Goal: Transaction & Acquisition: Purchase product/service

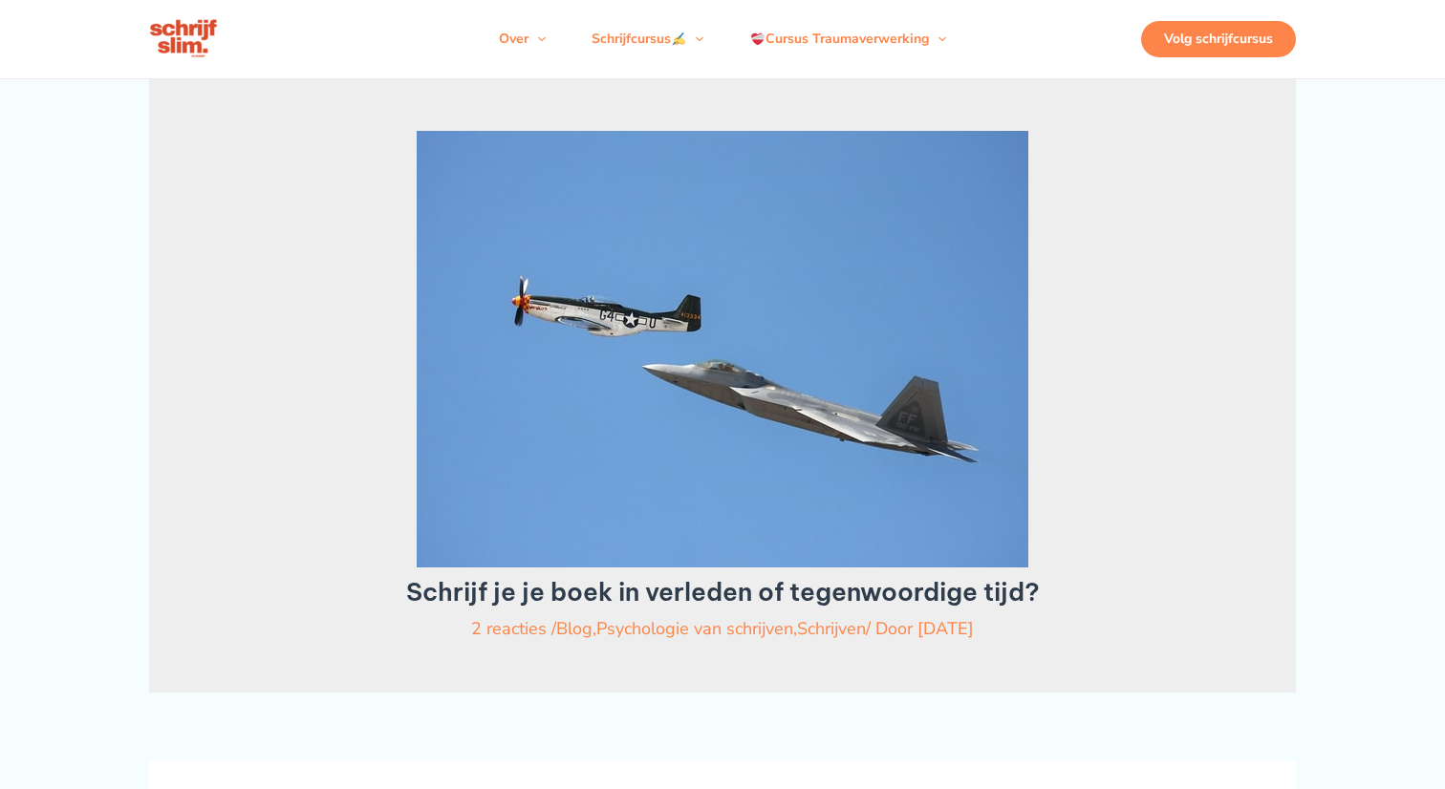
click at [1205, 54] on div "Volg schrijfcursus" at bounding box center [1218, 39] width 155 height 36
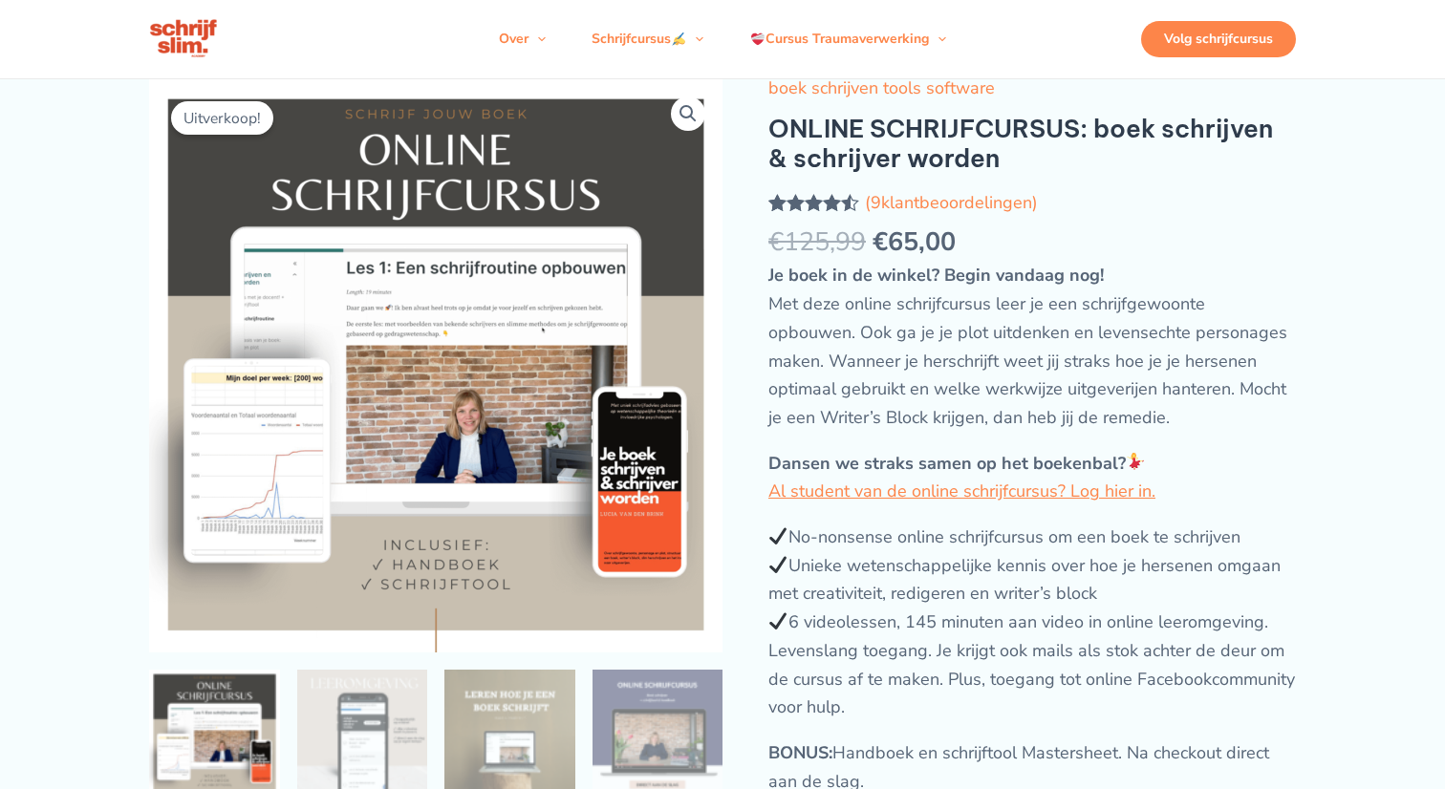
click at [1210, 55] on div "Volg schrijfcursus" at bounding box center [1218, 39] width 155 height 36
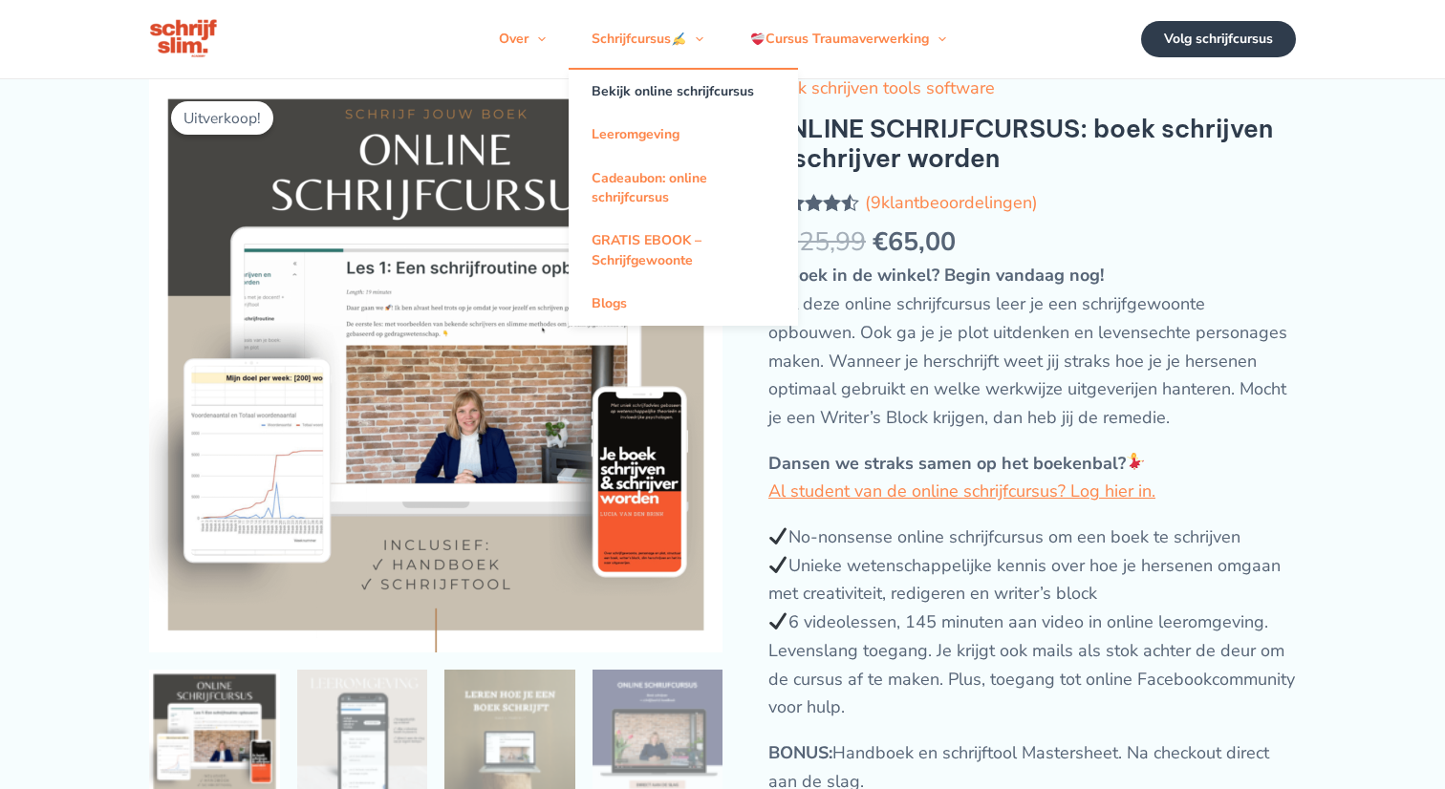
click at [654, 102] on link "Bekijk online schrijfcursus" at bounding box center [682, 91] width 229 height 43
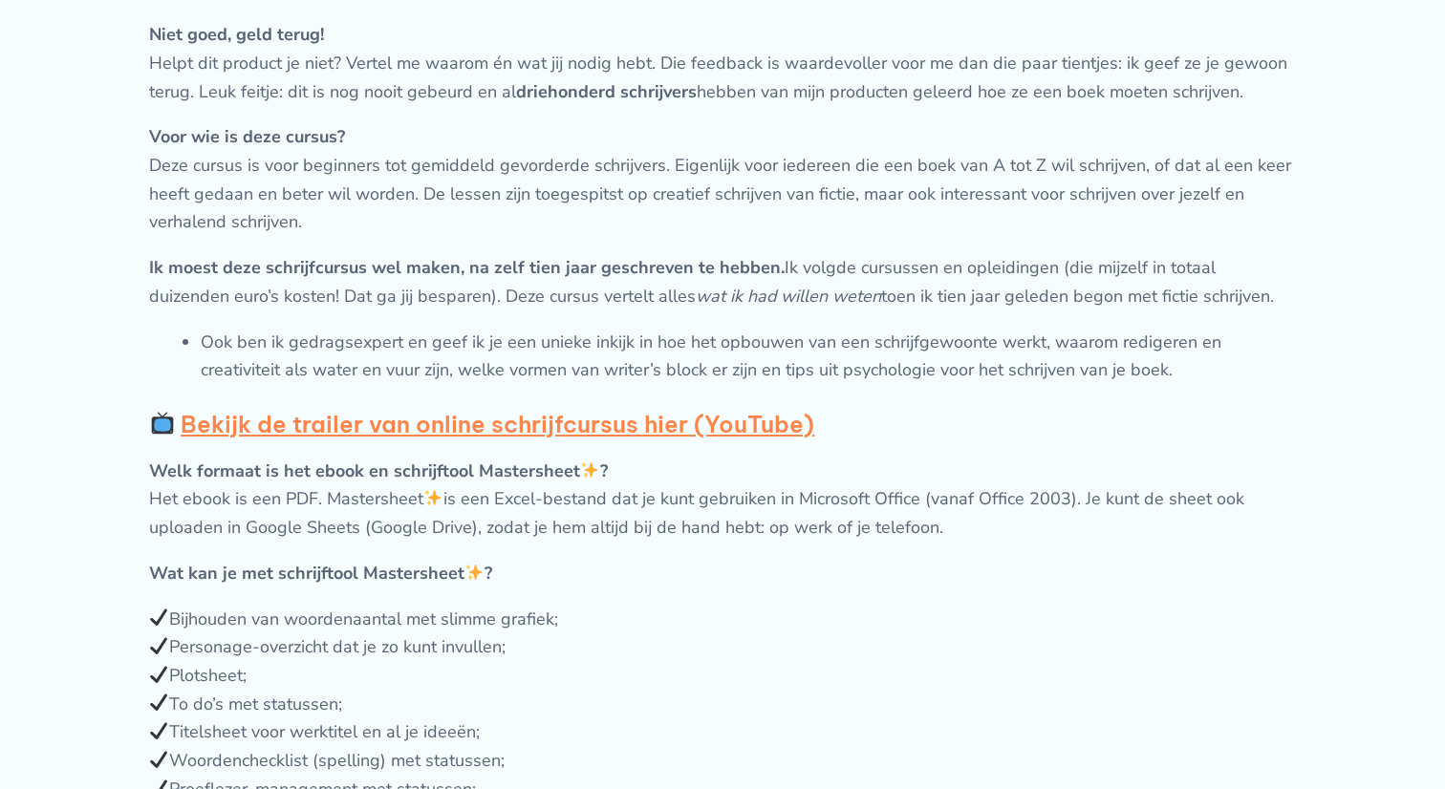
scroll to position [1226, 0]
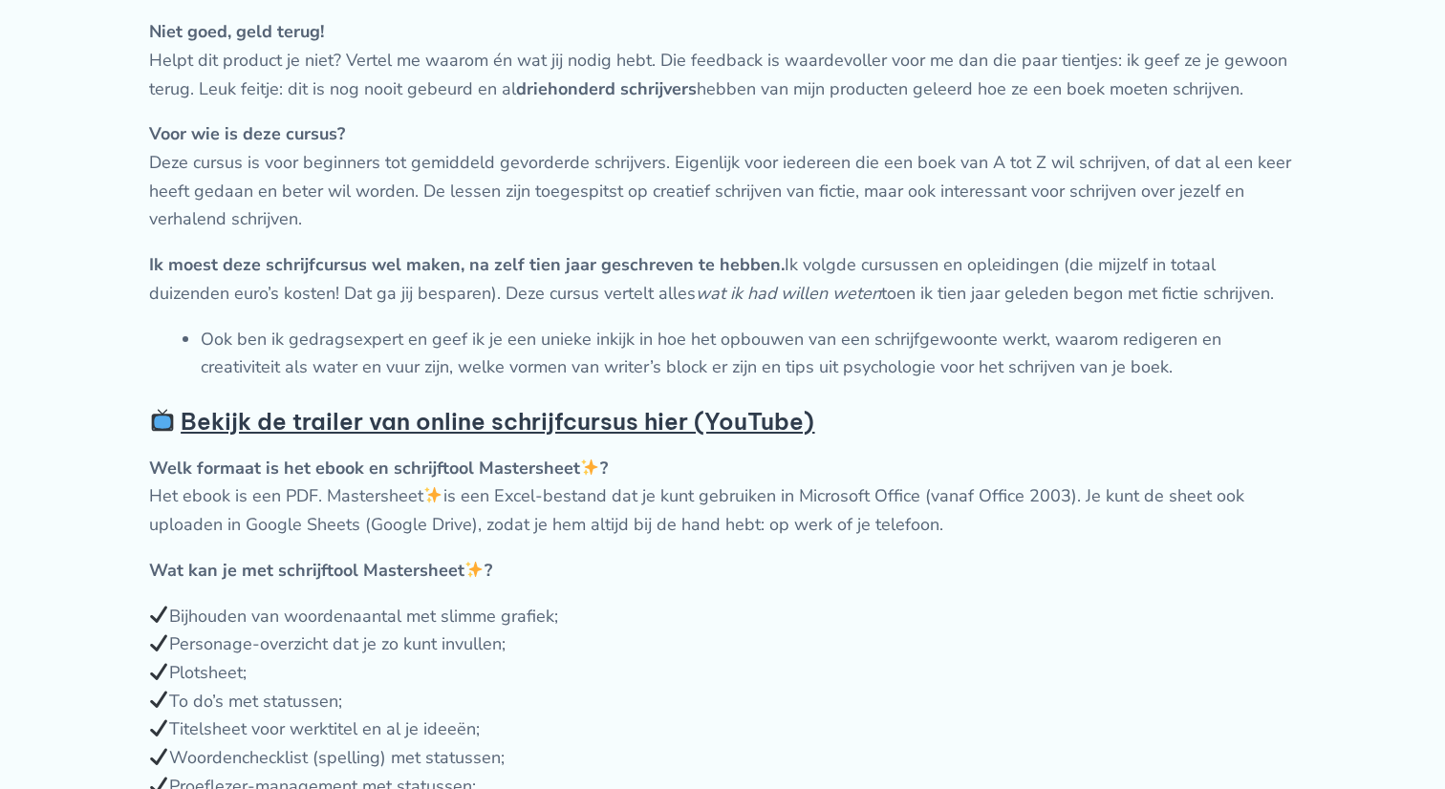
click at [498, 436] on strong "Bekijk de trailer van online schrijfcursus hier (YouTube)" at bounding box center [497, 421] width 633 height 29
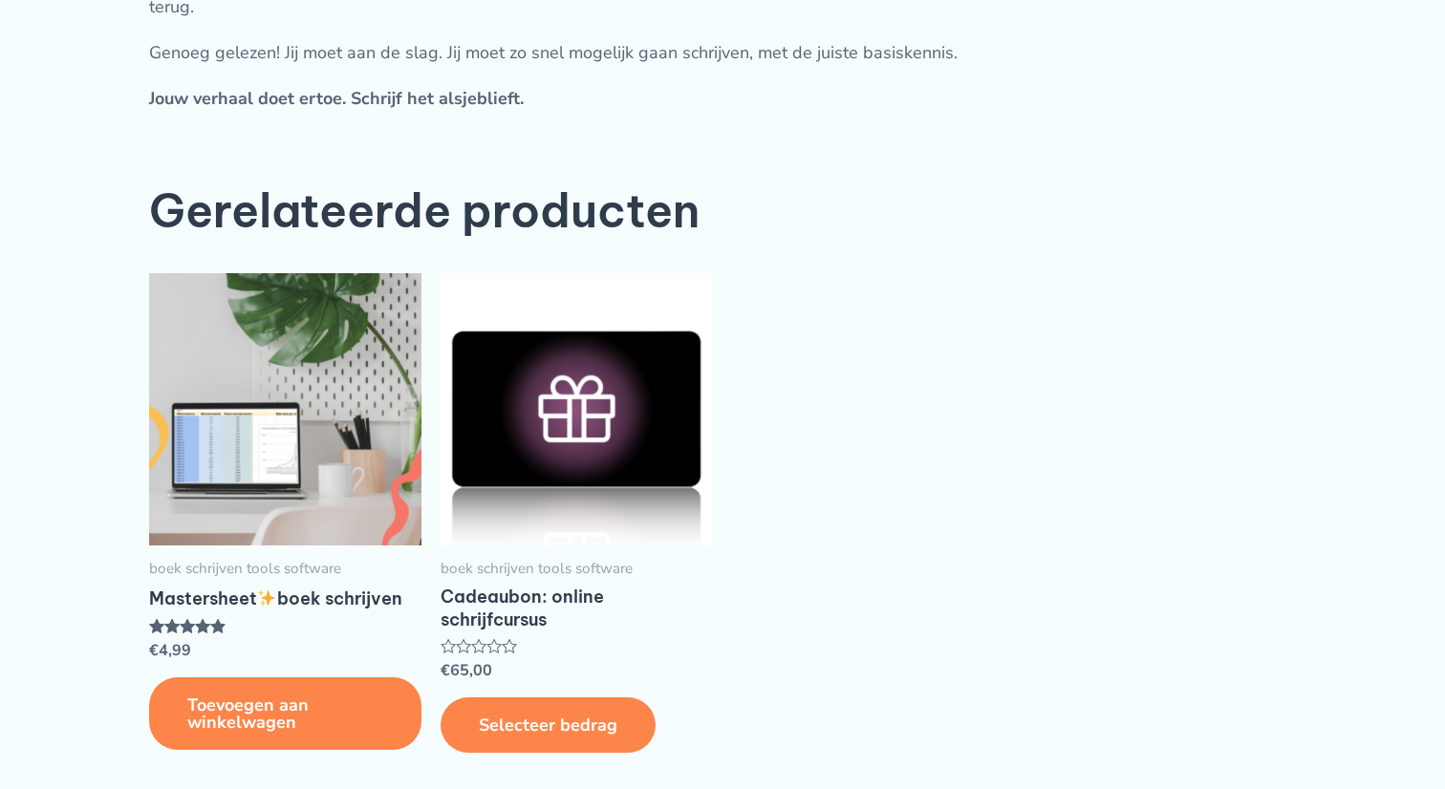
scroll to position [4794, 0]
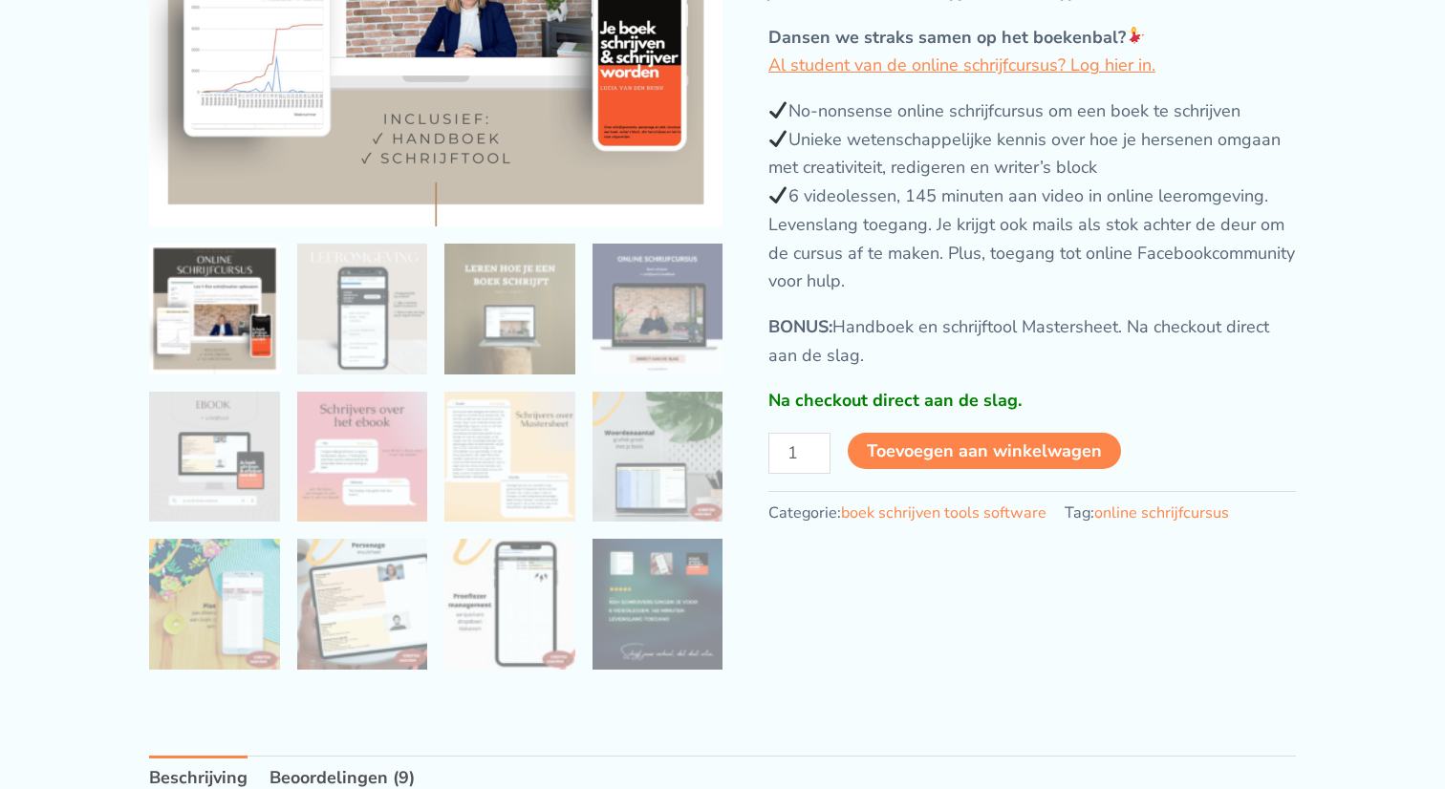
scroll to position [431, 0]
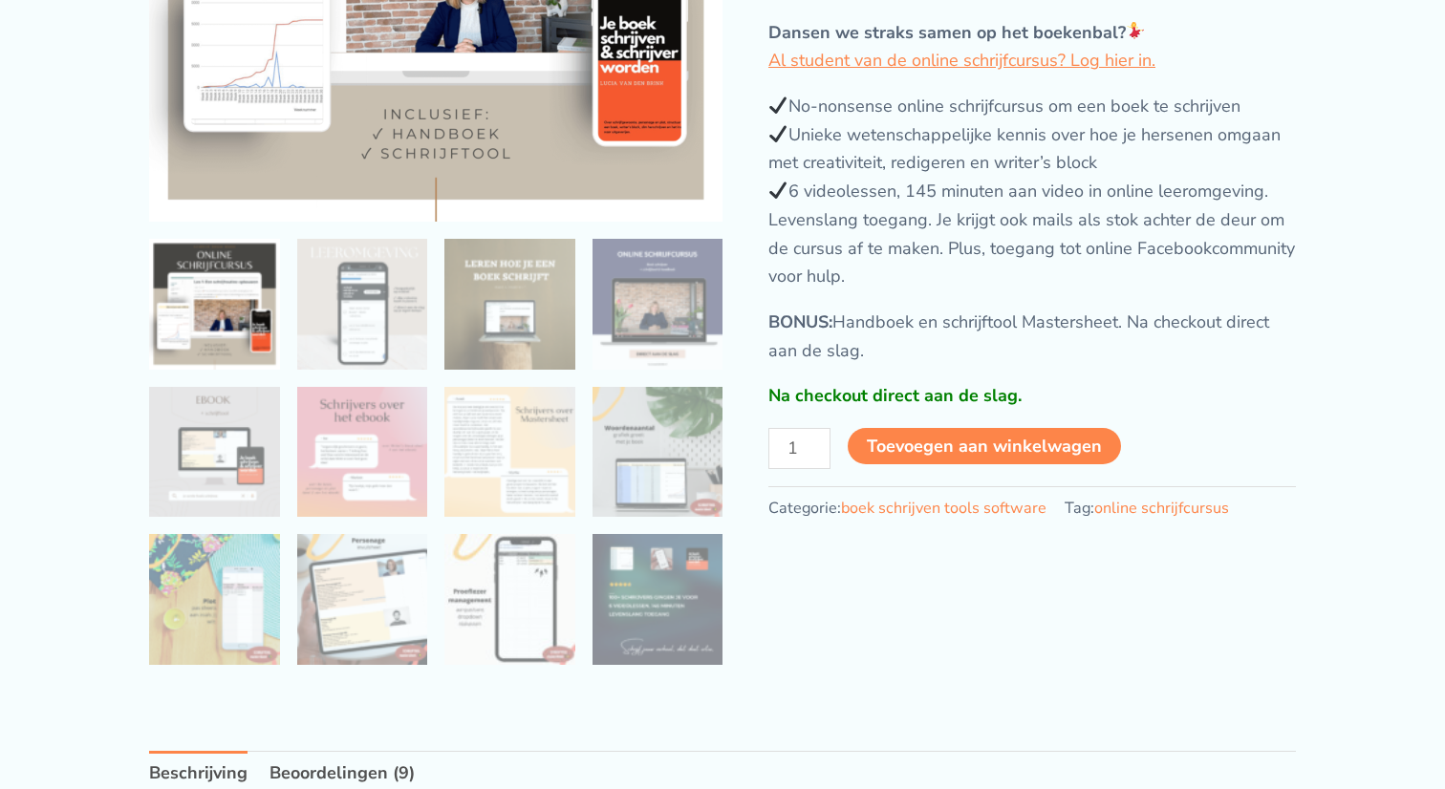
click at [983, 452] on button "Toevoegen aan winkelwagen" at bounding box center [983, 446] width 273 height 36
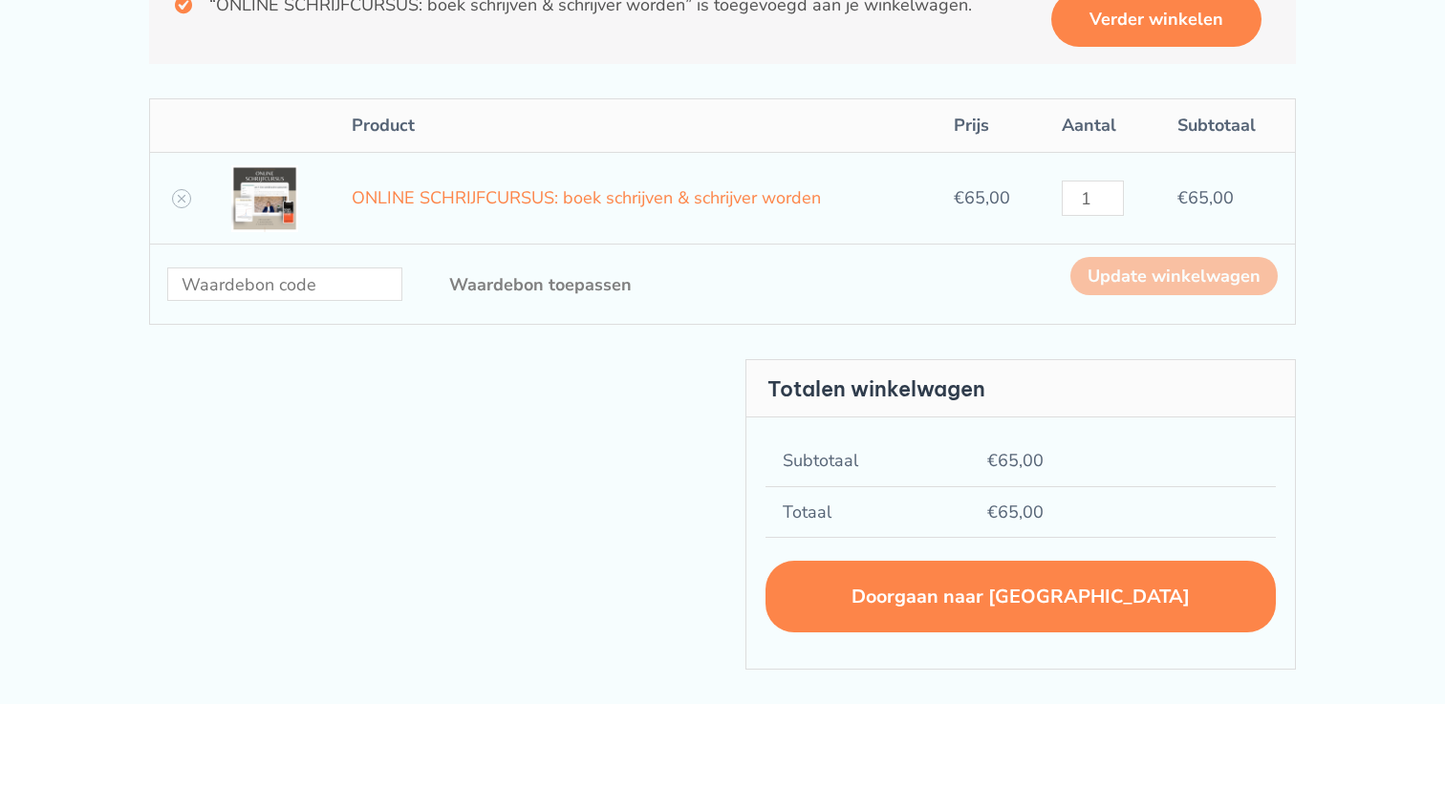
scroll to position [181, 0]
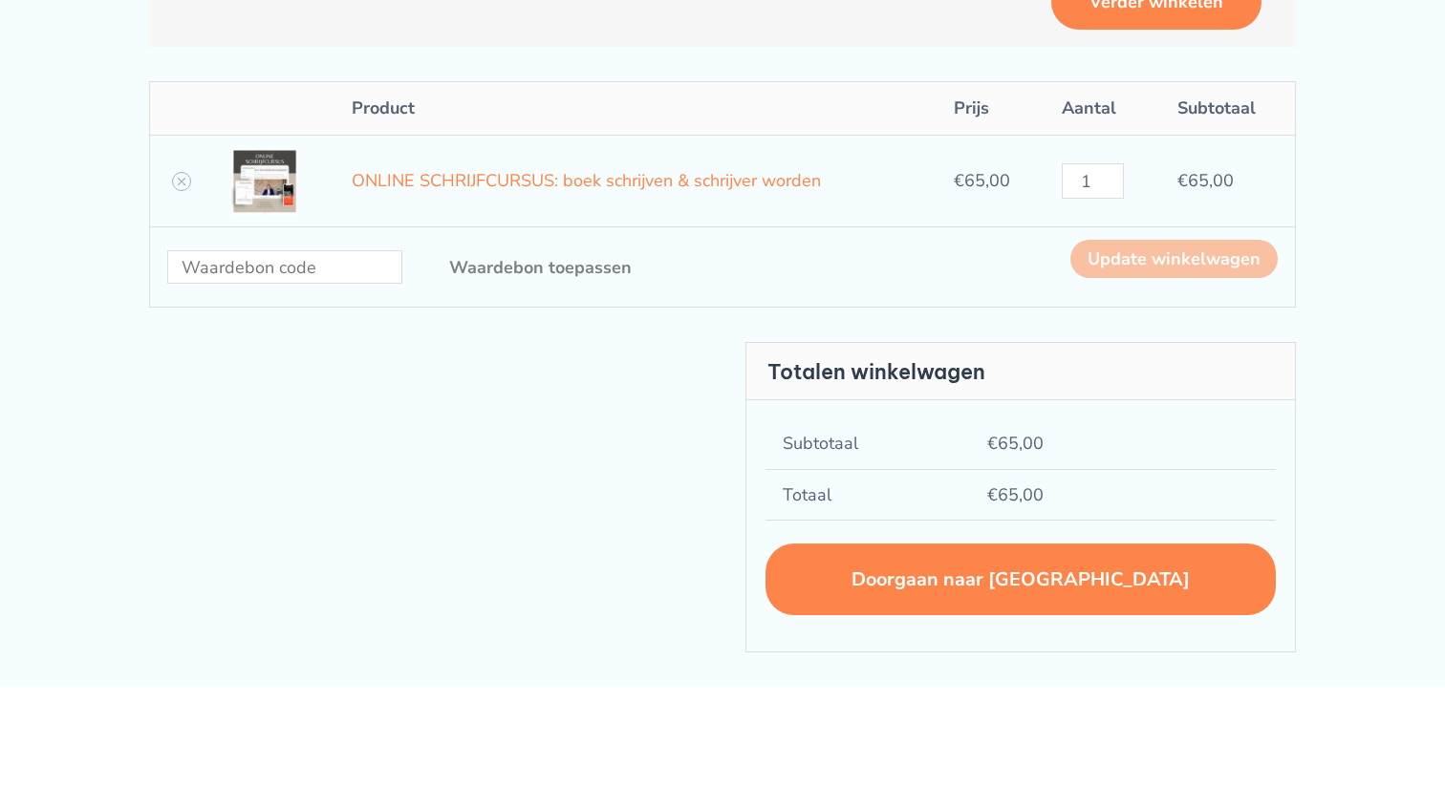
click at [995, 610] on link "Doorgaan naar afrekenen" at bounding box center [1020, 580] width 510 height 72
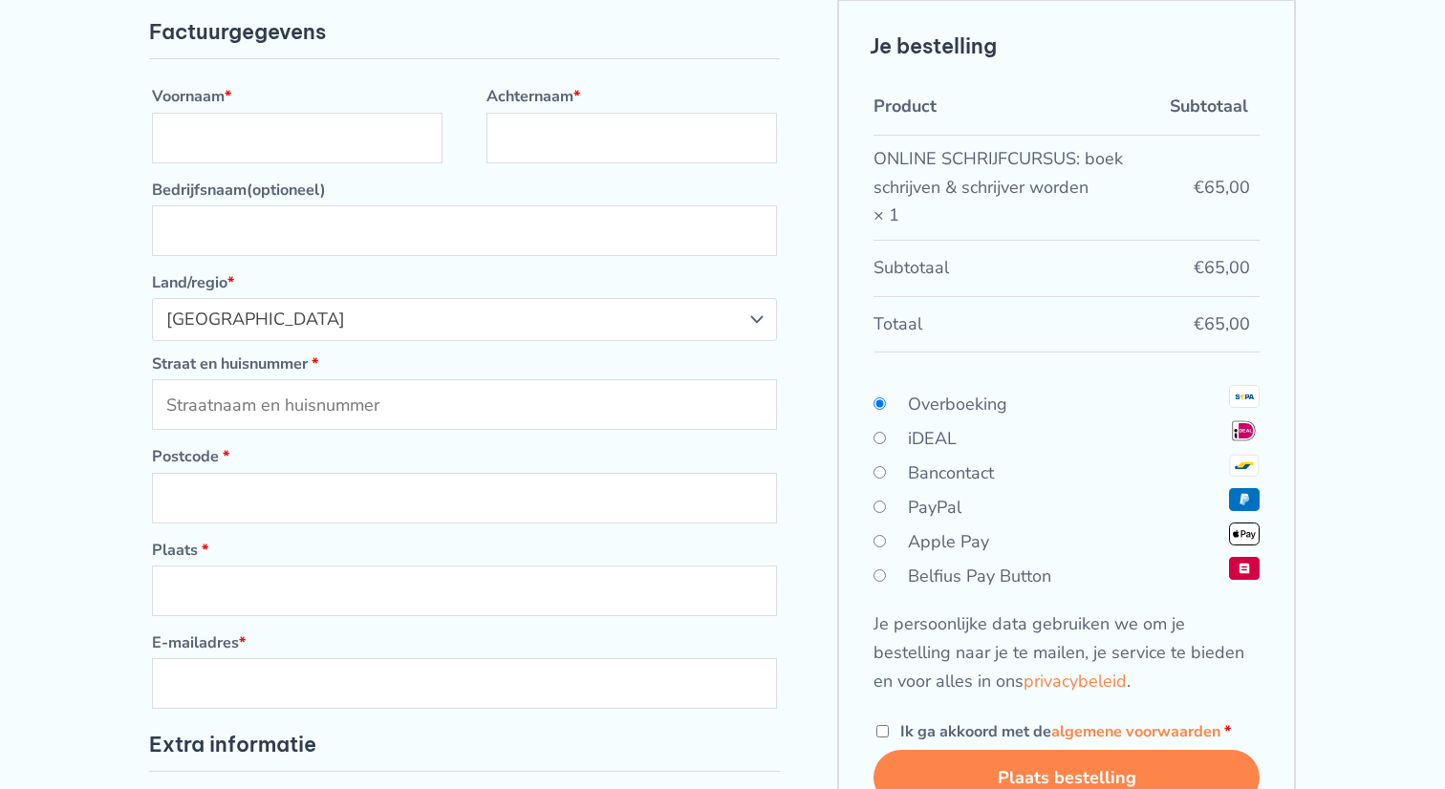
scroll to position [140, 0]
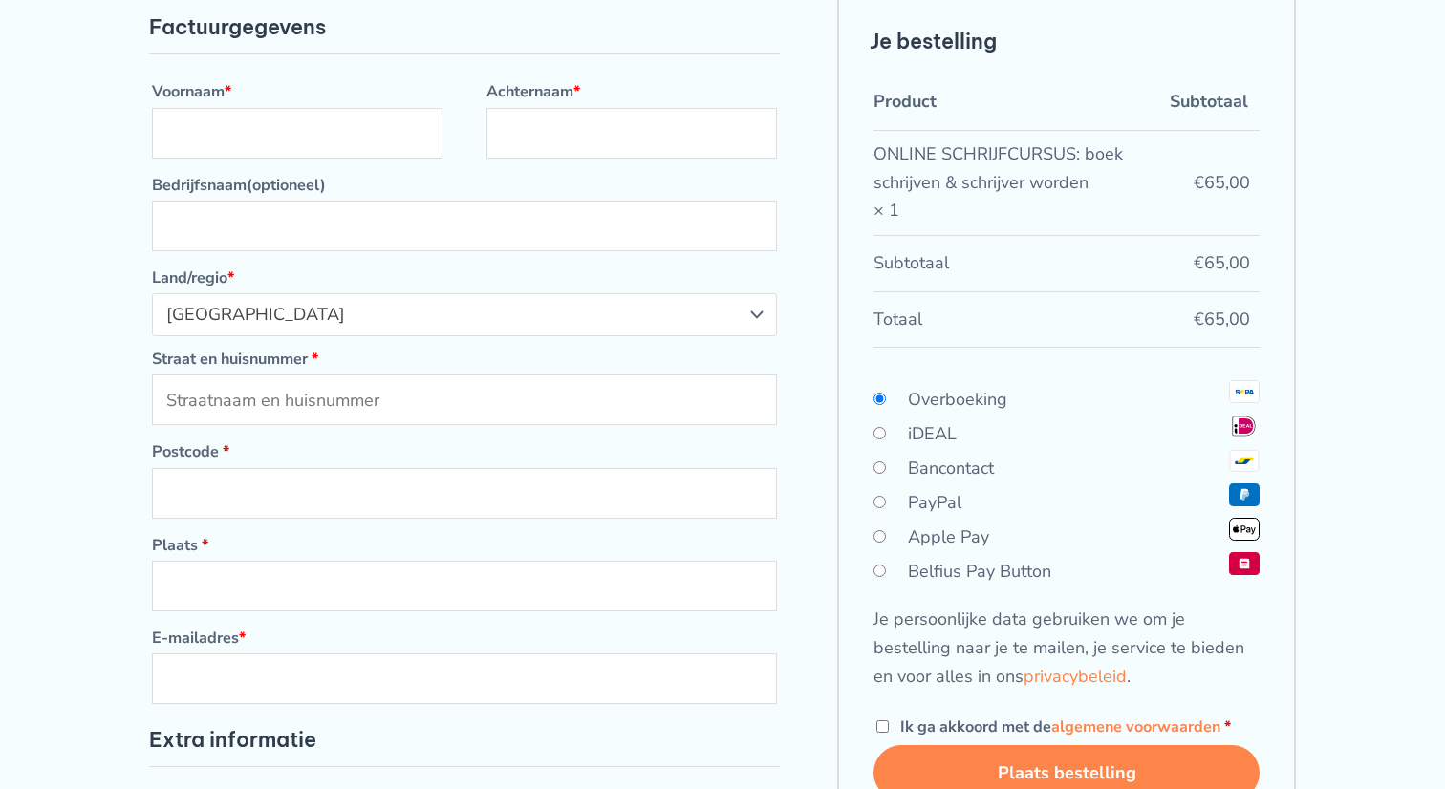
click at [878, 440] on input "iDEAL" at bounding box center [879, 433] width 12 height 12
radio input "true"
type input "Bernardus"
type input "Hoekman"
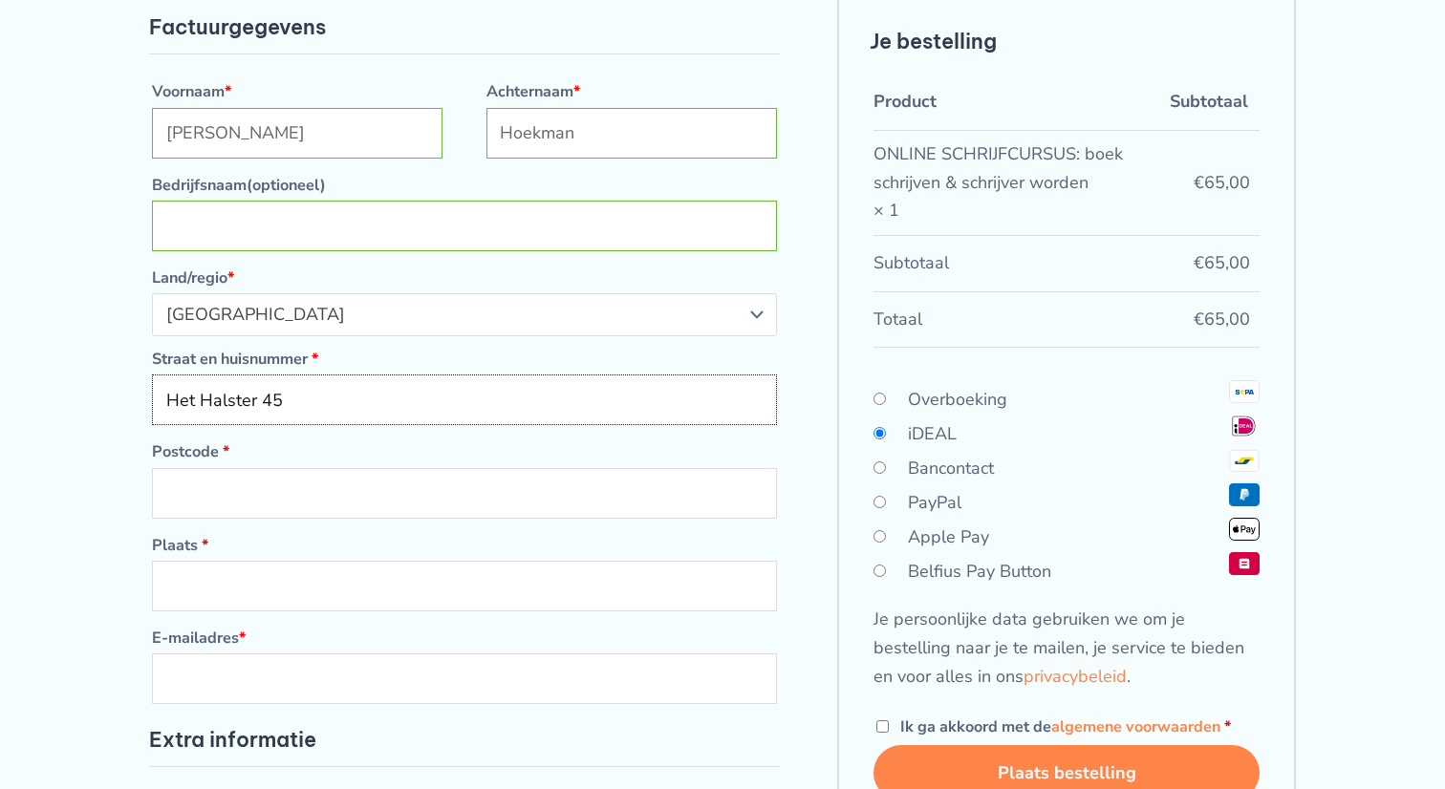
type input "Het Halster 45"
type input "6581 JE"
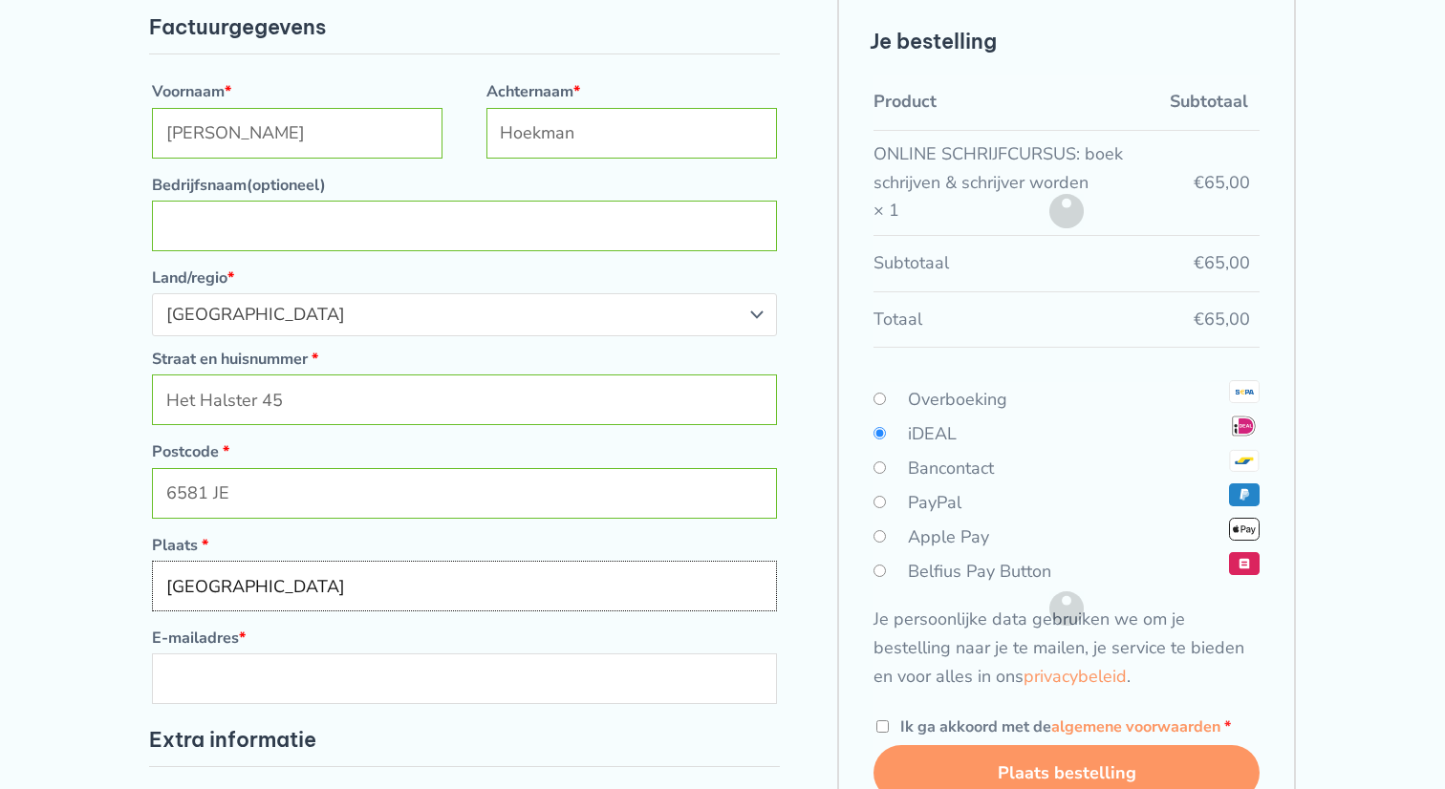
type input "Malden"
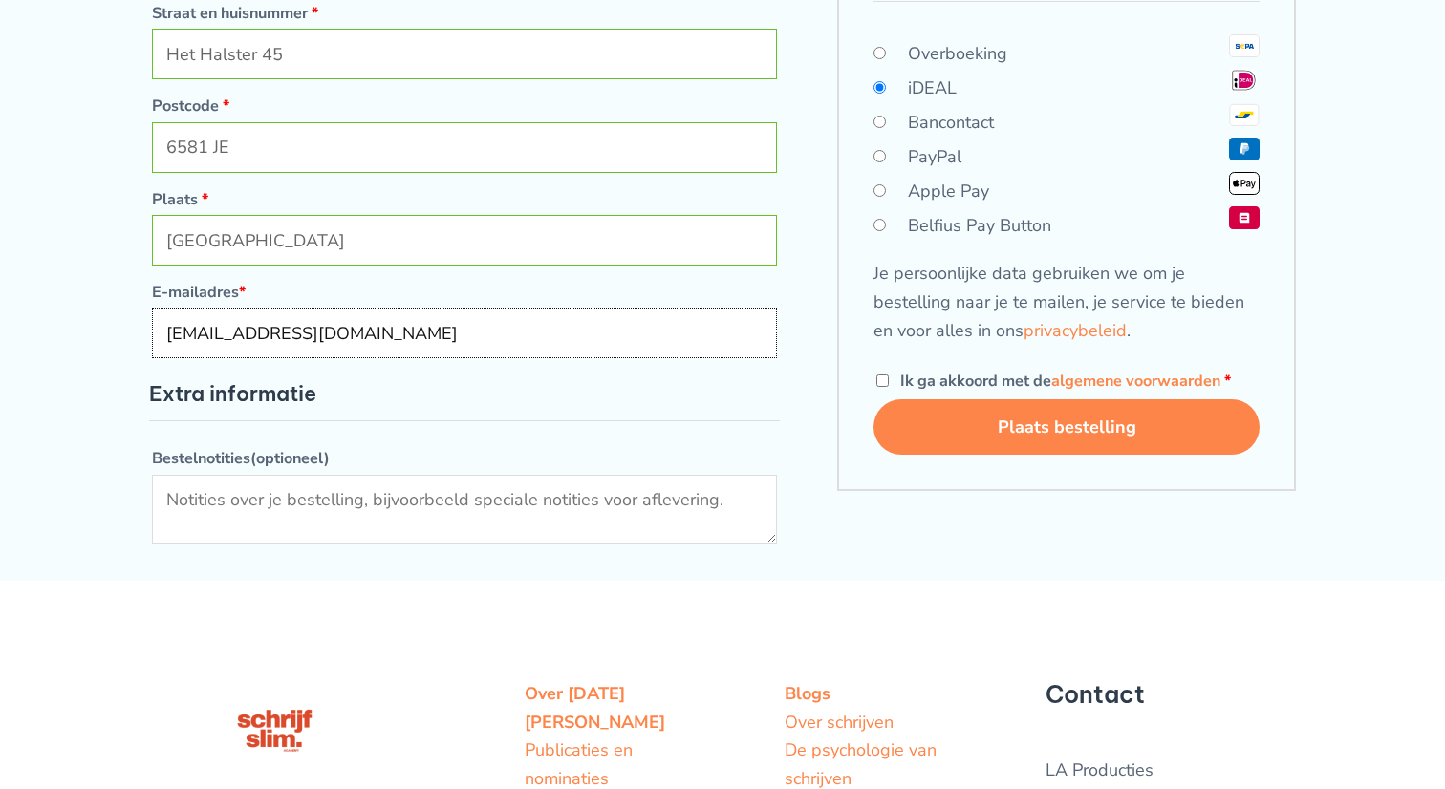
scroll to position [519, 0]
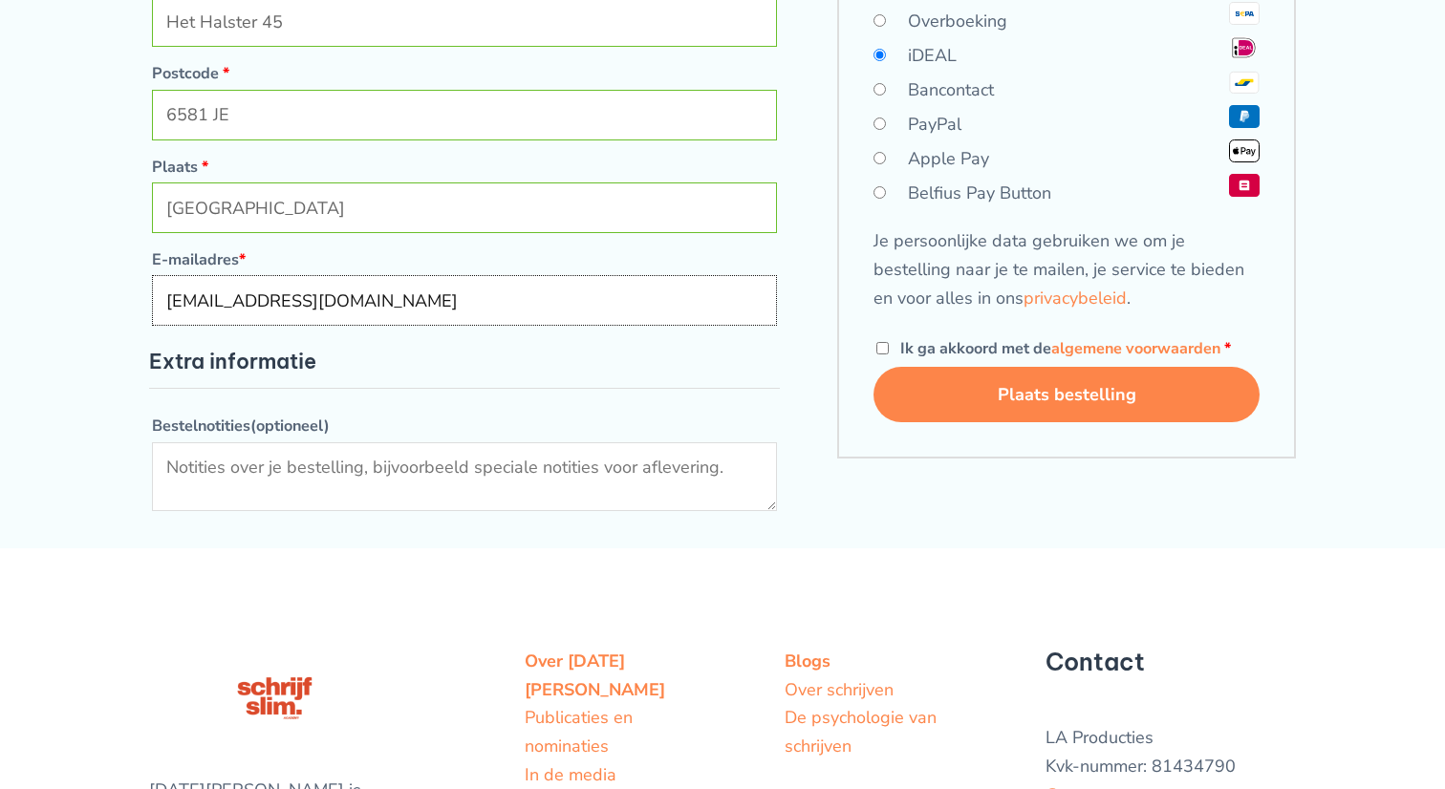
type input "dh2109@icloud.com"
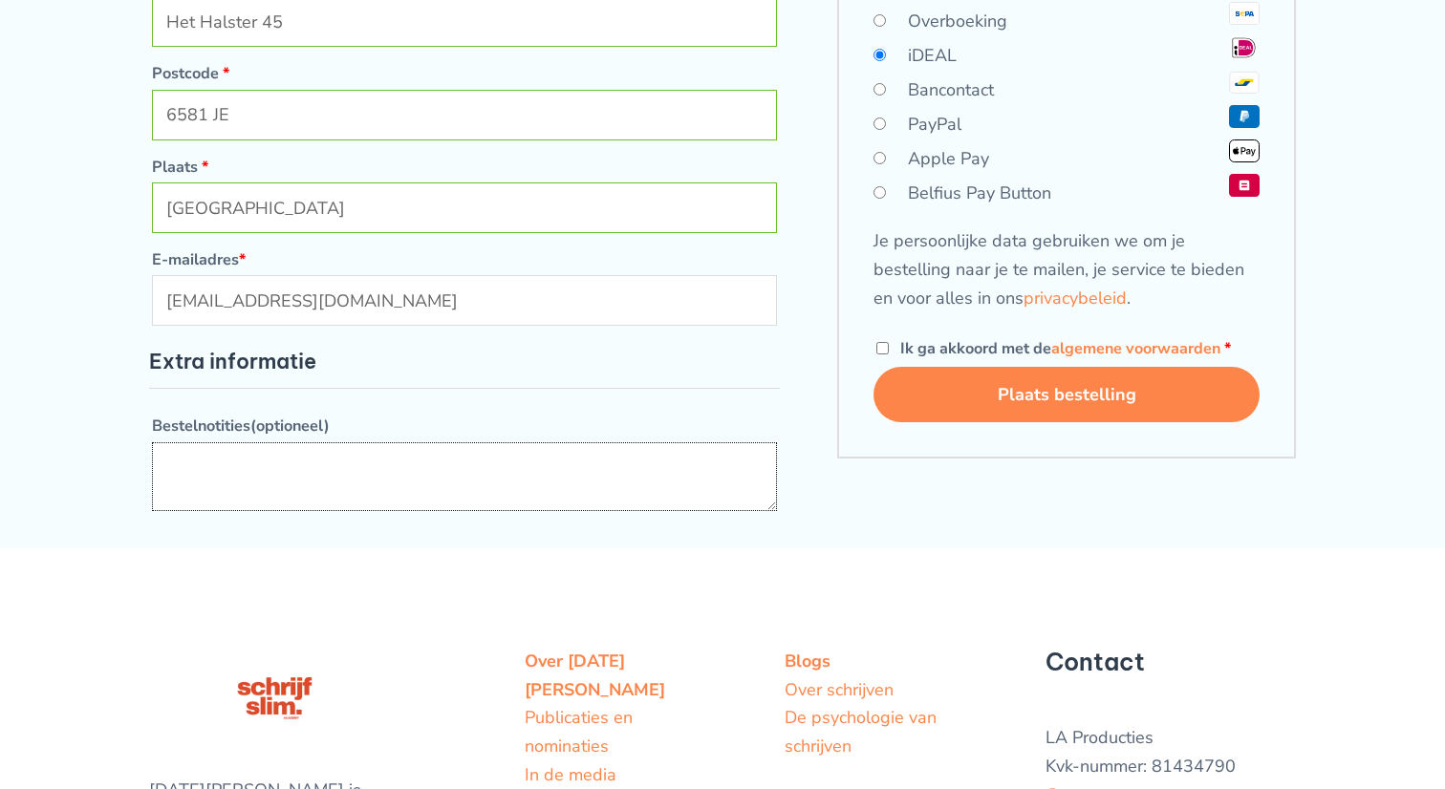
click at [206, 491] on textarea "Bestelnotities (optioneel)" at bounding box center [464, 476] width 625 height 69
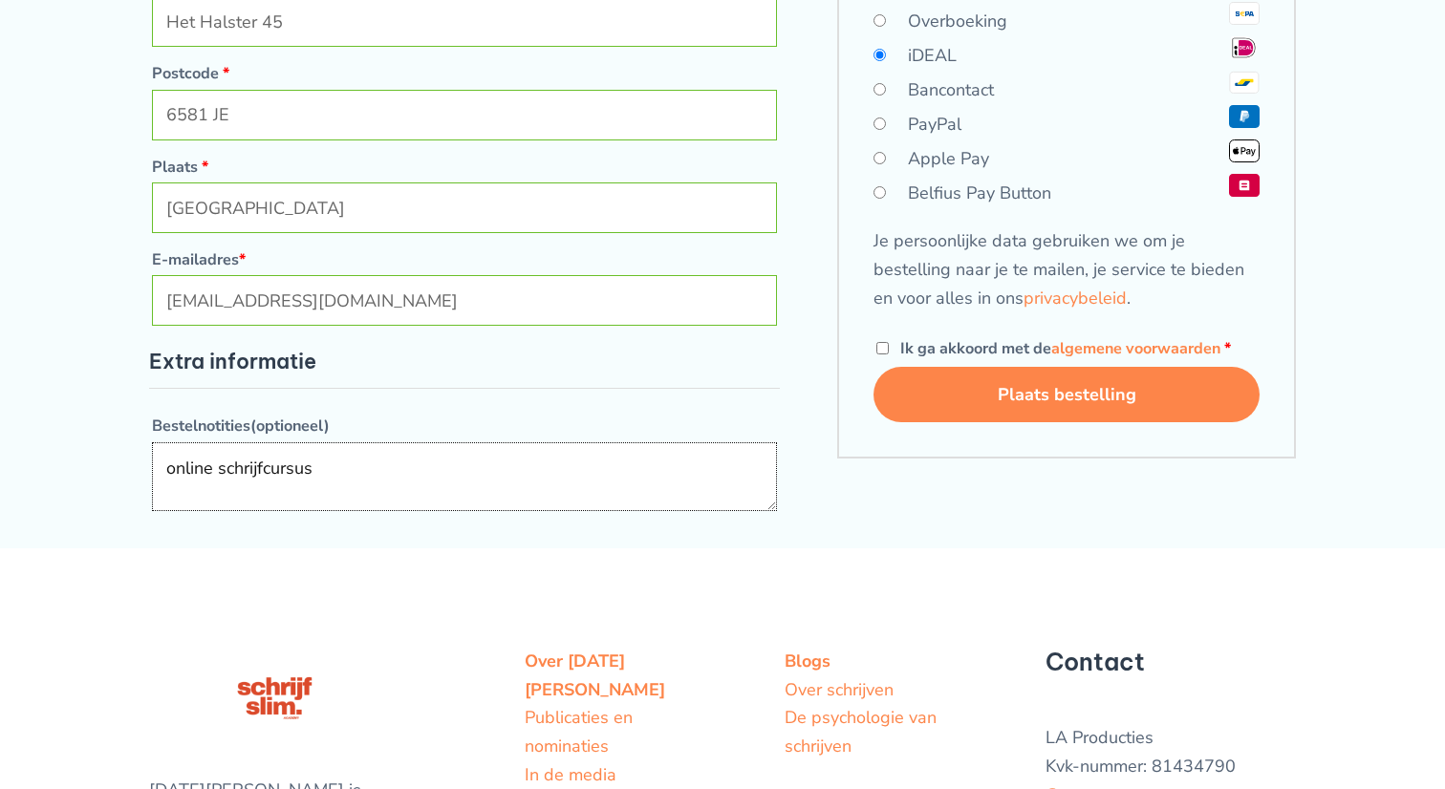
type textarea "online schrijfcursus"
click at [973, 418] on button "Plaats bestelling" at bounding box center [1066, 394] width 386 height 55
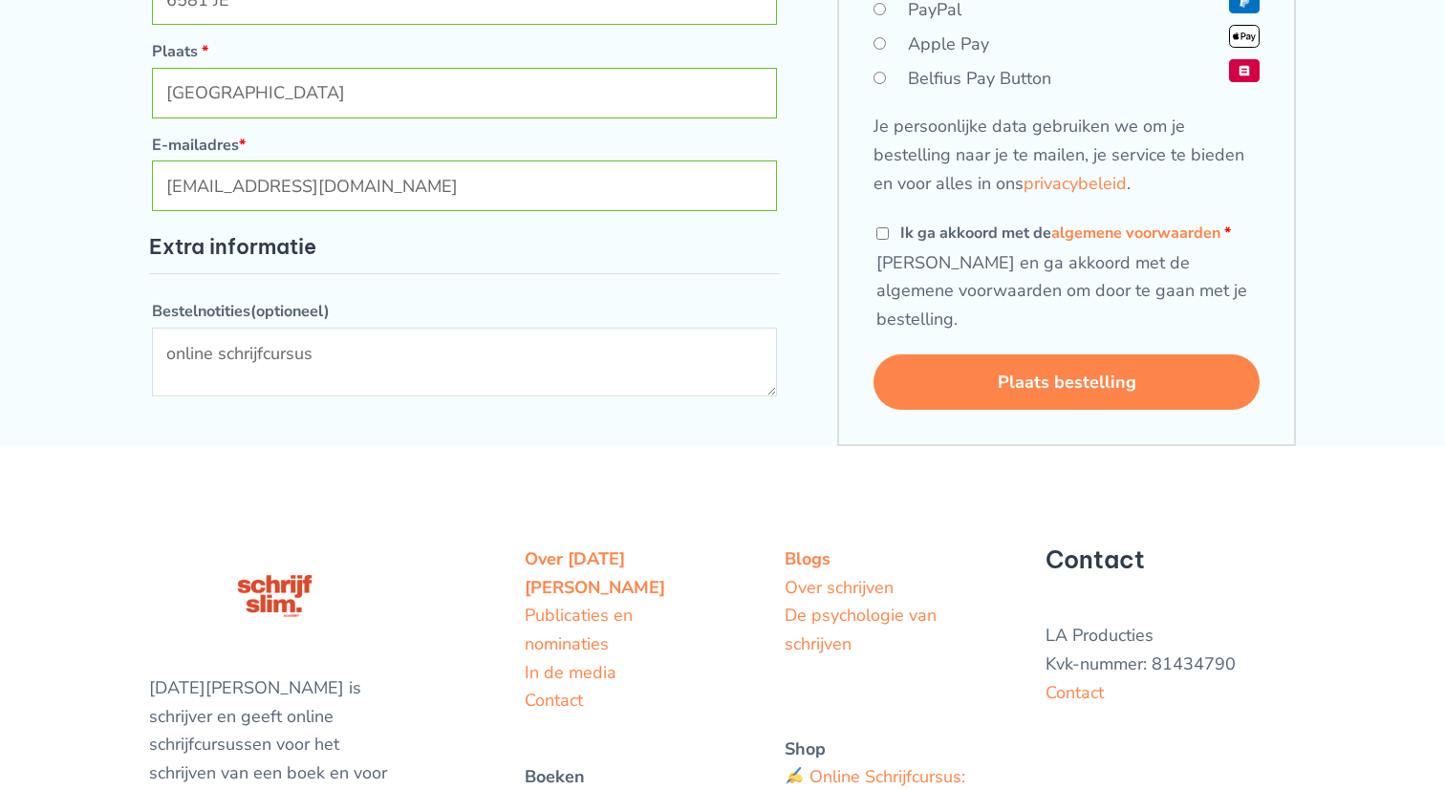
scroll to position [713, 0]
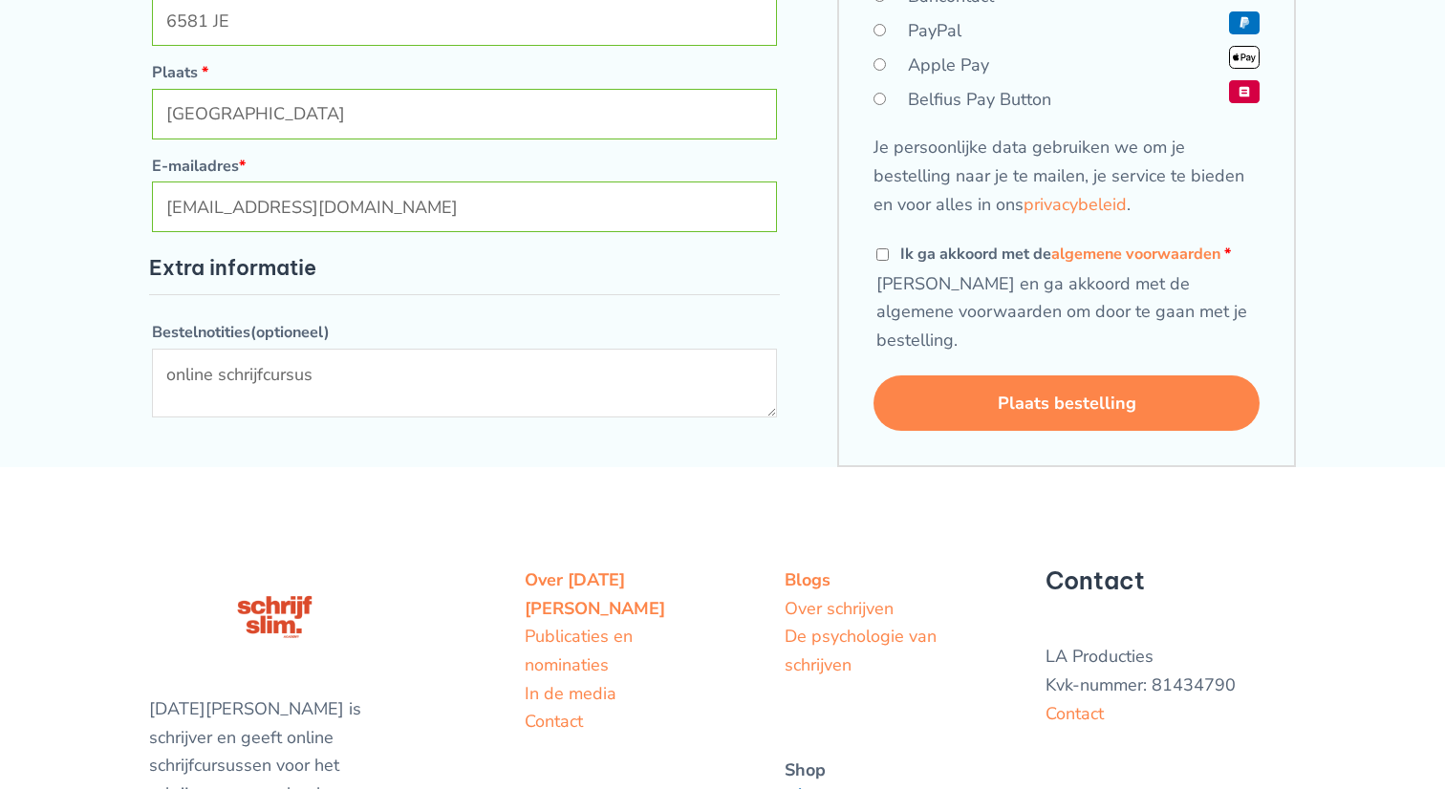
click at [880, 261] on input "Ik ga akkoord met de algemene voorwaarden *" at bounding box center [882, 254] width 12 height 12
checkbox input "true"
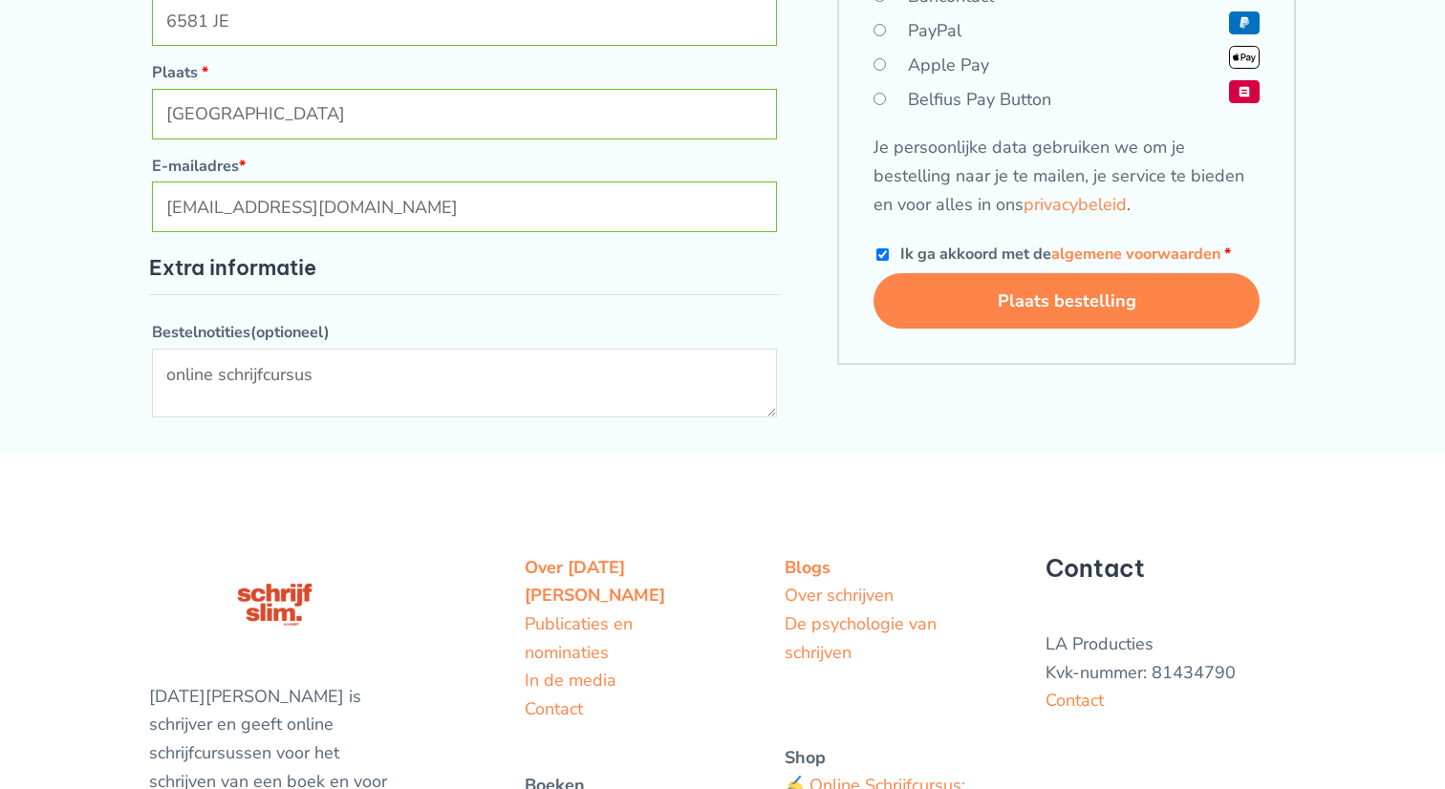
click at [1006, 323] on button "Plaats bestelling" at bounding box center [1066, 300] width 386 height 55
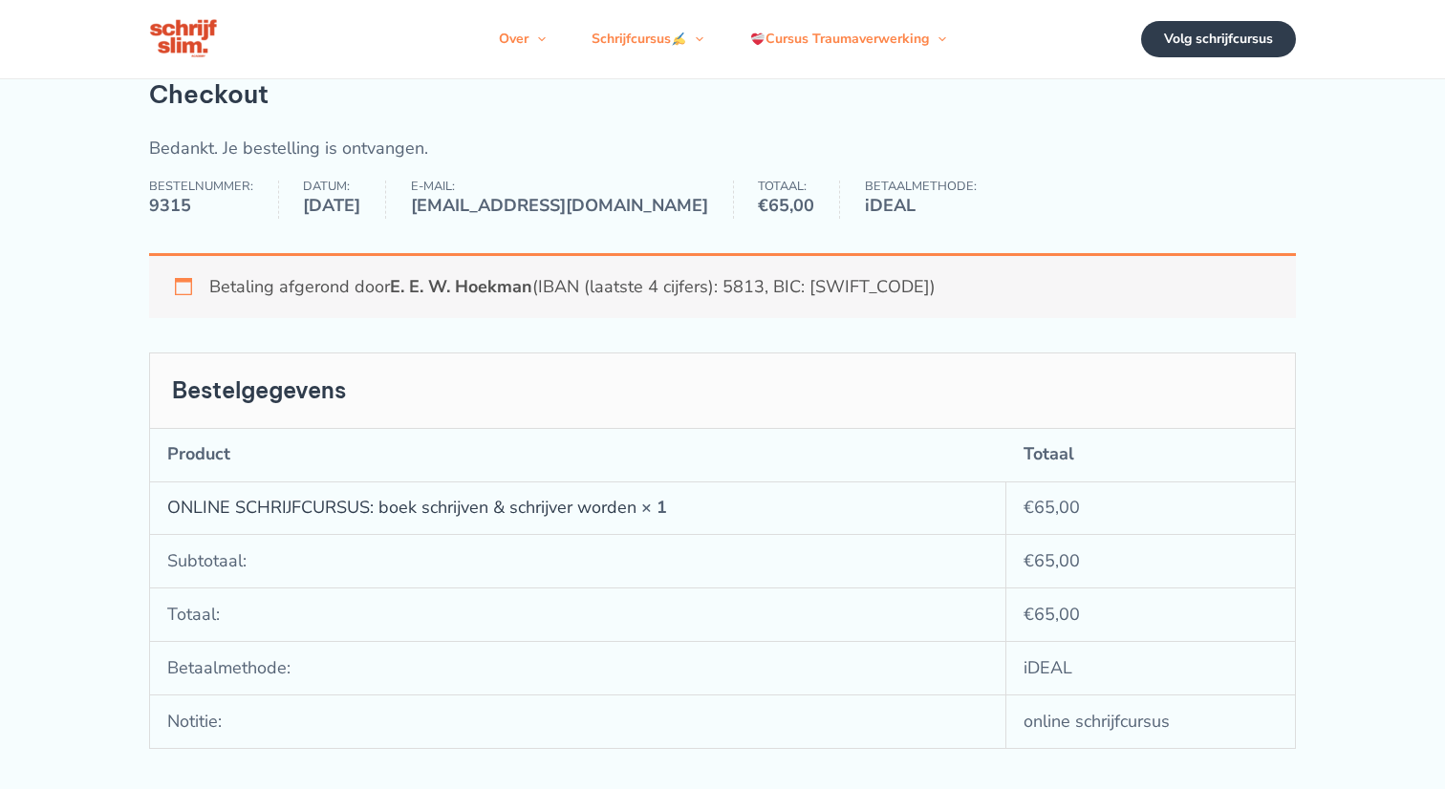
click at [421, 519] on link "ONLINE SCHRIJFCURSUS: boek schrijven & schrijver worden" at bounding box center [401, 507] width 469 height 23
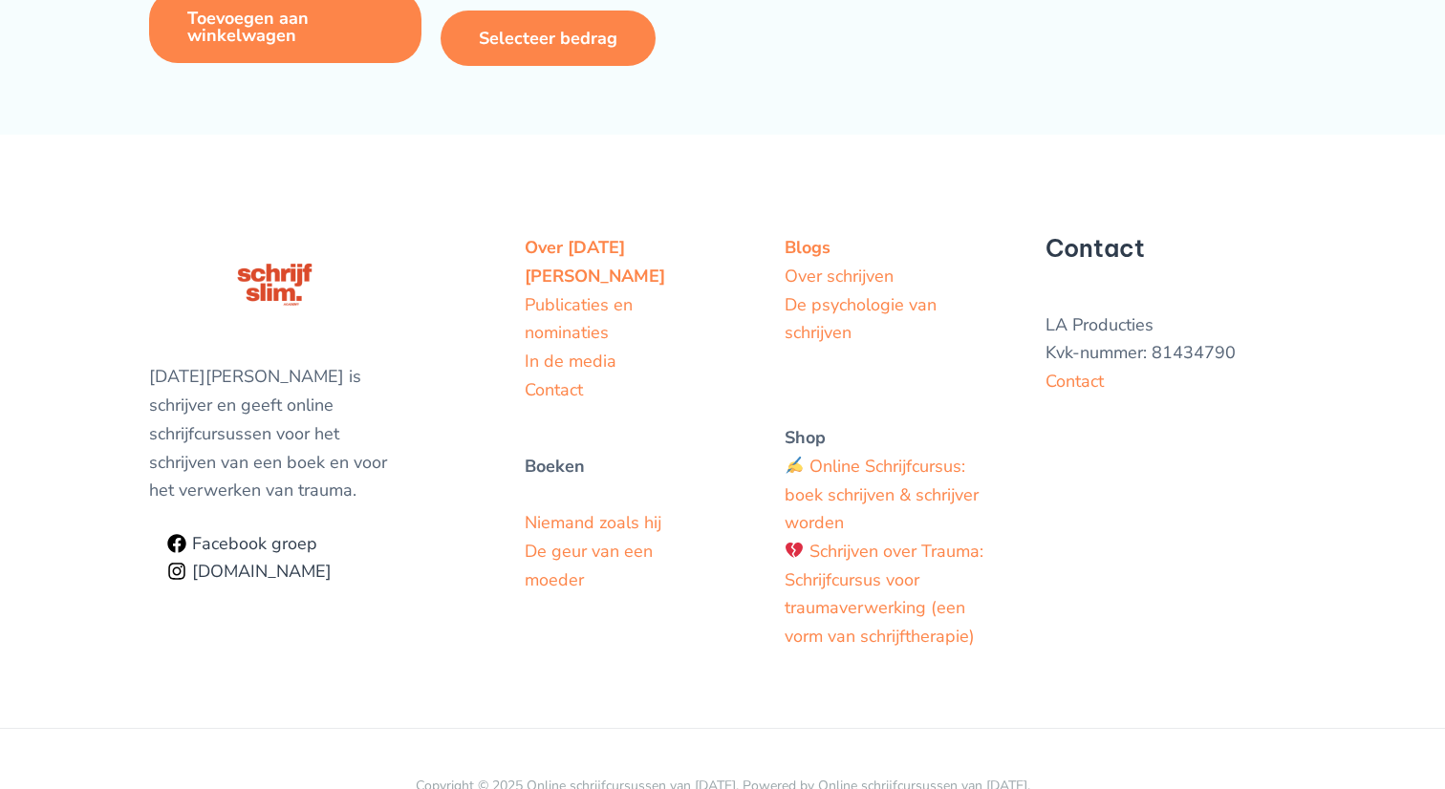
scroll to position [5459, 0]
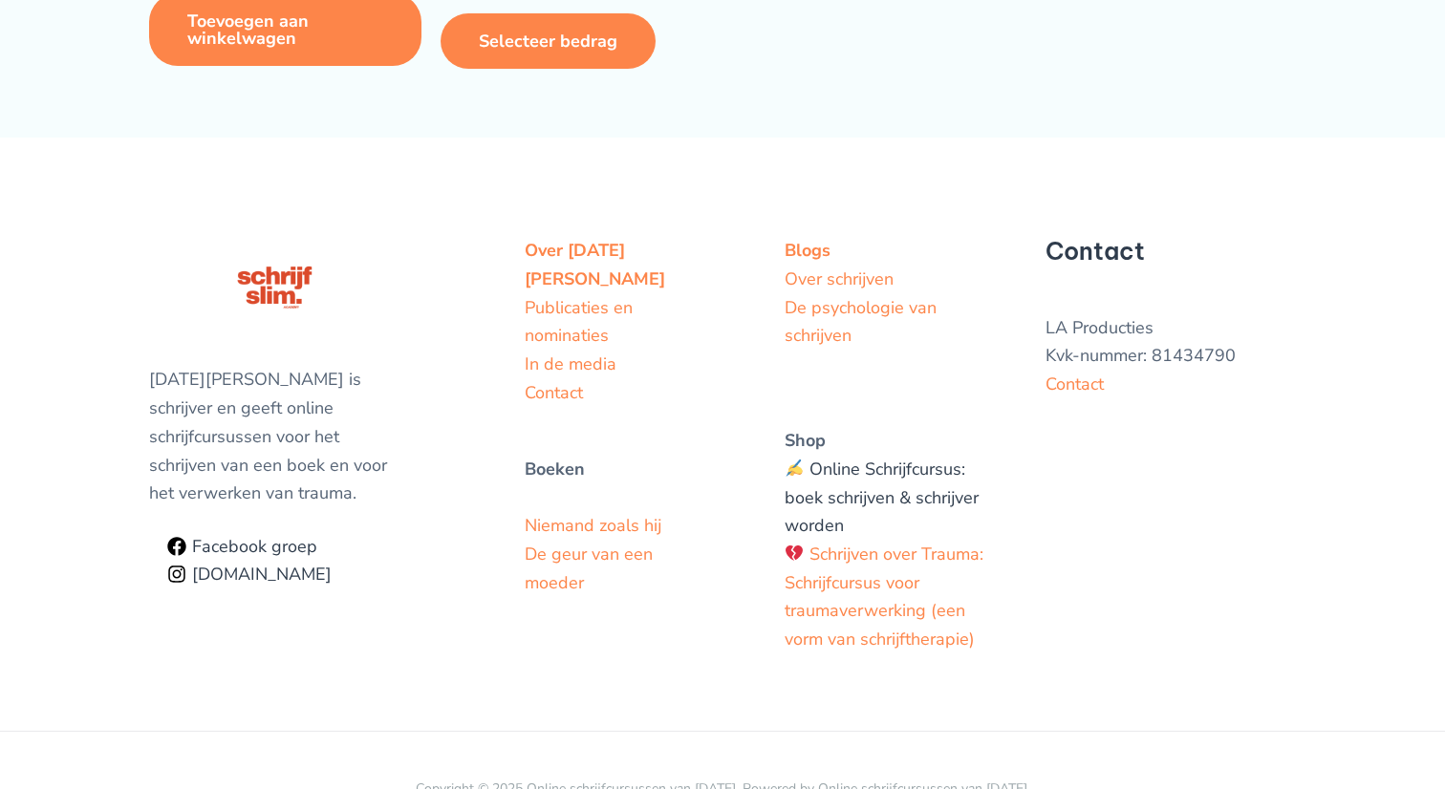
click at [855, 458] on link "Online Schrijfcursus: boek schrijven & schrijver worden" at bounding box center [881, 497] width 194 height 79
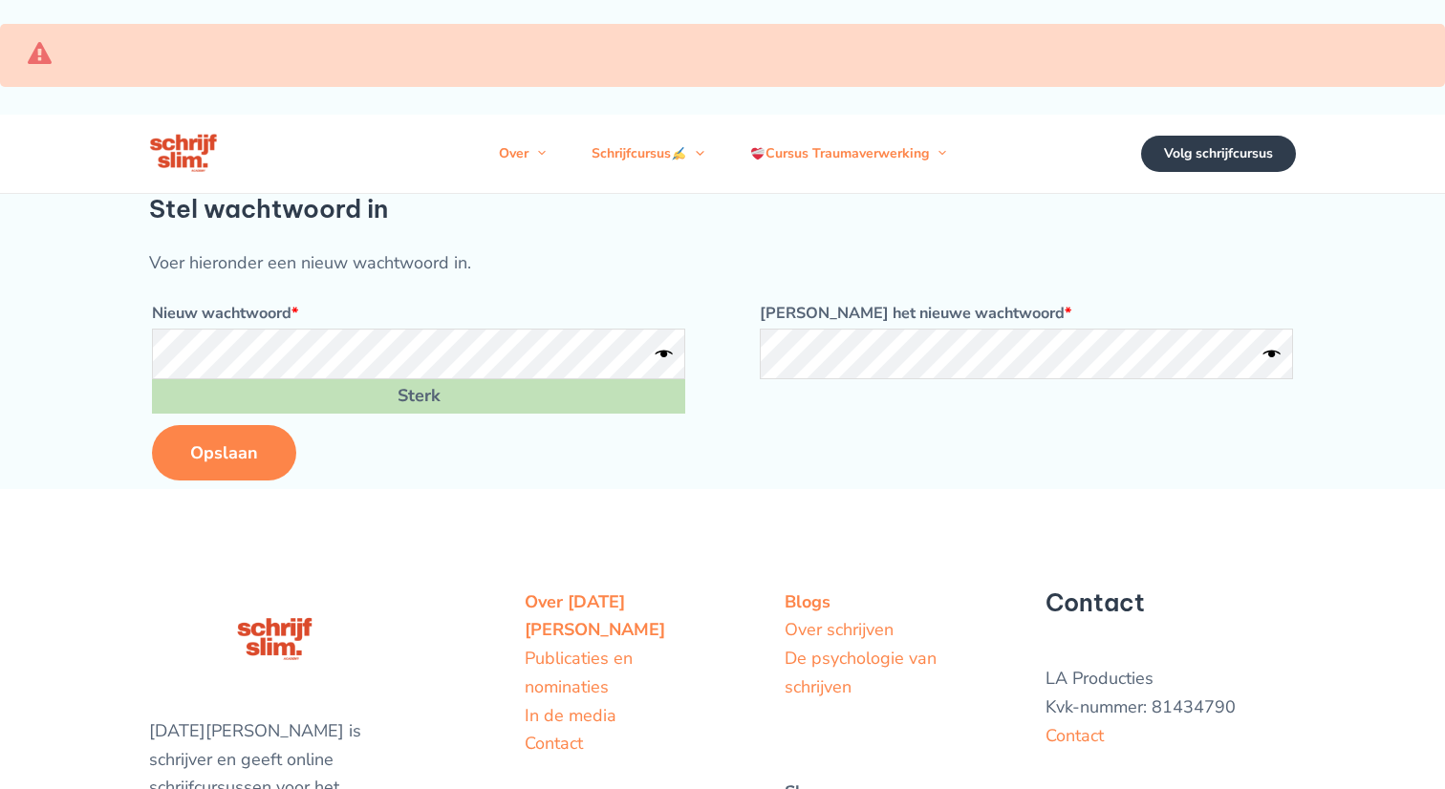
click at [905, 430] on form "Voer hieronder een nieuw wachtwoord in. Nieuw wachtwoord * Vereist Sterk Herhaa…" at bounding box center [722, 366] width 1147 height 234
click at [664, 364] on button "Wachtwoord weergeven" at bounding box center [663, 354] width 17 height 19
click at [1274, 364] on button "Wachtwoord weergeven" at bounding box center [1271, 354] width 17 height 19
click at [242, 476] on button "Opslaan" at bounding box center [224, 452] width 144 height 55
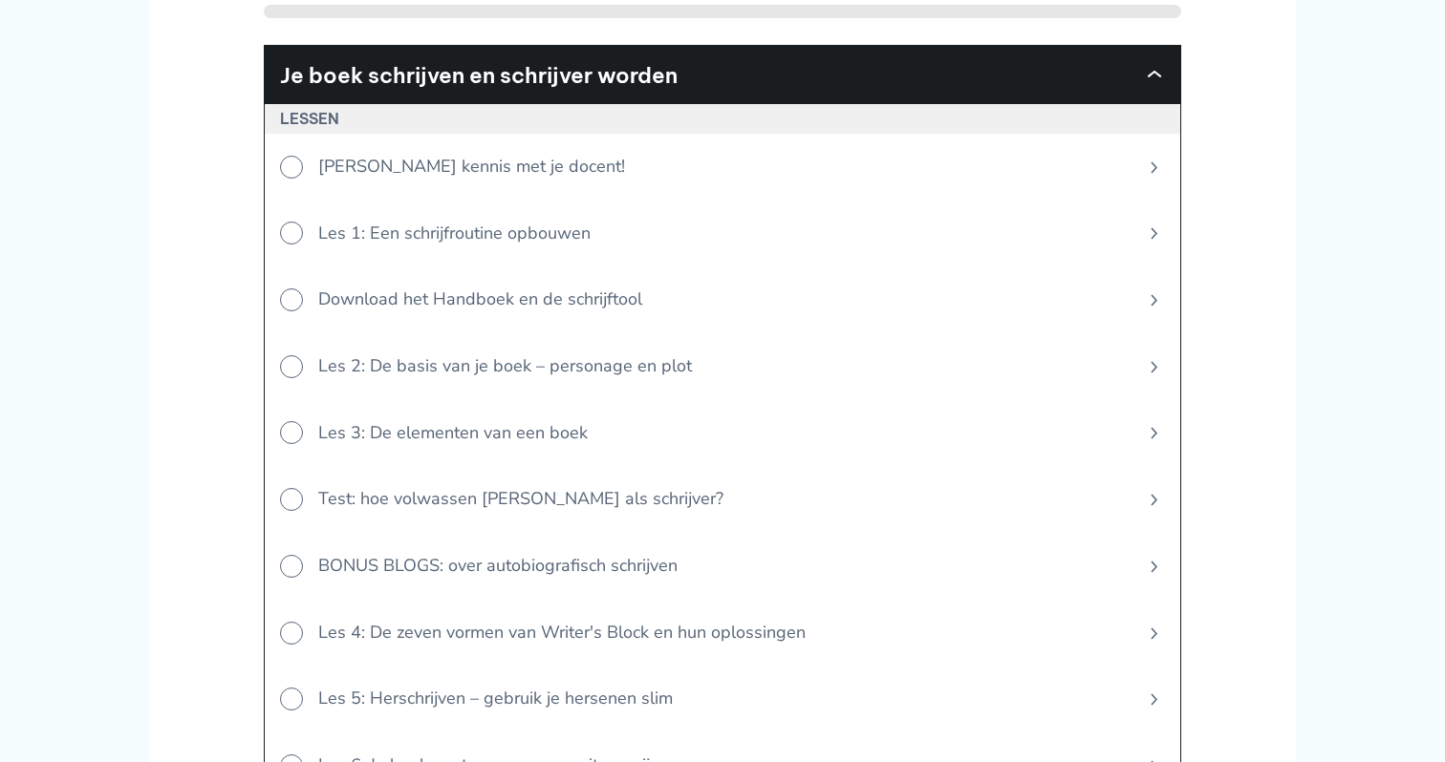
scroll to position [671, 0]
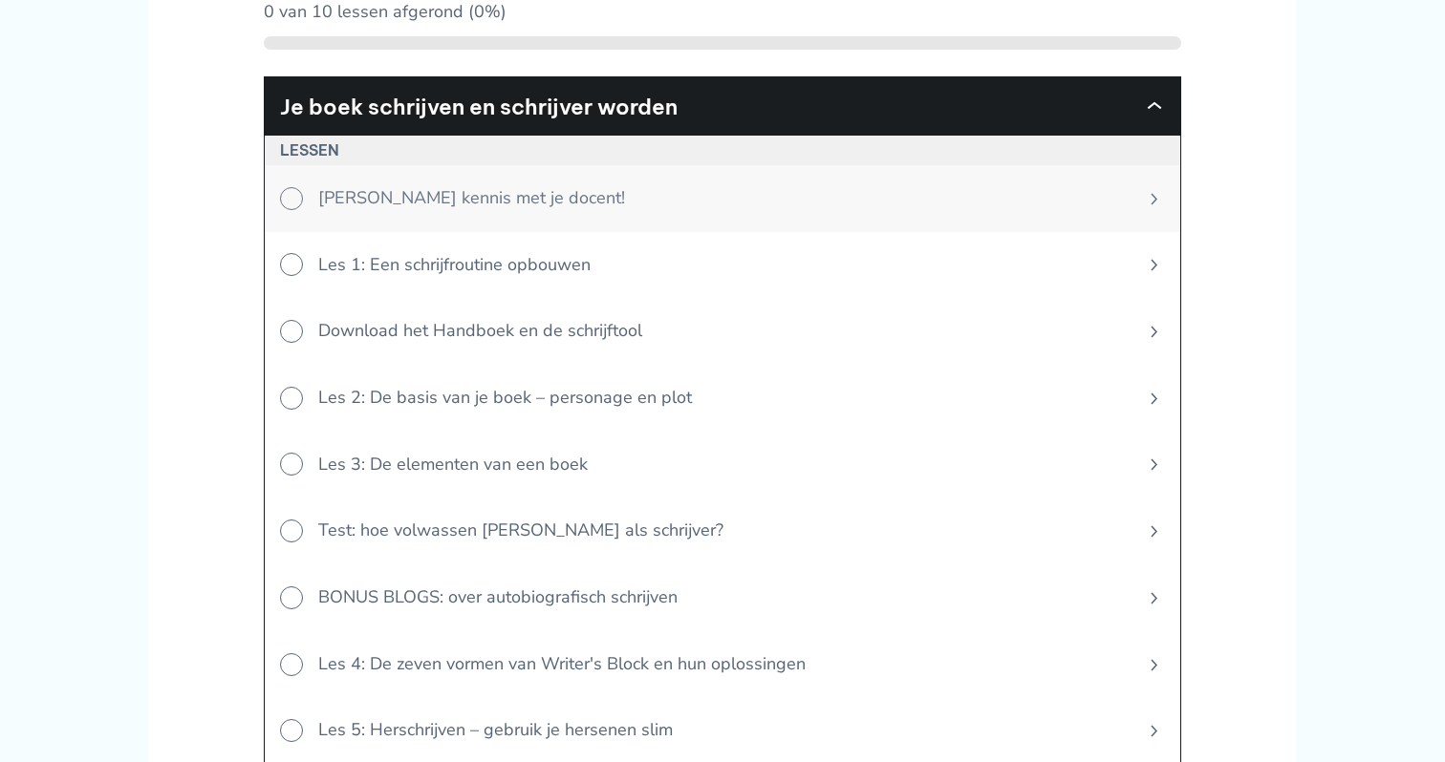
click at [290, 189] on icon at bounding box center [291, 198] width 23 height 23
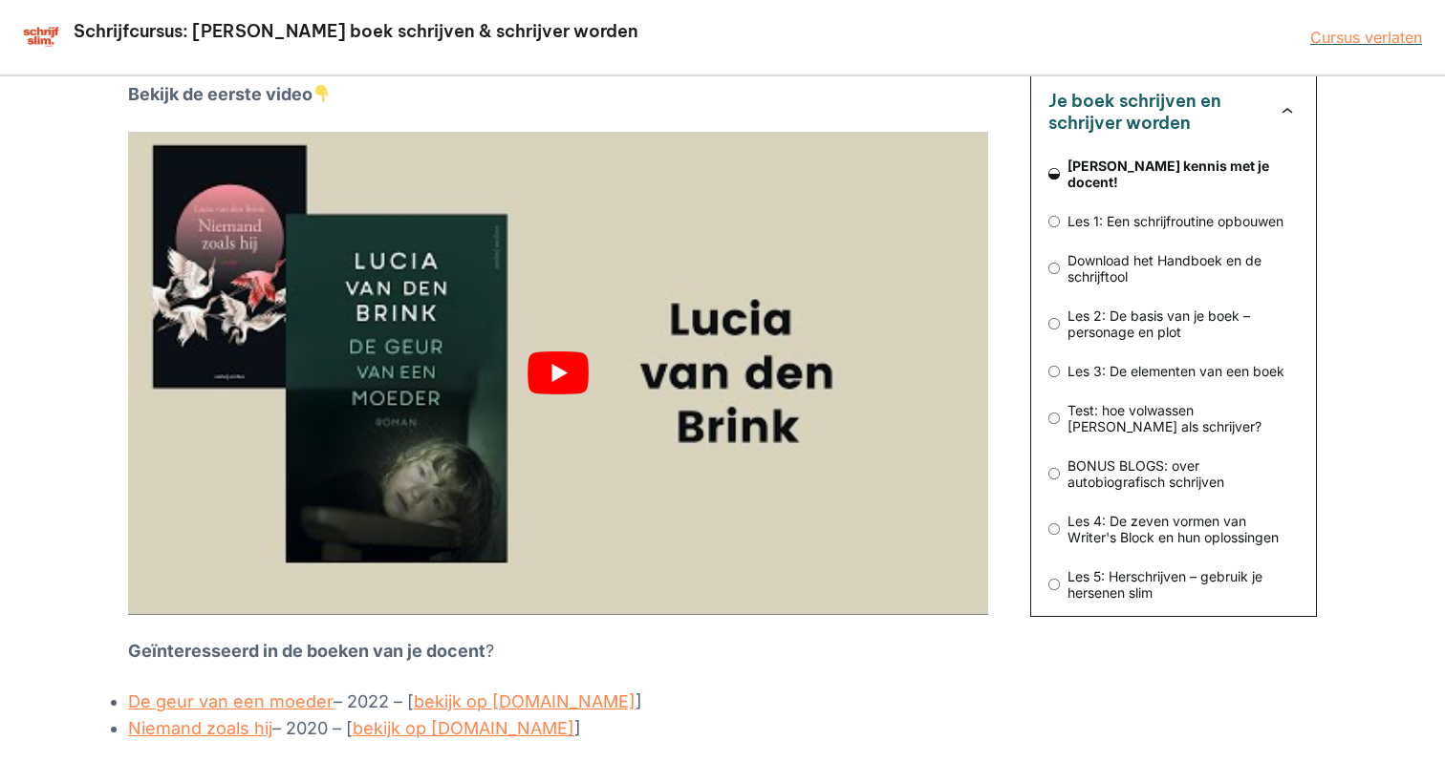
scroll to position [289, 0]
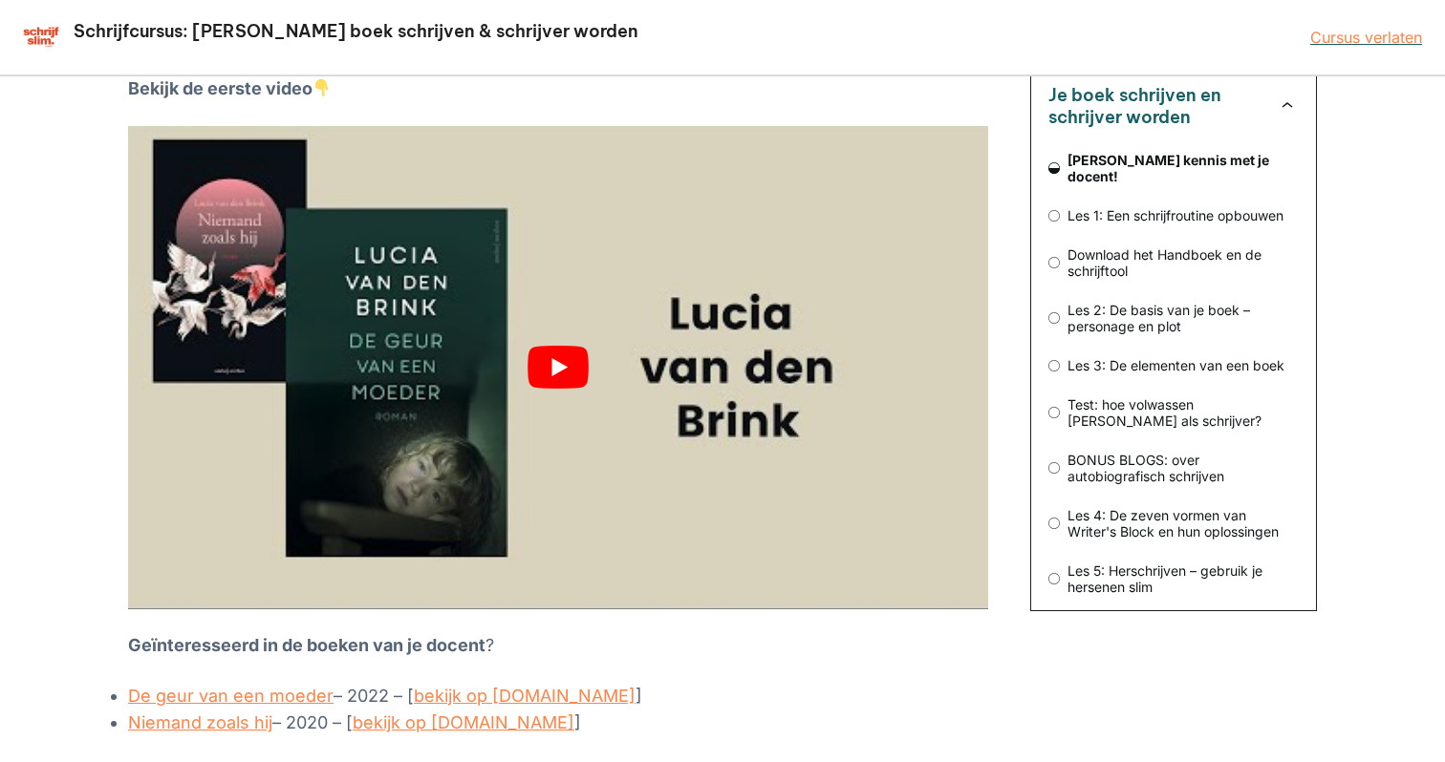
click at [555, 302] on button "play Youtube video" at bounding box center [558, 367] width 860 height 483
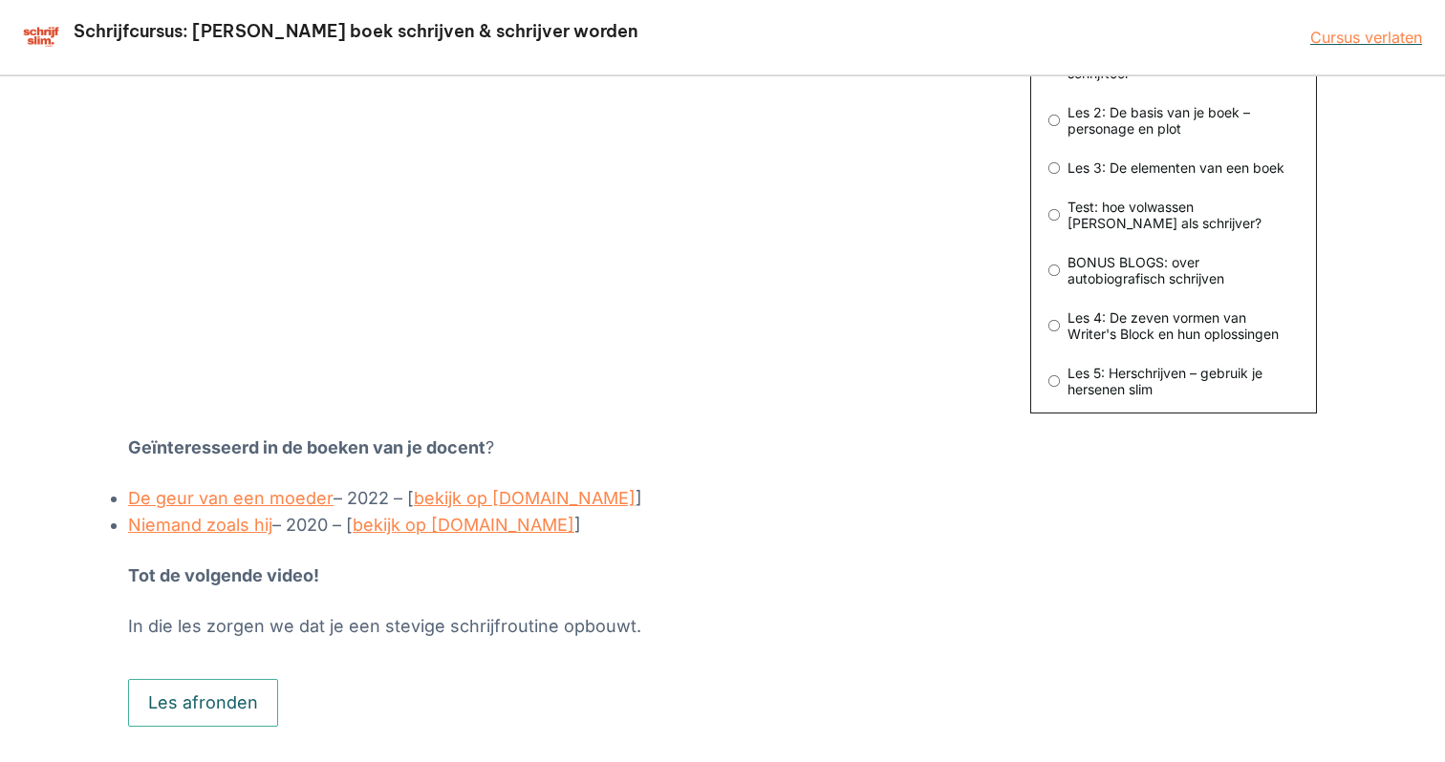
scroll to position [484, 0]
click at [223, 681] on button "Les afronden" at bounding box center [203, 705] width 150 height 48
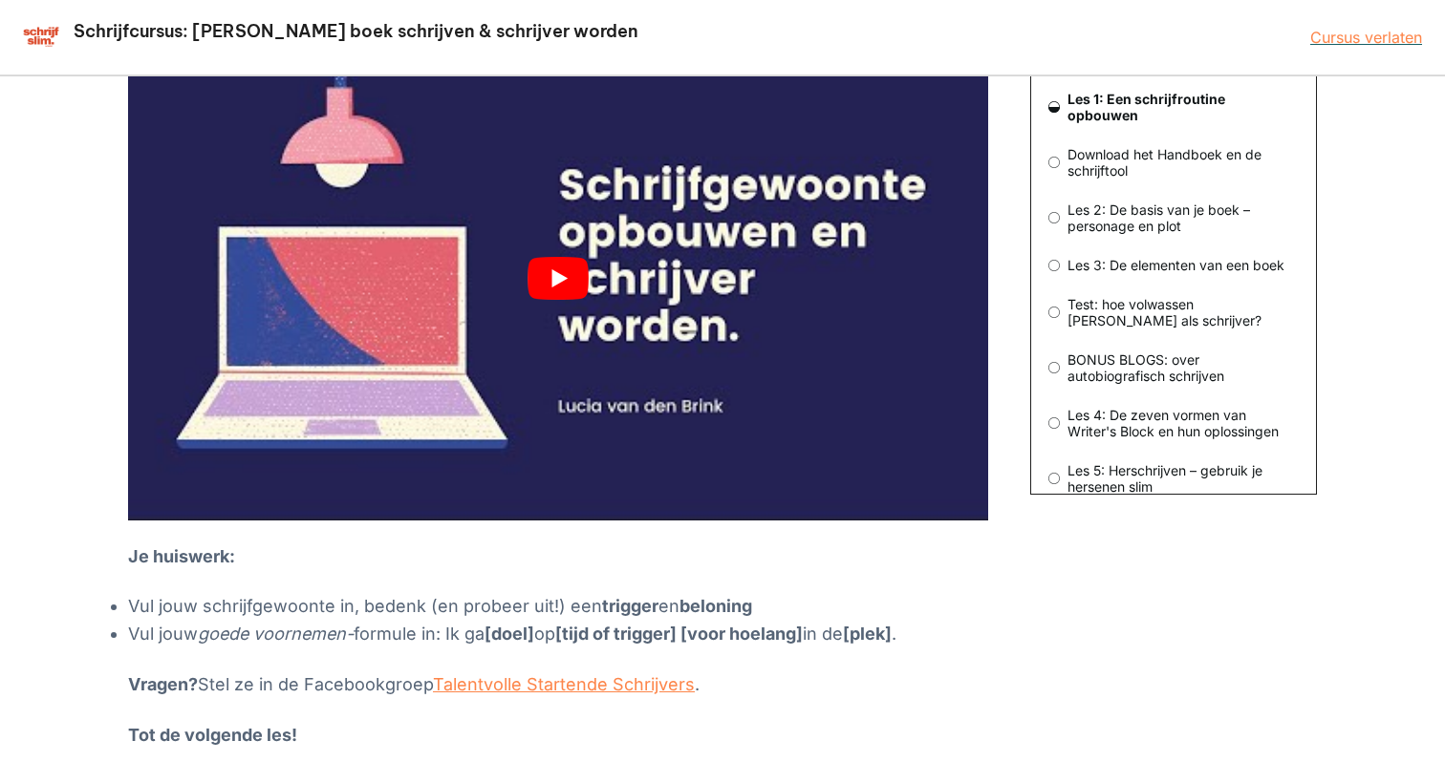
scroll to position [351, 0]
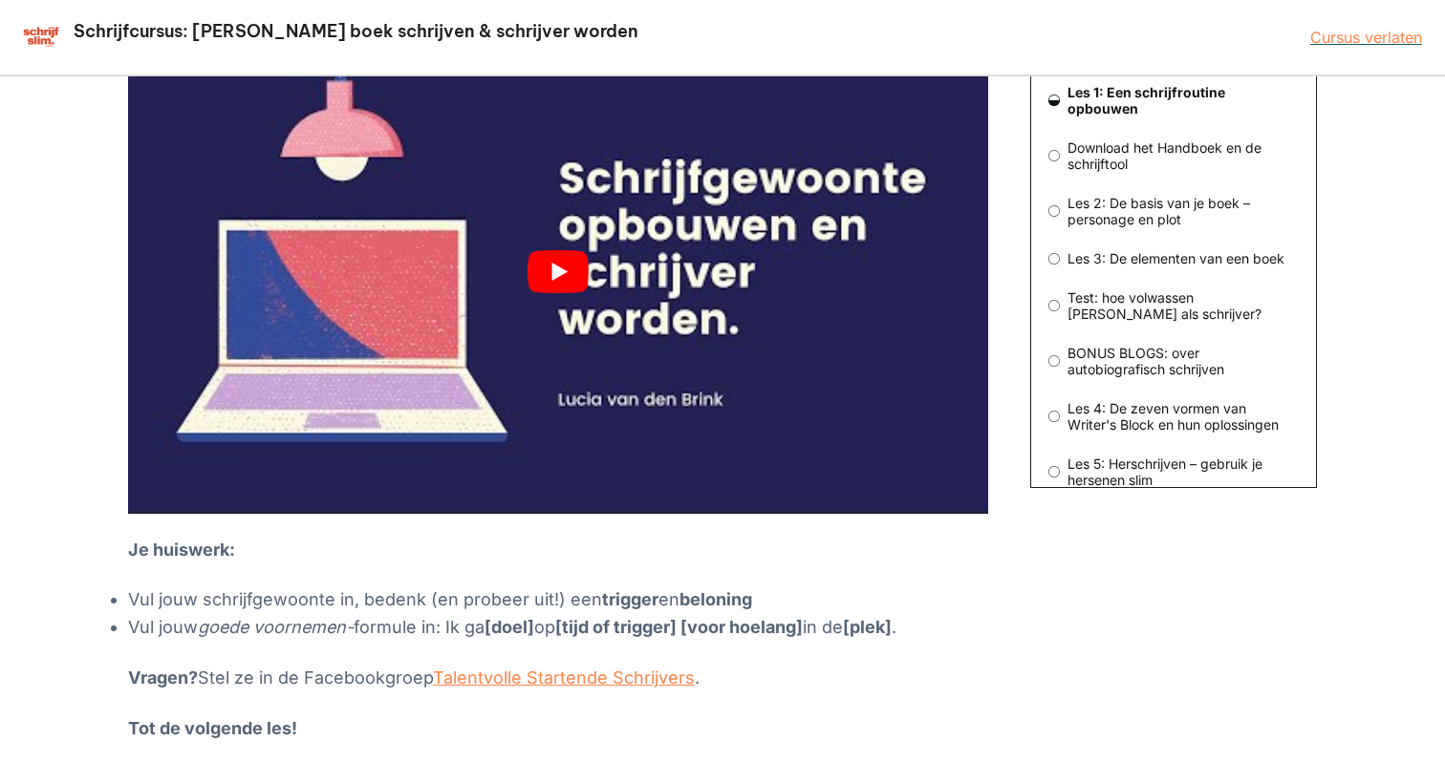
click at [561, 266] on button "play Youtube video" at bounding box center [558, 271] width 860 height 483
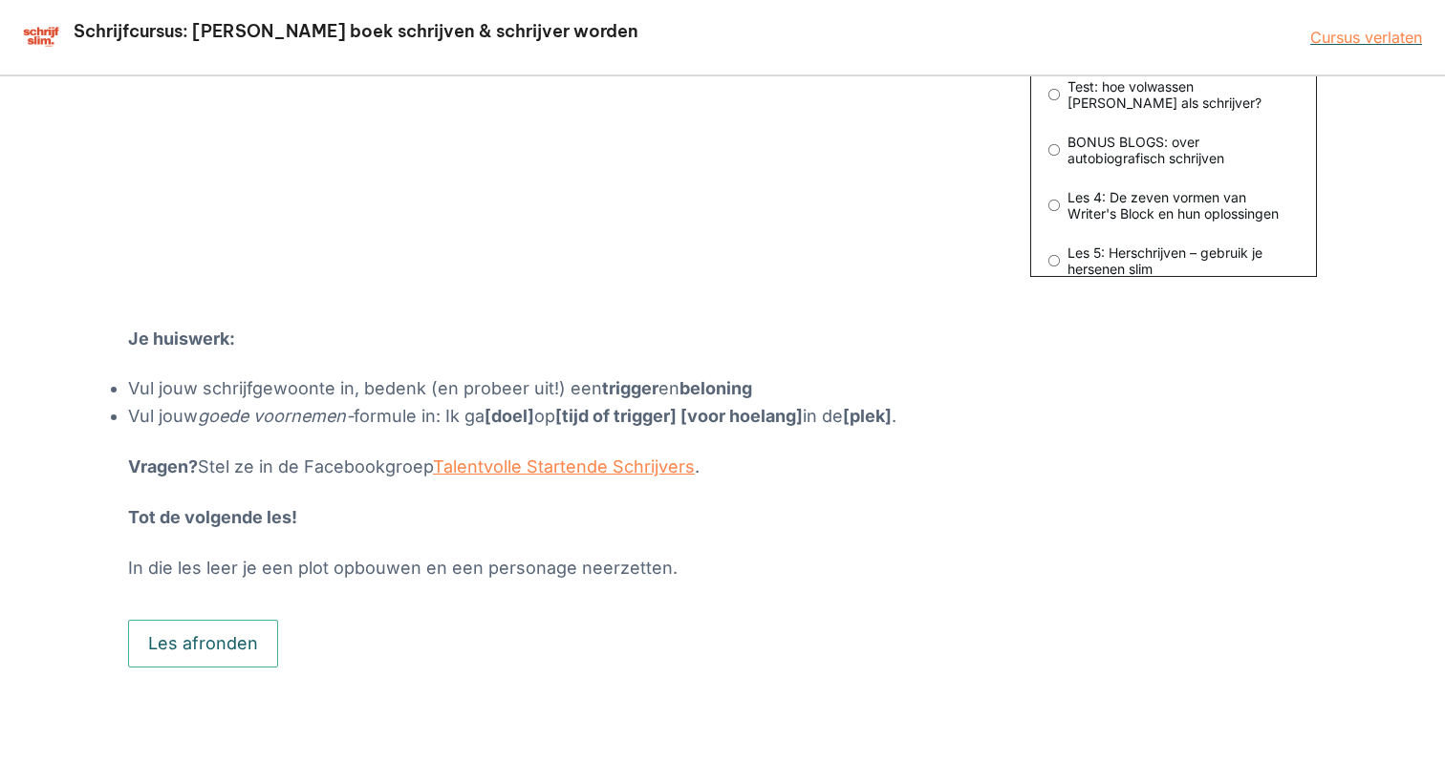
scroll to position [561, 0]
click at [207, 641] on button "Les afronden" at bounding box center [203, 645] width 150 height 48
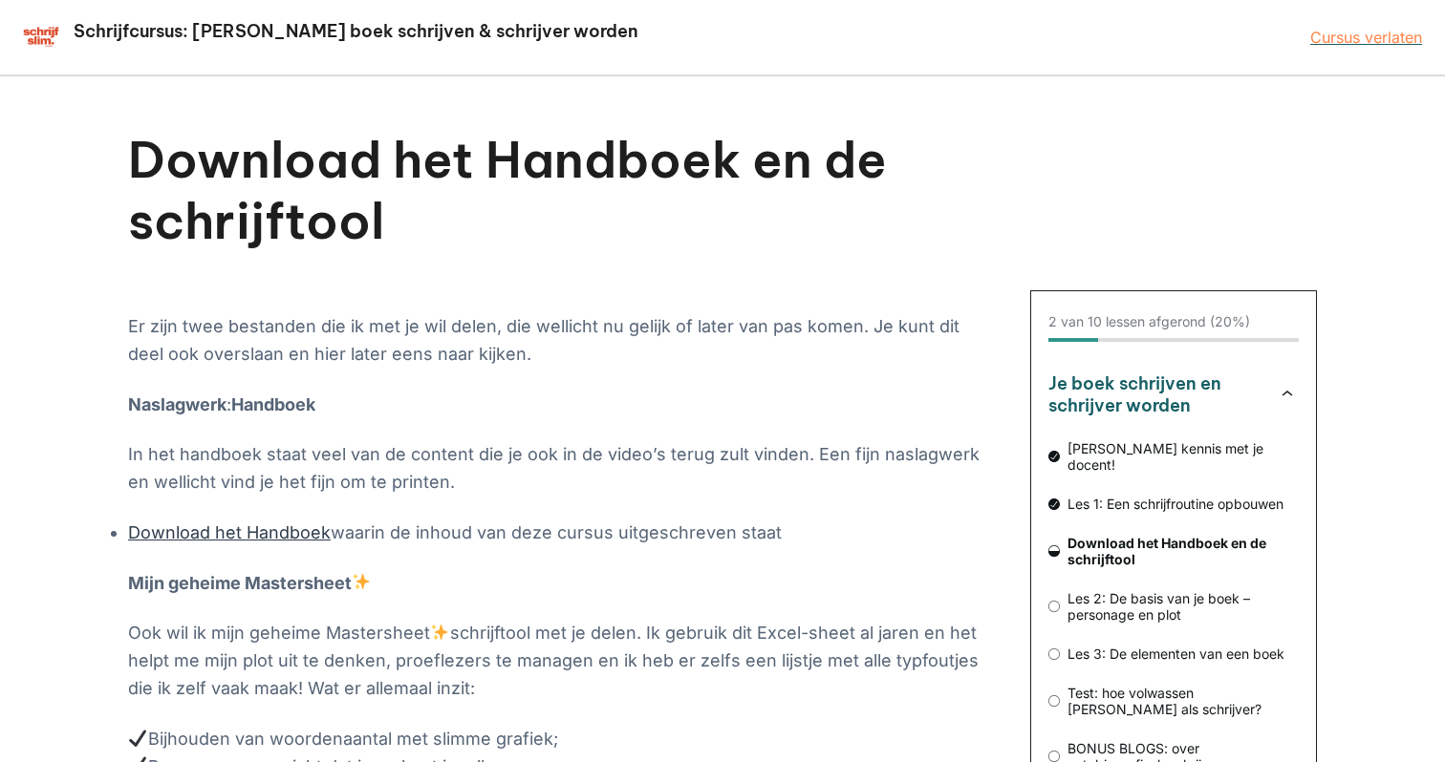
click at [256, 528] on link "Download het Handboek" at bounding box center [229, 533] width 203 height 20
click at [268, 527] on link "Download het Handboek" at bounding box center [229, 533] width 203 height 20
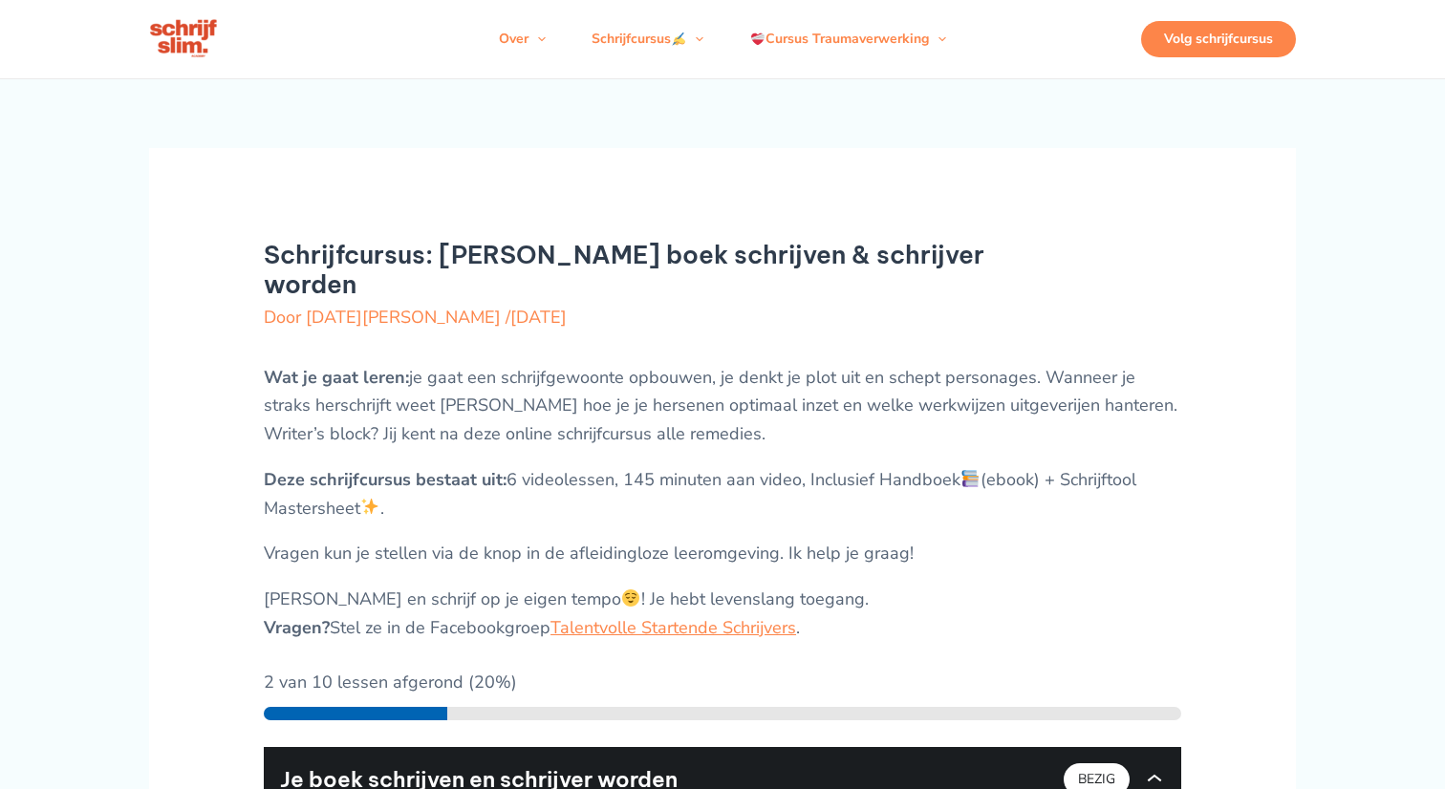
click at [1172, 54] on div "Volg schrijfcursus" at bounding box center [1218, 39] width 155 height 36
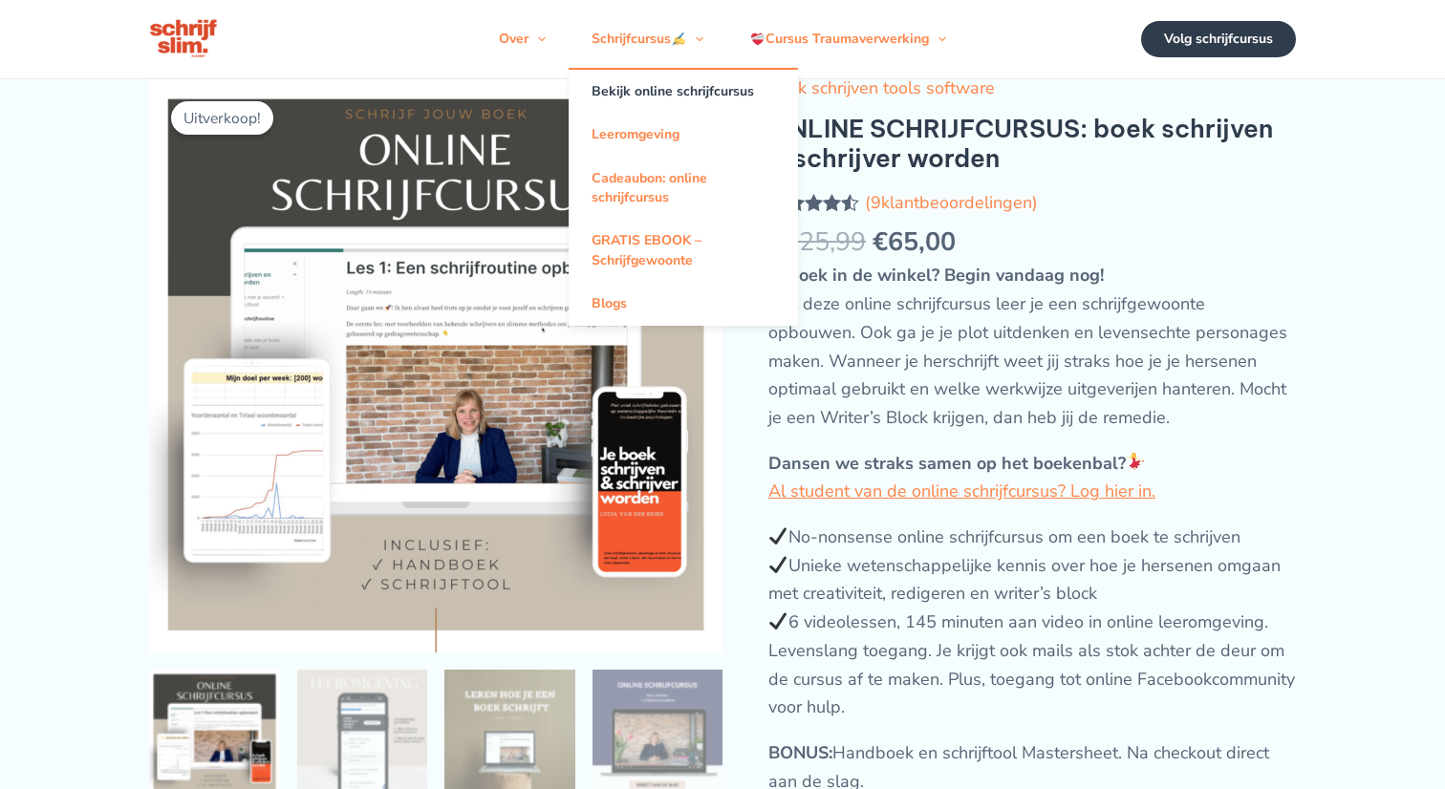
click at [665, 106] on link "Bekijk online schrijfcursus" at bounding box center [682, 91] width 229 height 43
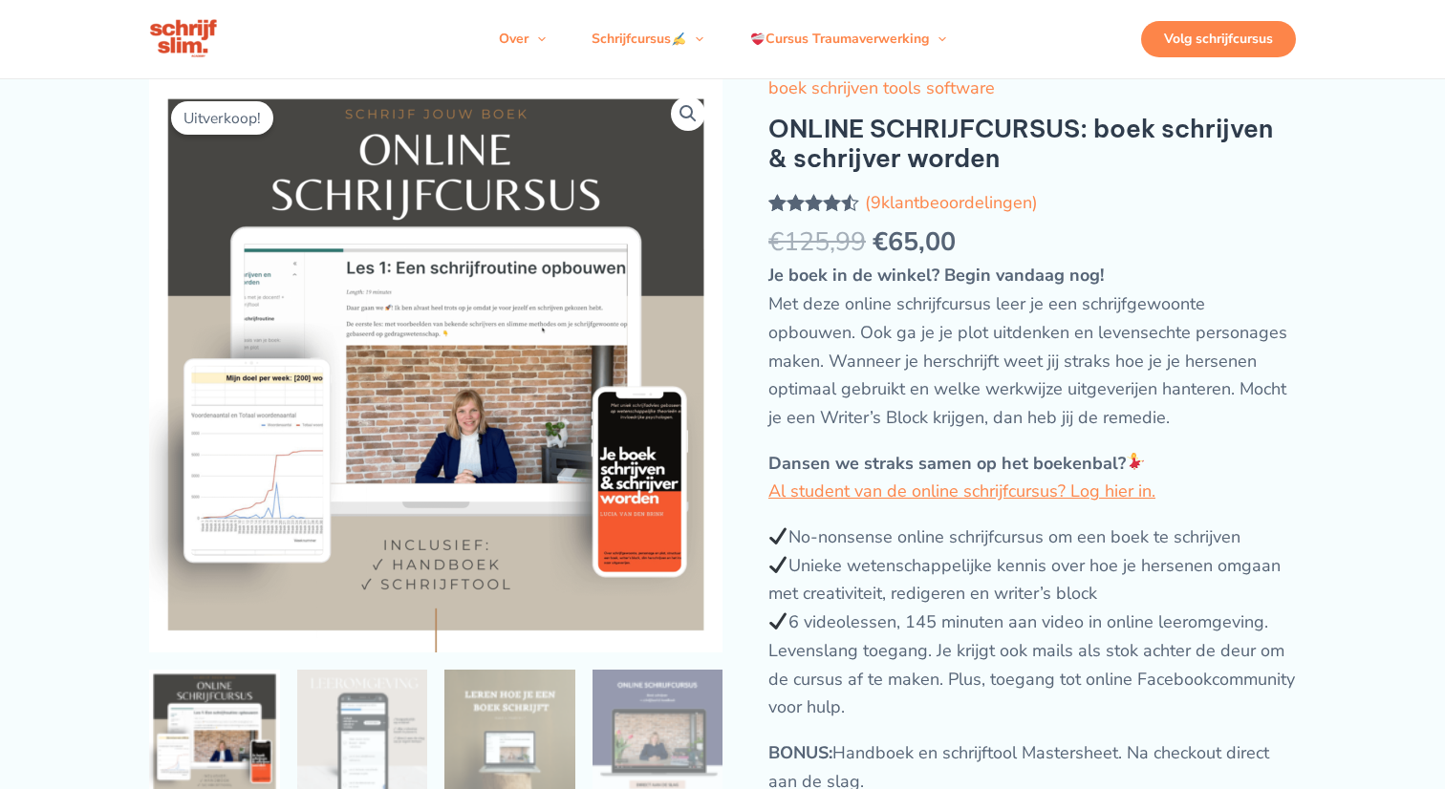
click at [1189, 57] on div "Volg schrijfcursus" at bounding box center [1218, 39] width 155 height 36
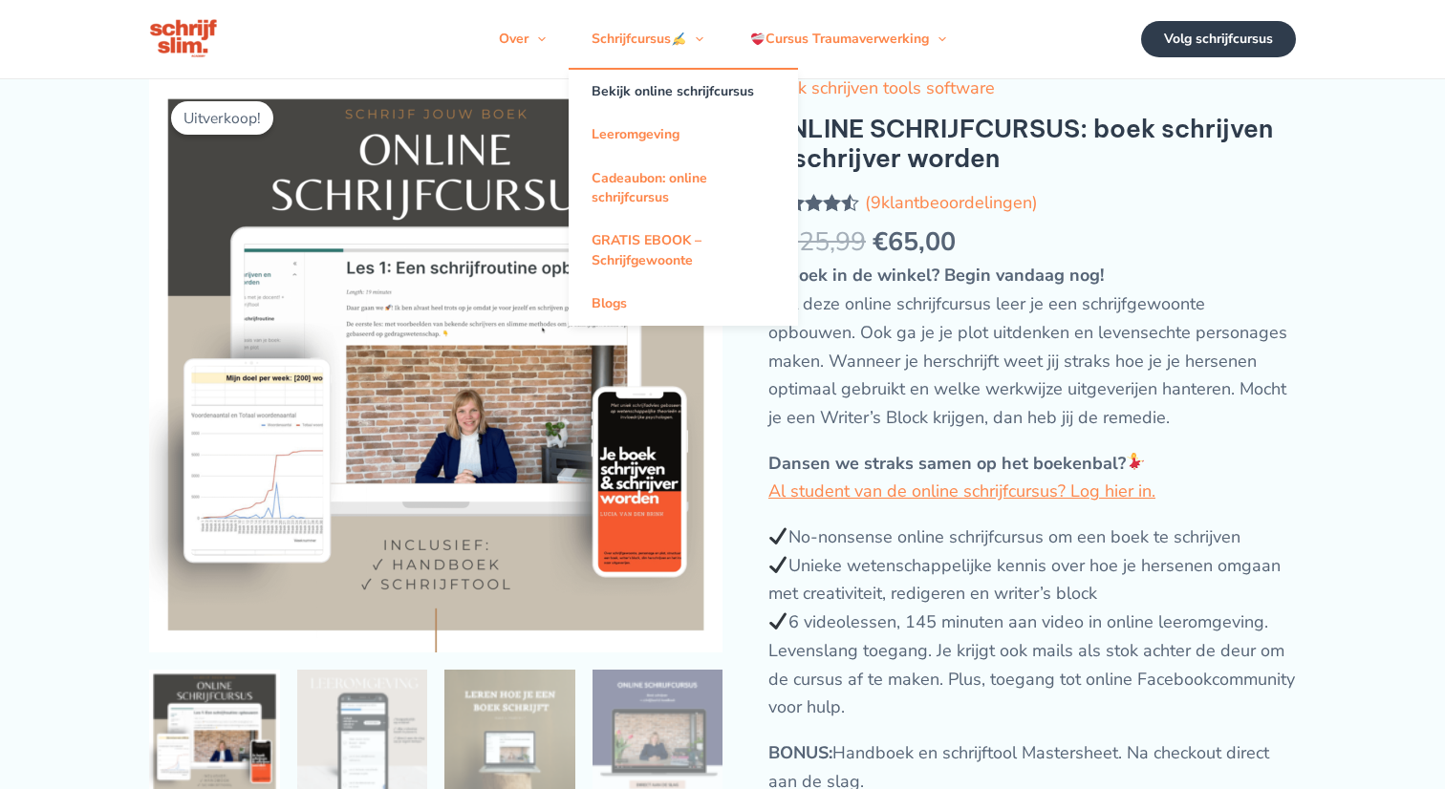
click at [633, 97] on link "Bekijk online schrijfcursus" at bounding box center [682, 91] width 229 height 43
click at [617, 150] on link "Leeromgeving" at bounding box center [682, 134] width 229 height 43
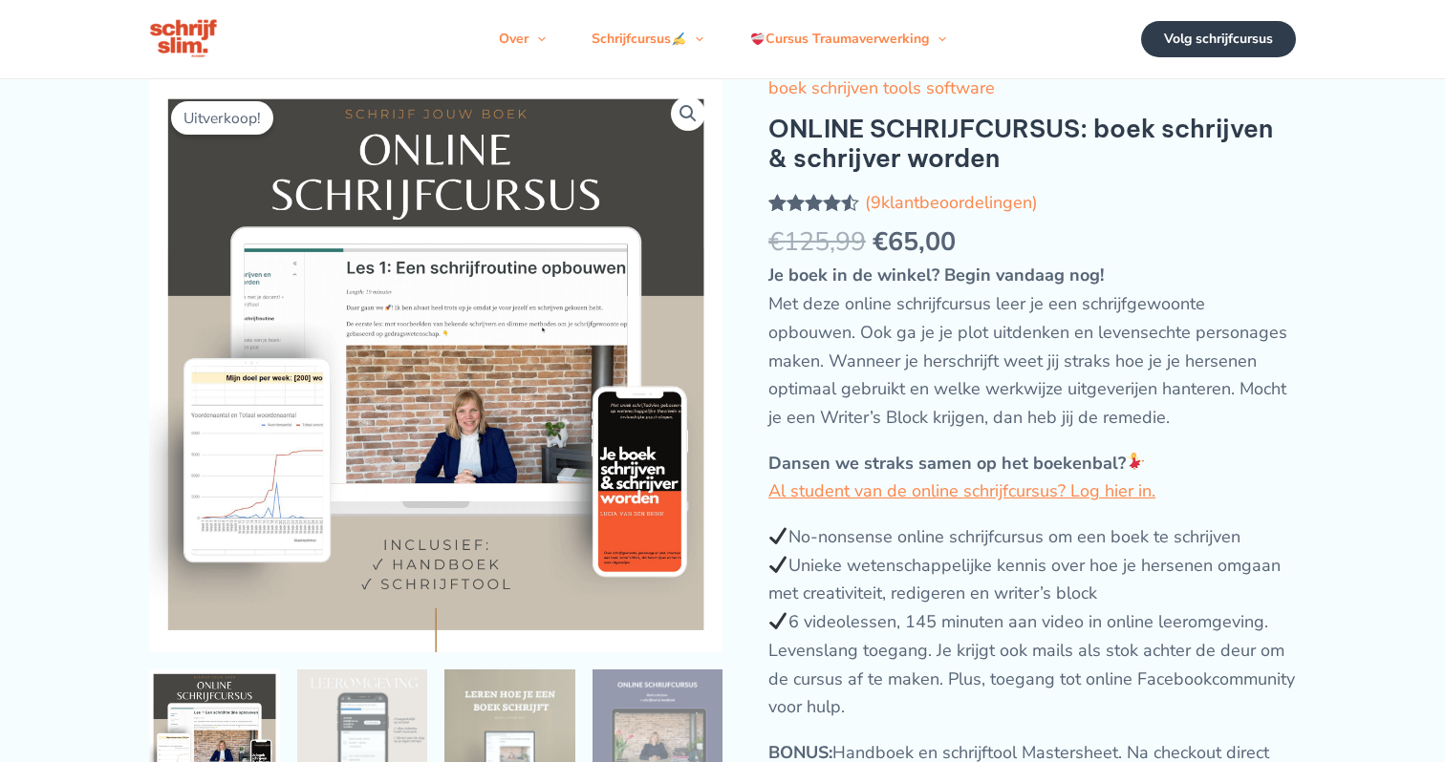
click at [175, 50] on img at bounding box center [184, 39] width 71 height 44
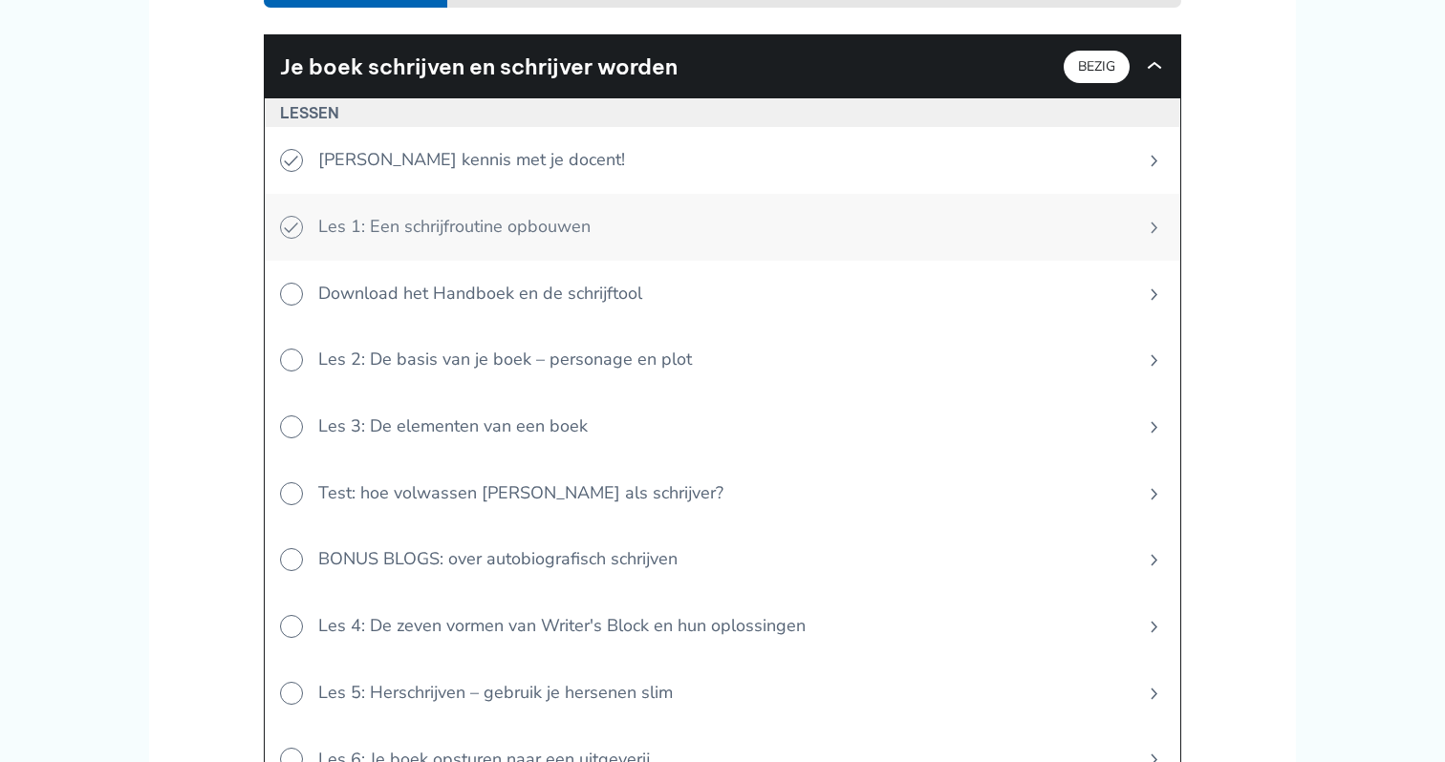
scroll to position [725, 0]
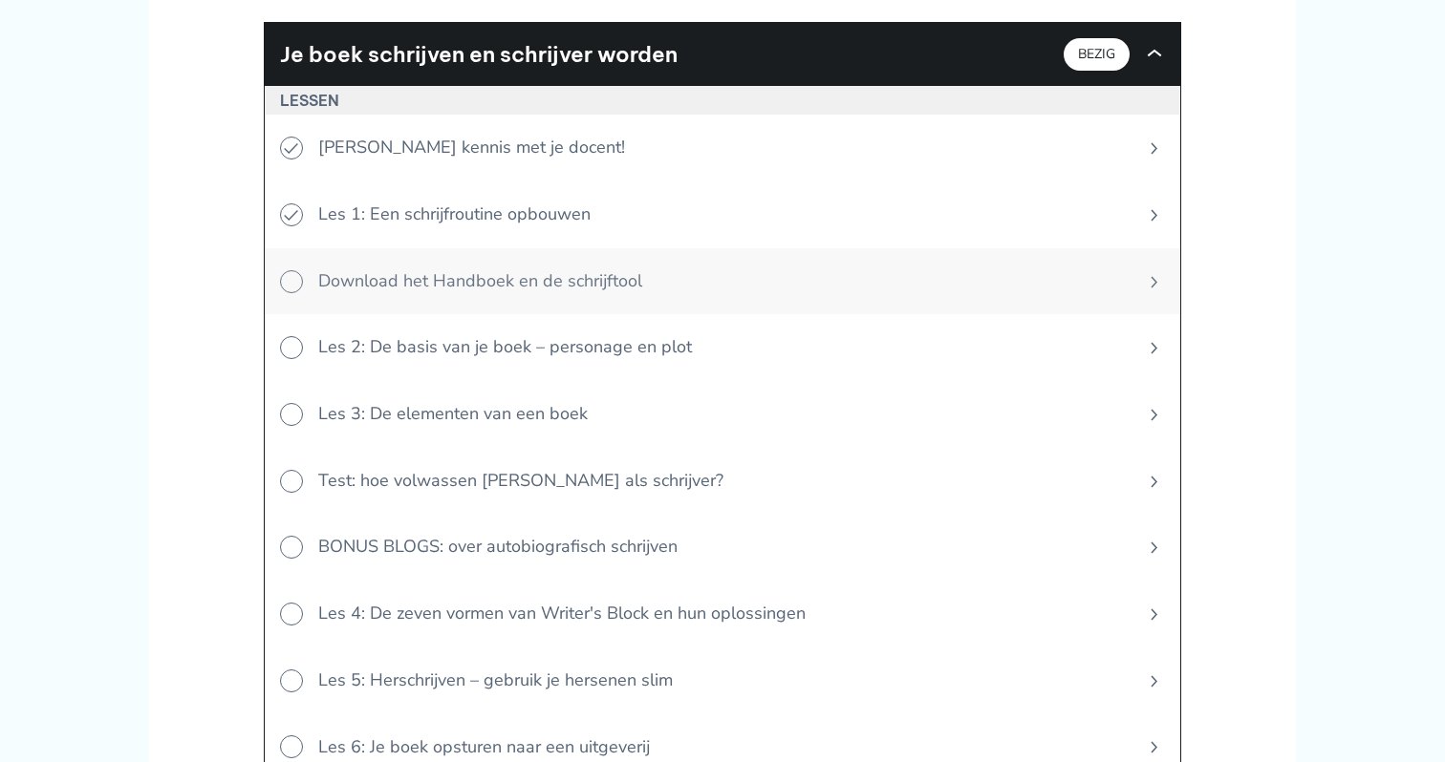
click at [298, 270] on icon at bounding box center [291, 281] width 23 height 23
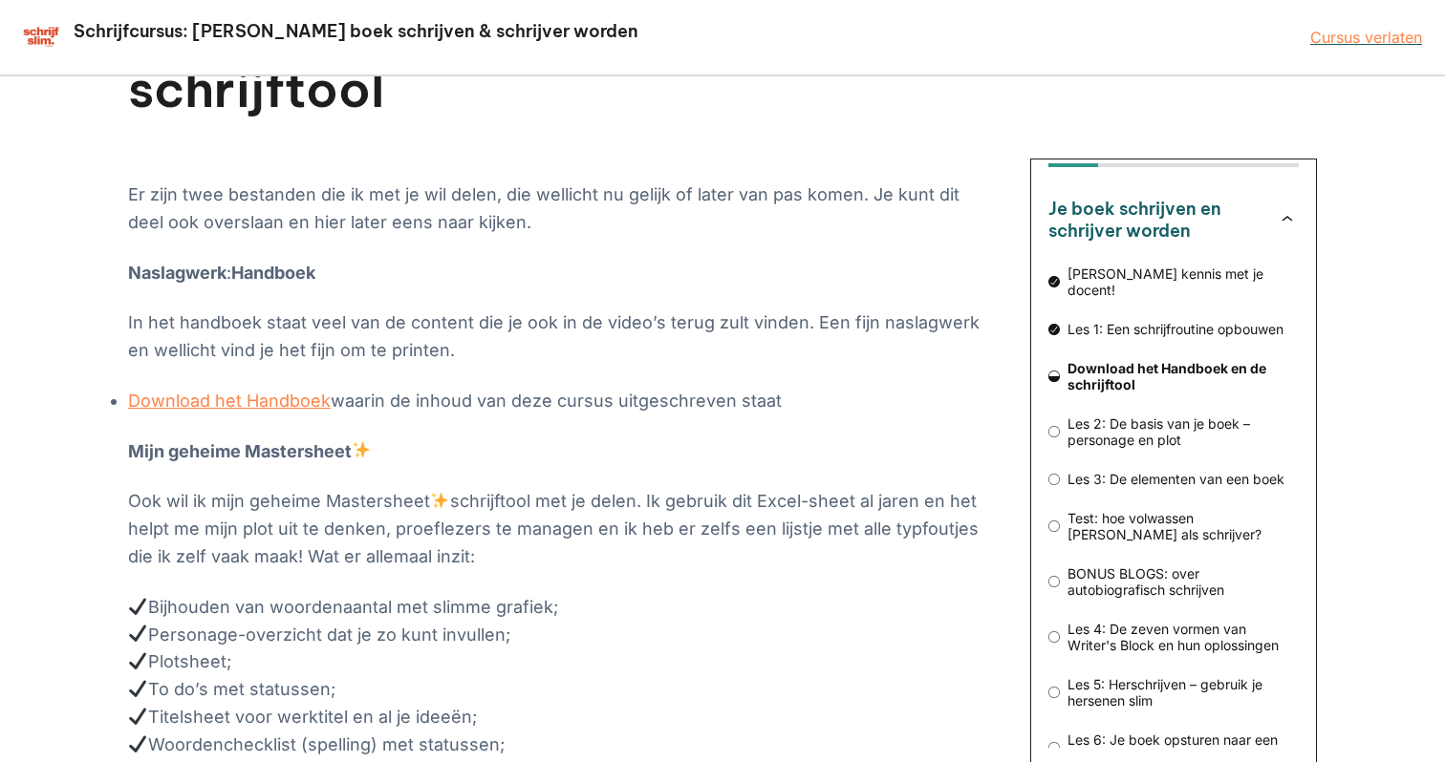
scroll to position [41, 0]
click at [1150, 568] on span "BONUS BLOGS: over autobiografisch schrijven" at bounding box center [1179, 584] width 239 height 32
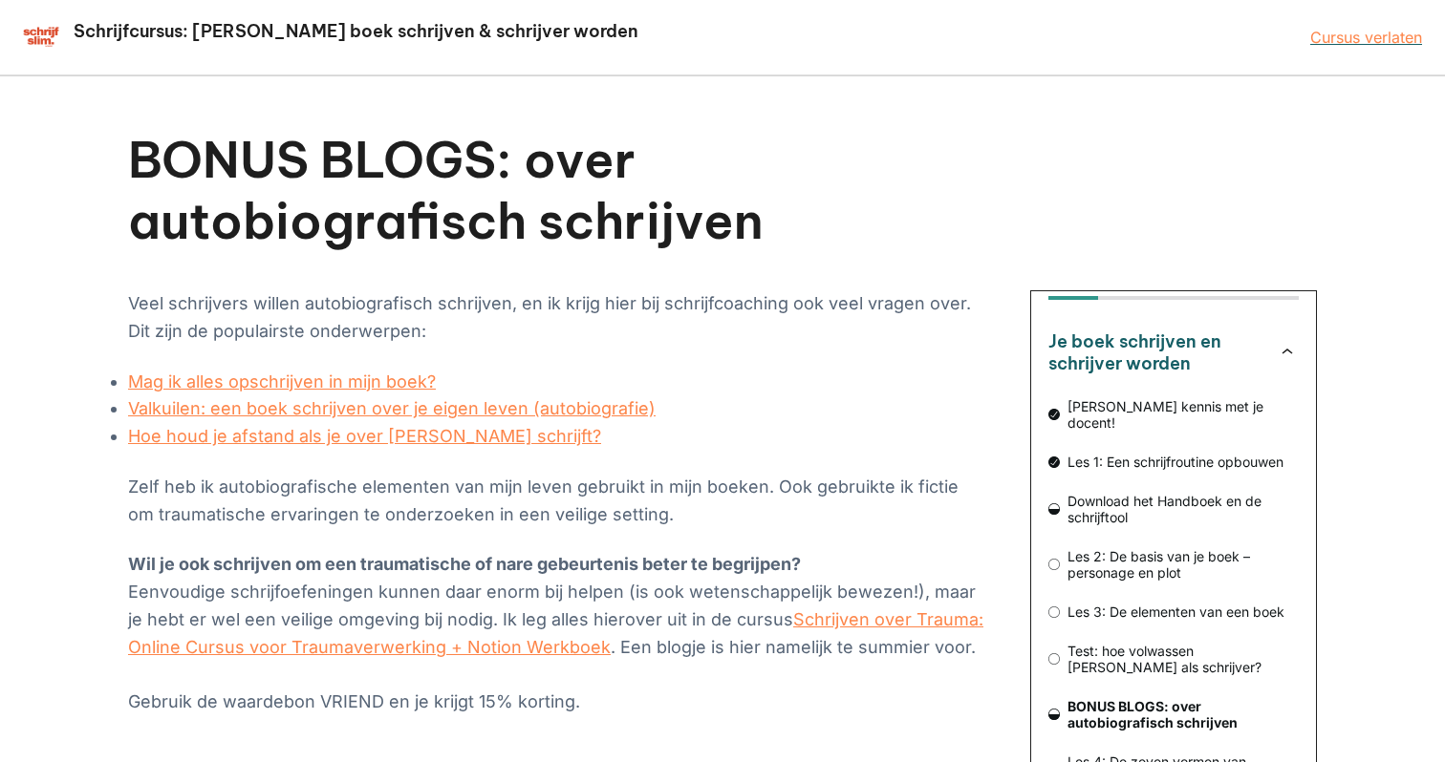
scroll to position [41, 0]
click at [326, 380] on link "Mag ik alles opschrijven in mijn boek?" at bounding box center [282, 382] width 308 height 20
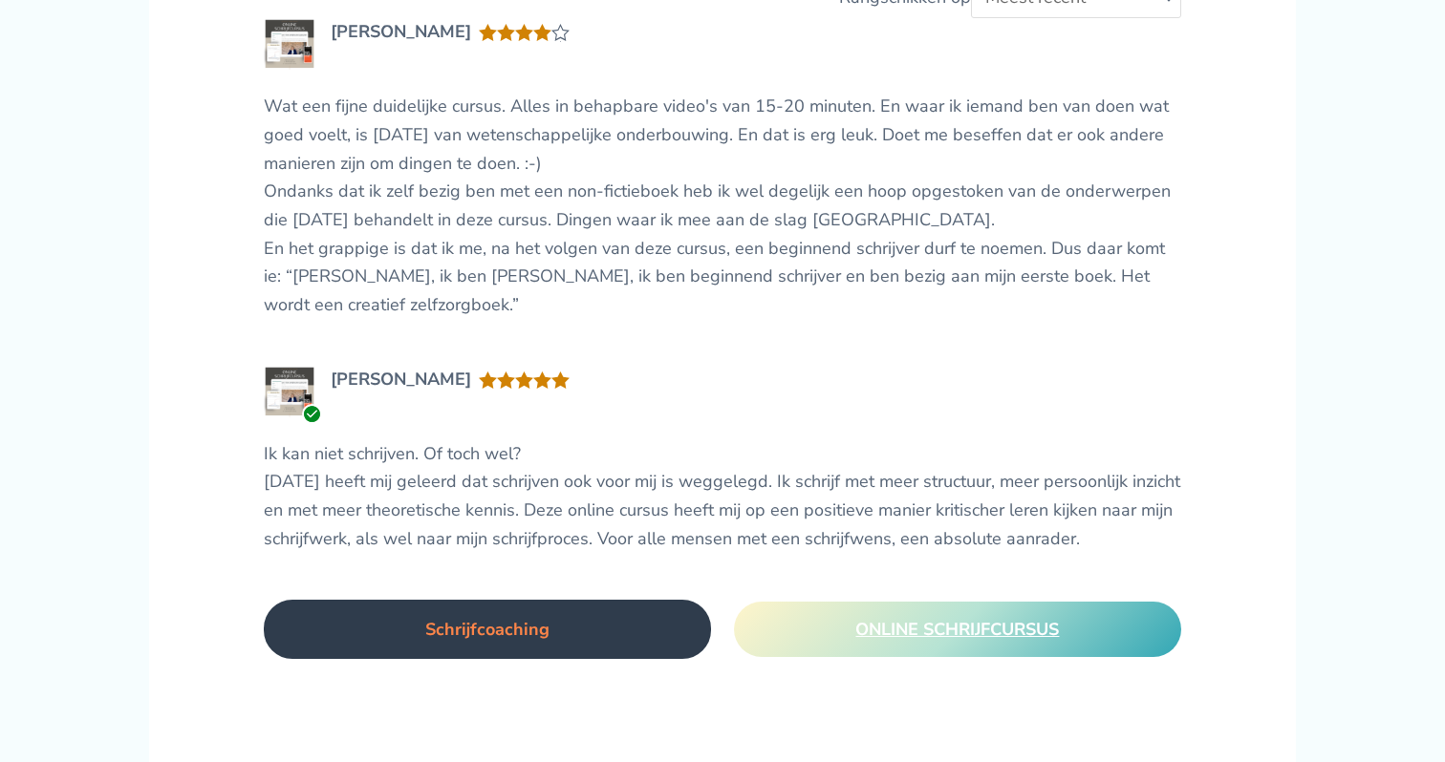
scroll to position [2678, 0]
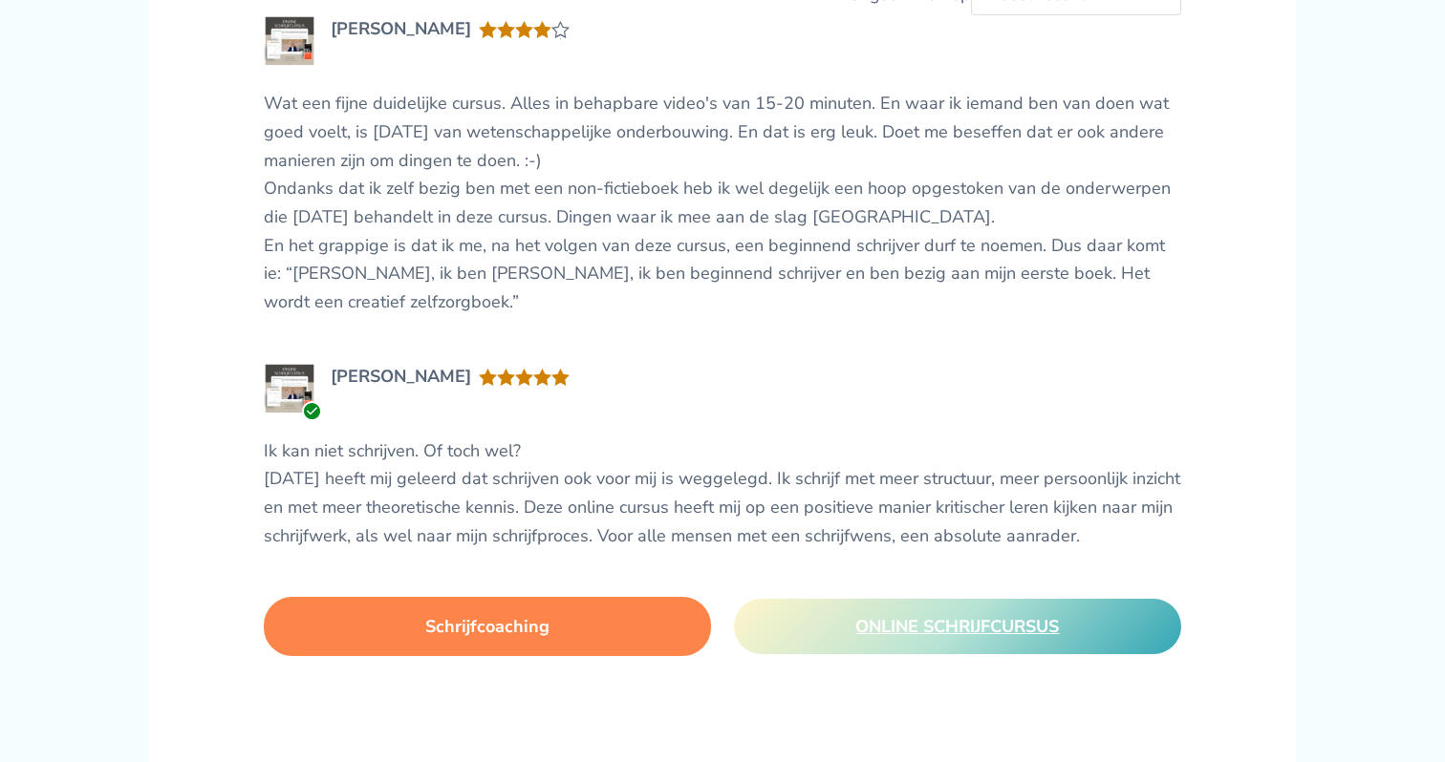
click at [457, 597] on link "Schrijfcoaching" at bounding box center [487, 626] width 447 height 59
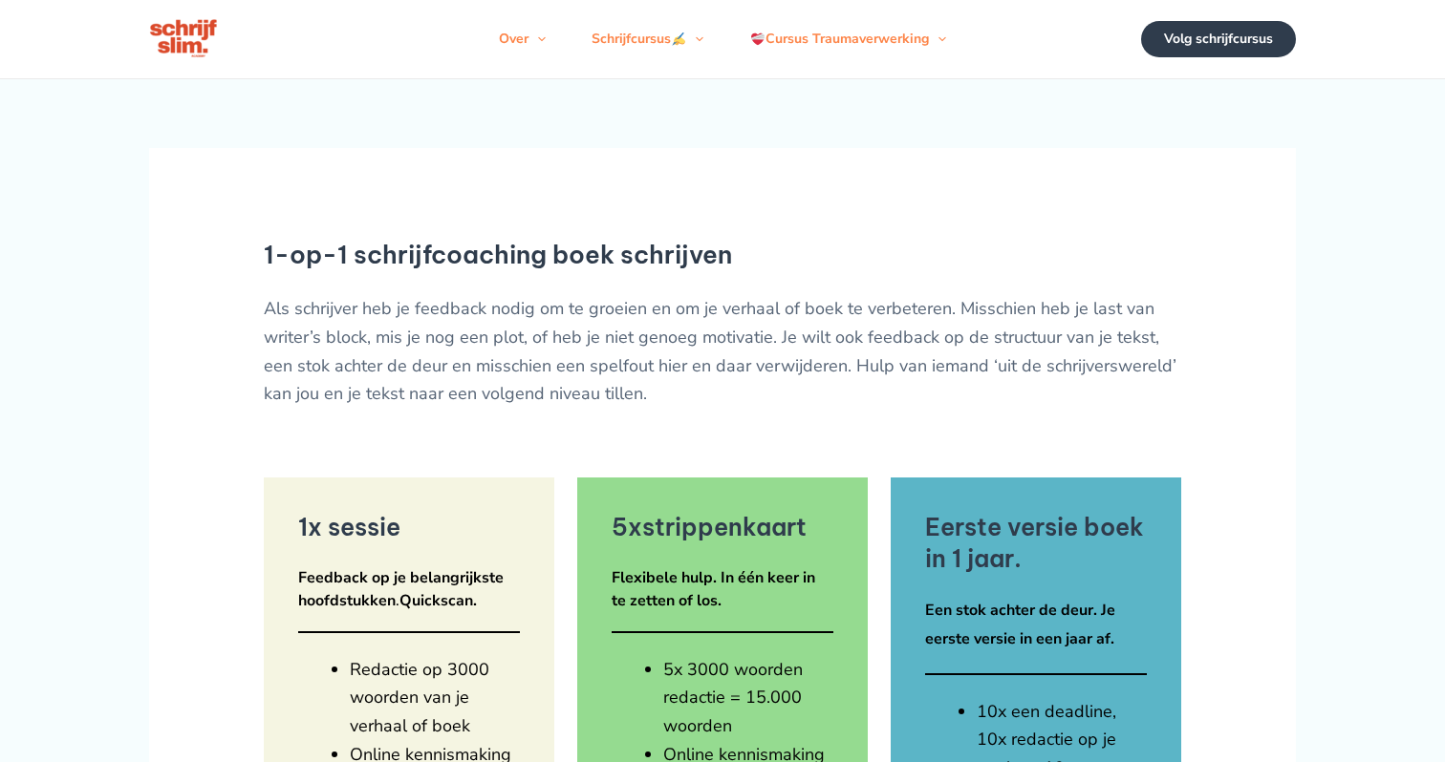
click at [1176, 57] on div "Volg schrijfcursus" at bounding box center [1218, 39] width 155 height 36
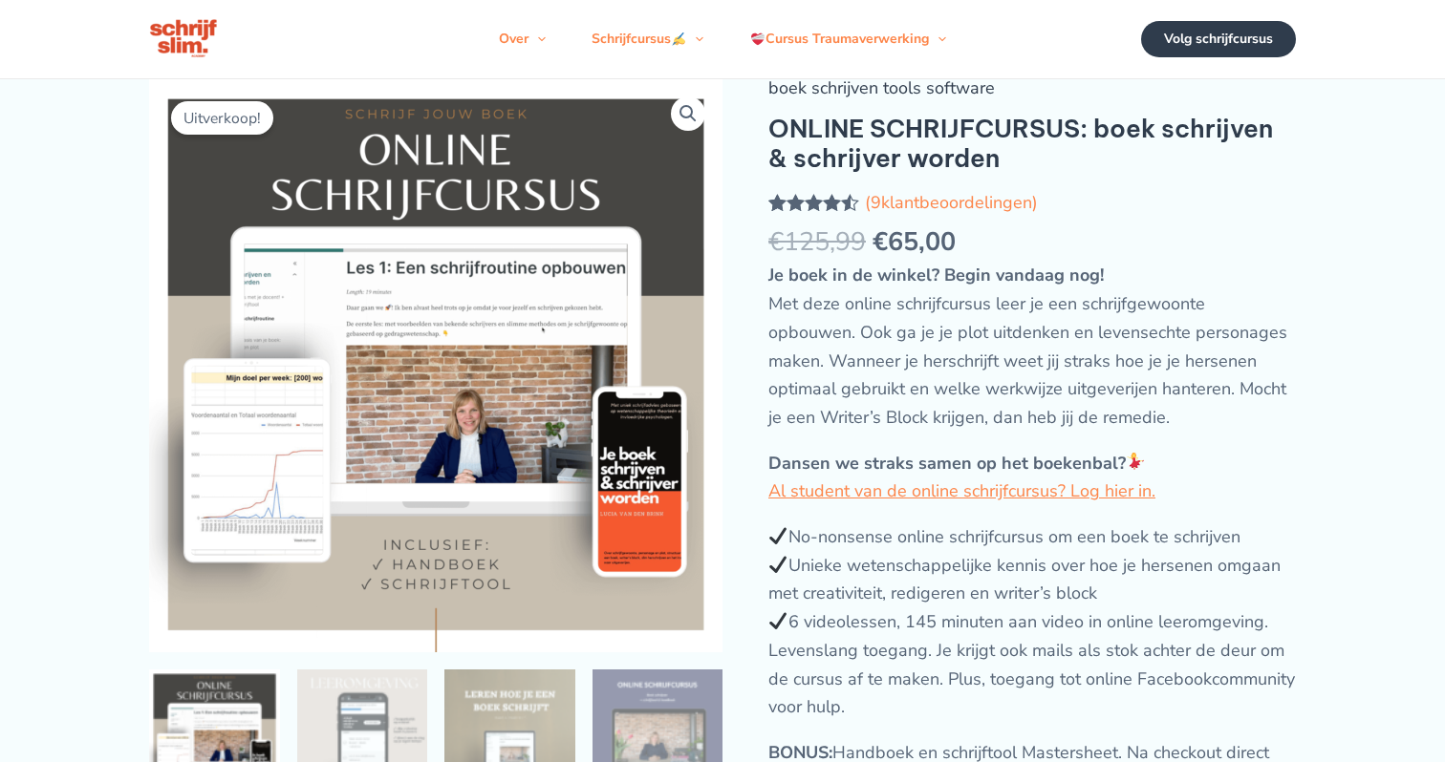
click at [854, 99] on link "boek schrijven tools software" at bounding box center [881, 87] width 226 height 23
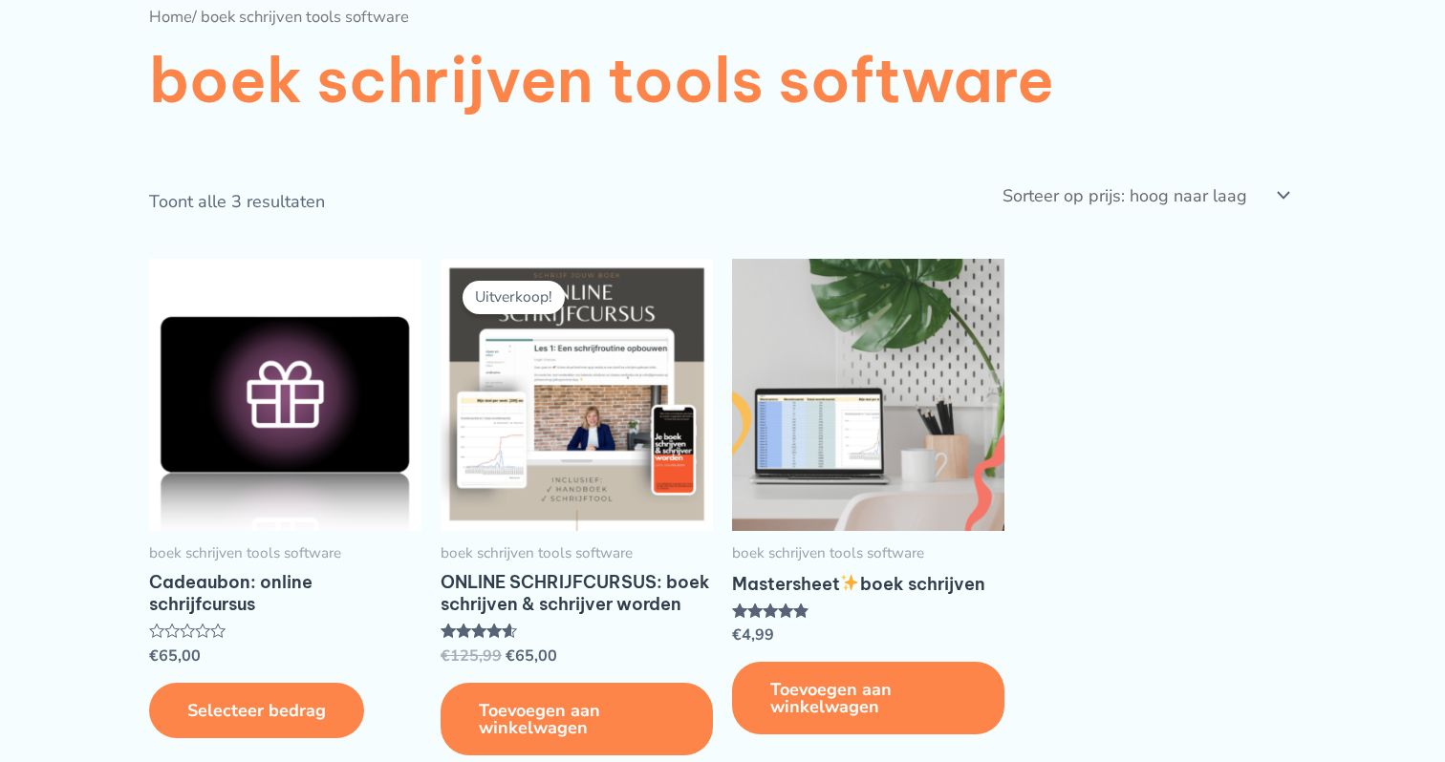
scroll to position [146, 0]
click at [850, 476] on img at bounding box center [868, 394] width 272 height 272
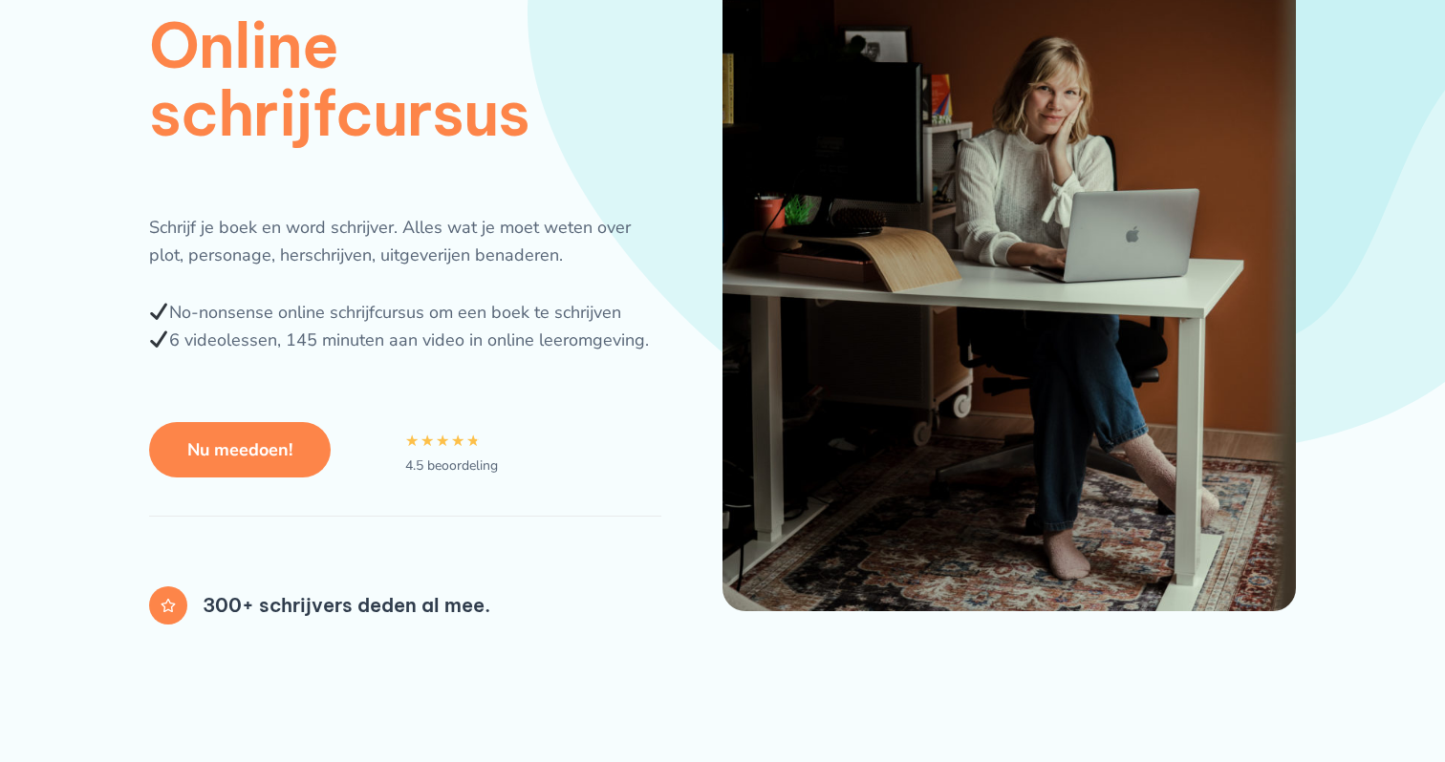
scroll to position [309, 0]
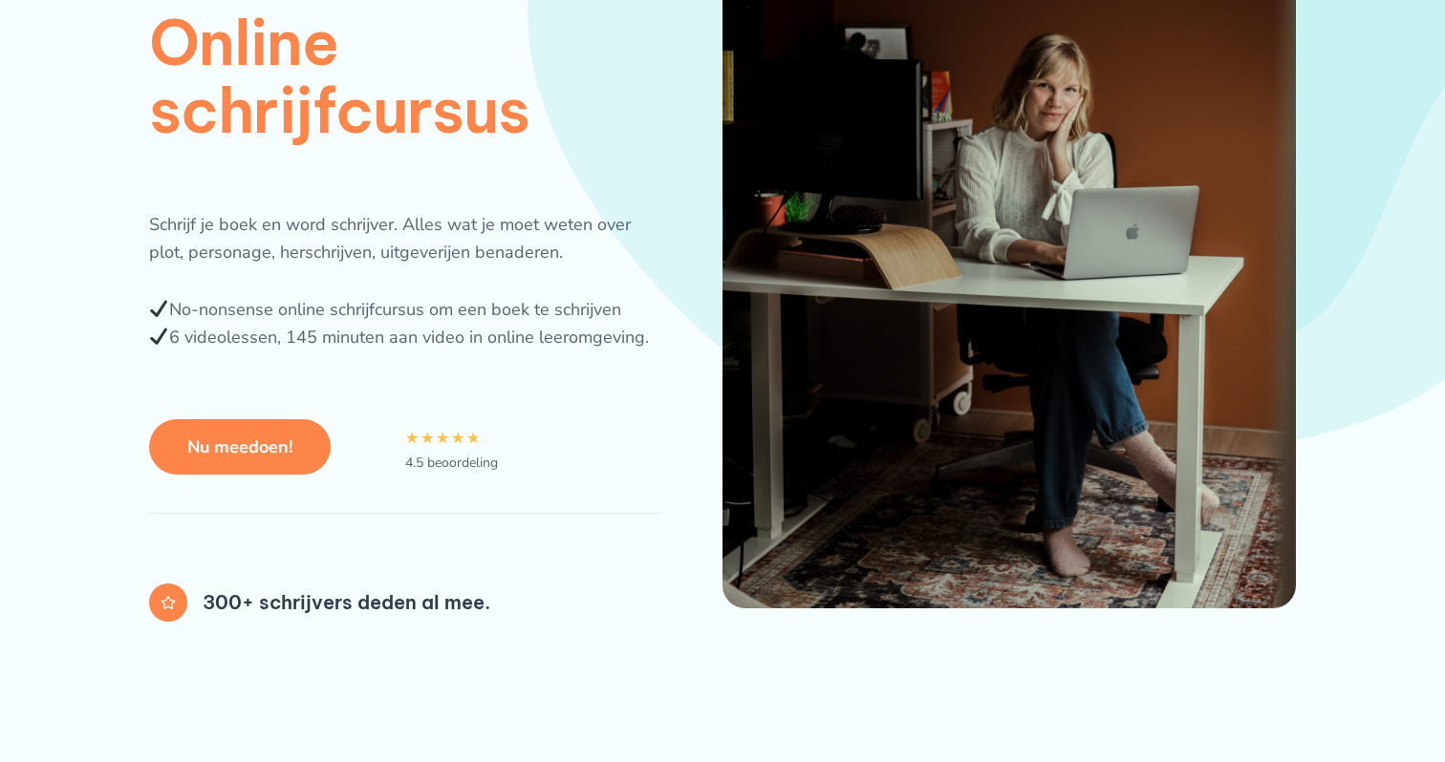
click at [247, 451] on span "Nu meedoen!" at bounding box center [239, 447] width 105 height 17
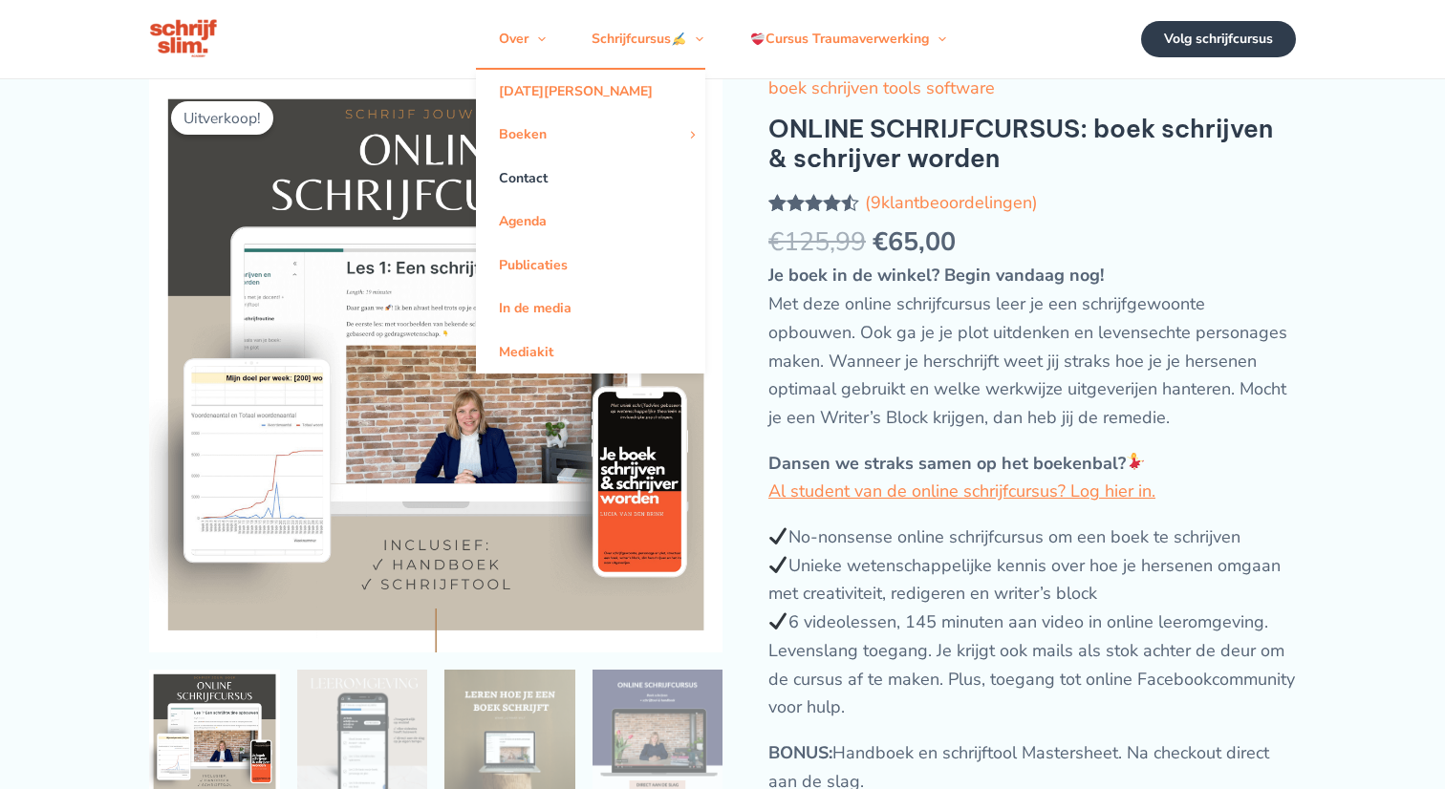
click at [531, 192] on link "Contact" at bounding box center [590, 178] width 229 height 43
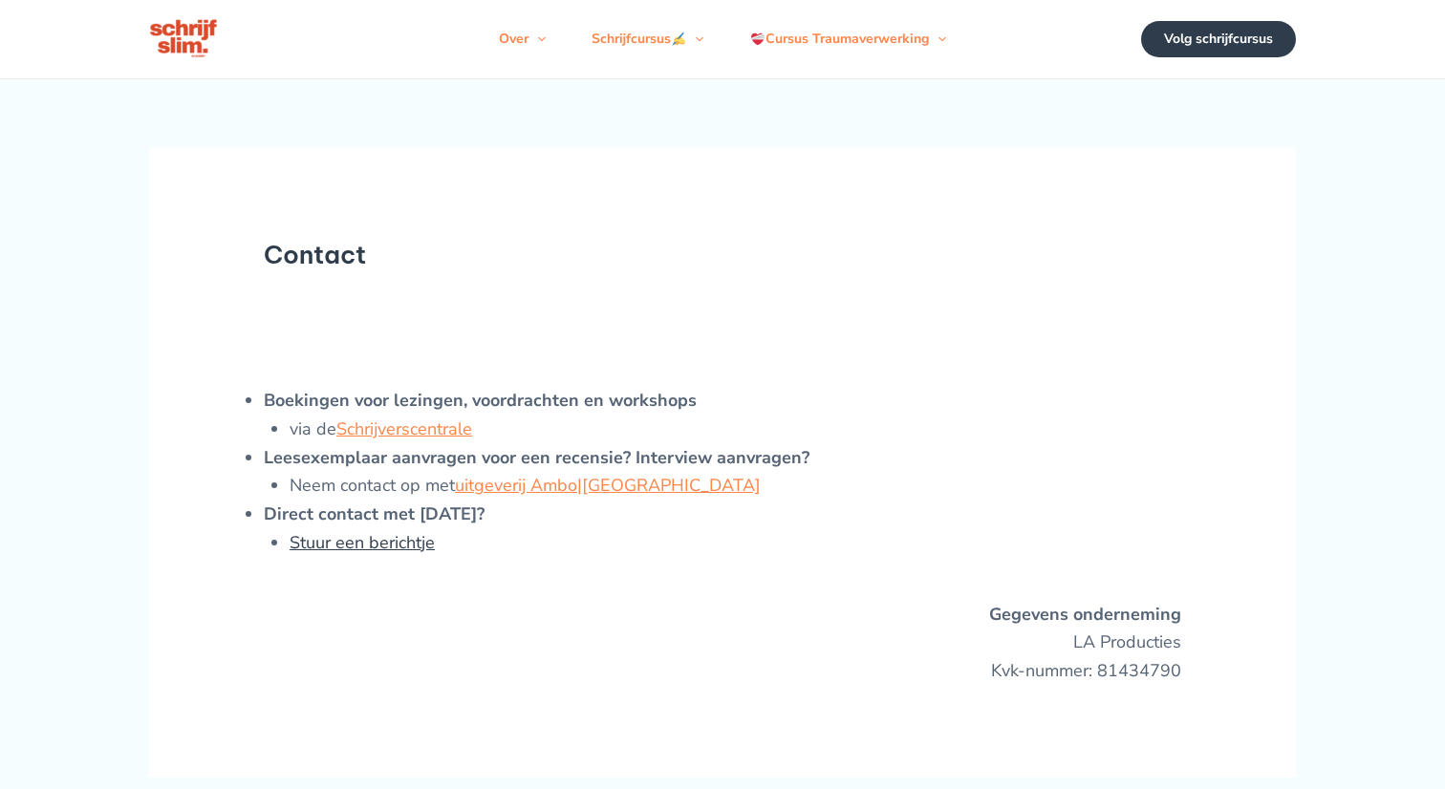
click at [381, 554] on link "Stuur een berichtje" at bounding box center [362, 542] width 145 height 23
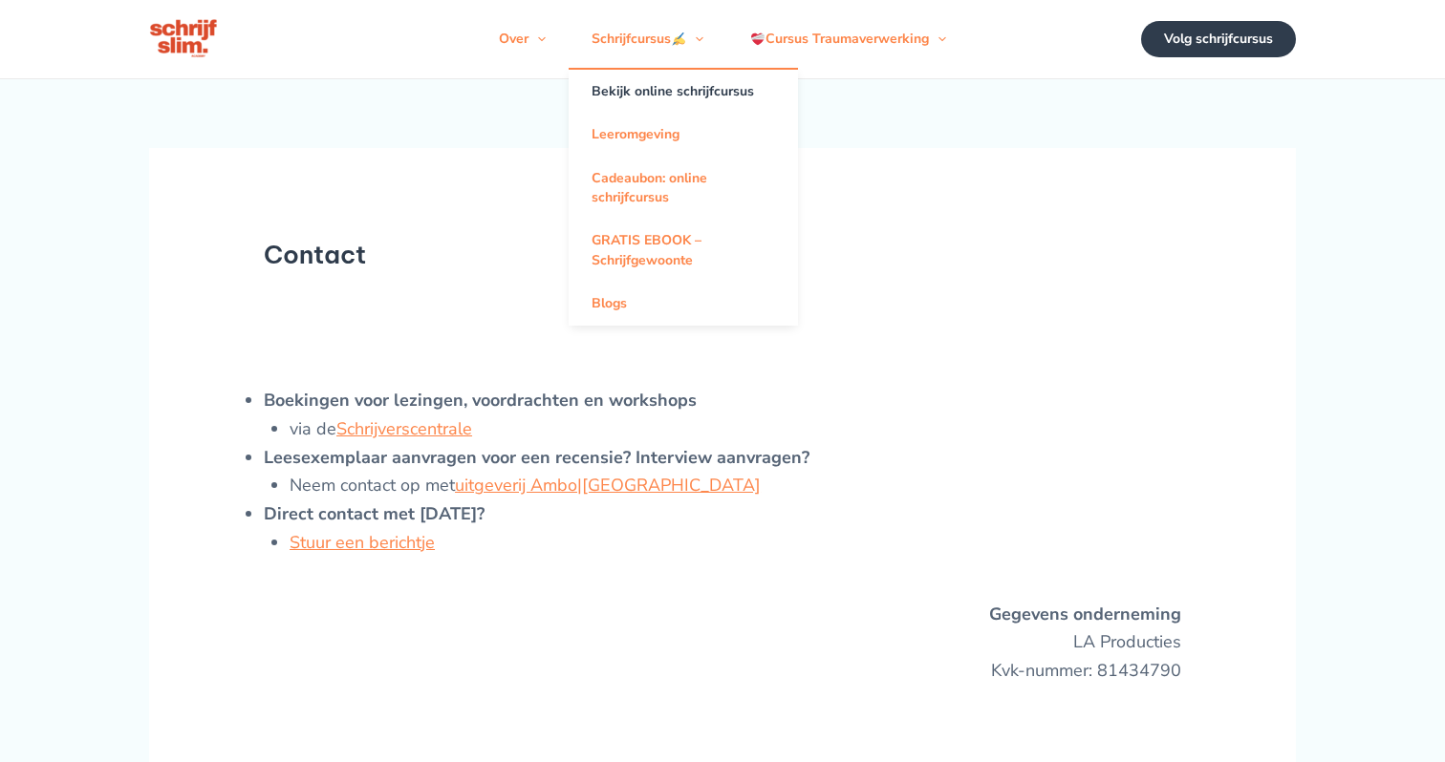
click at [617, 103] on link "Bekijk online schrijfcursus" at bounding box center [682, 91] width 229 height 43
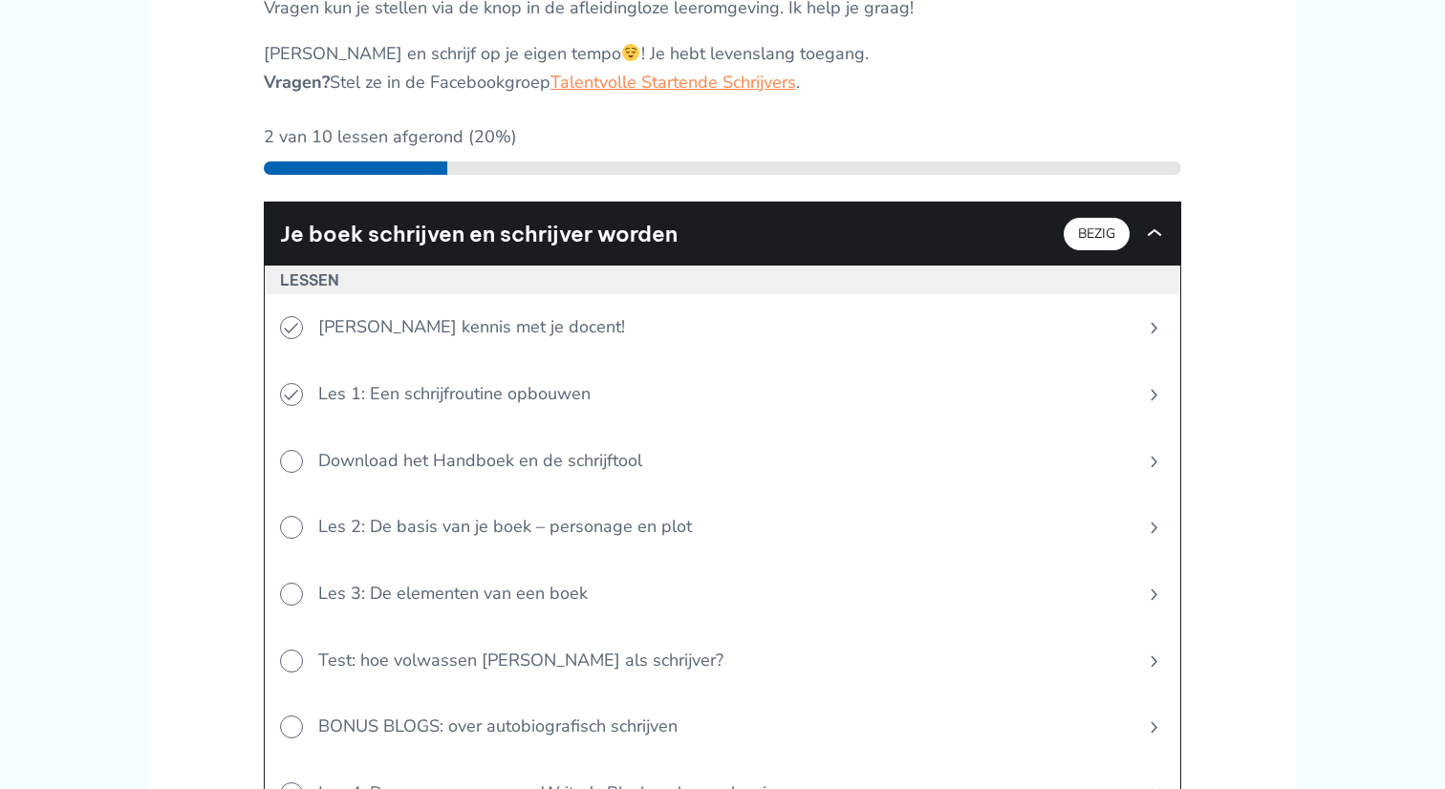
scroll to position [548, 0]
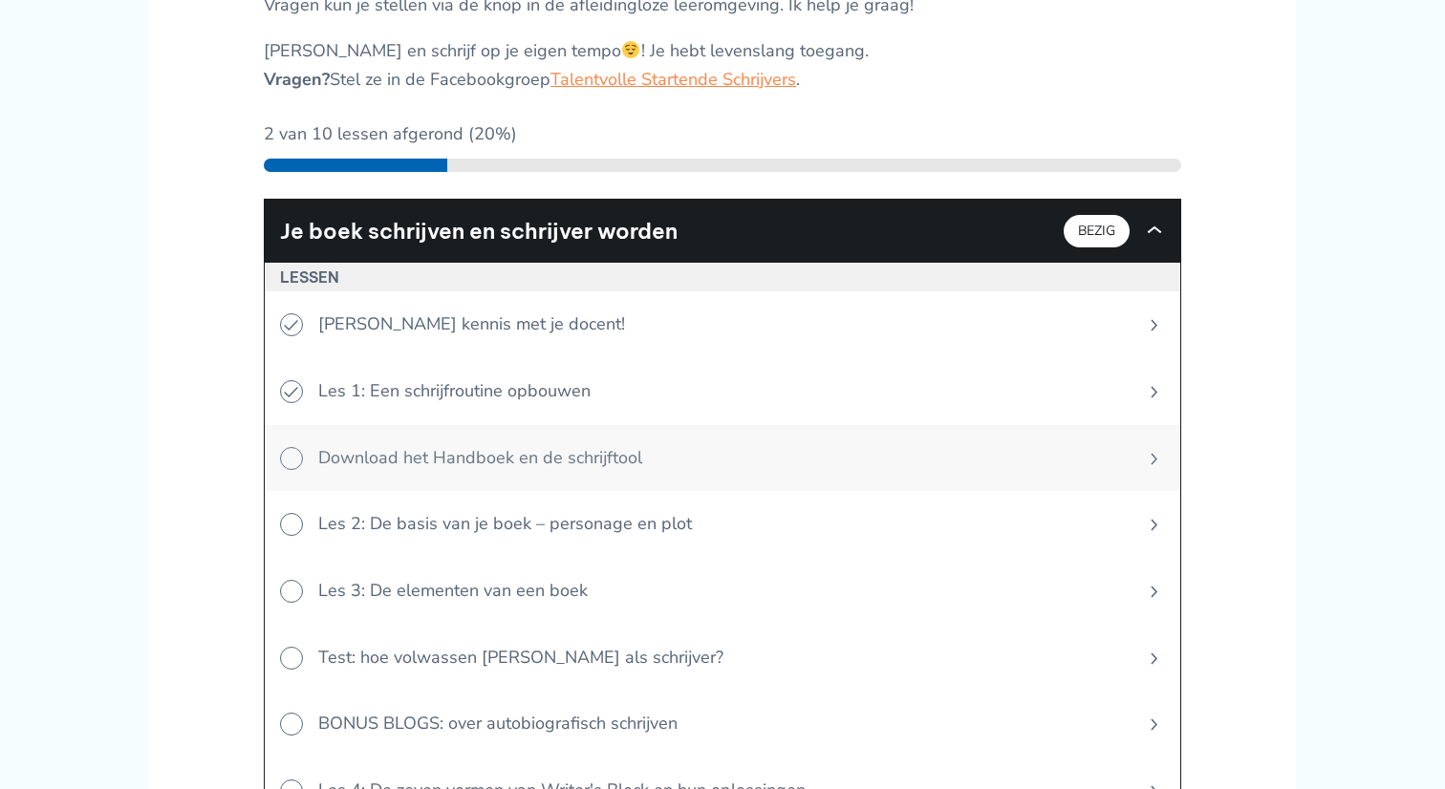
click at [289, 447] on icon at bounding box center [291, 458] width 23 height 23
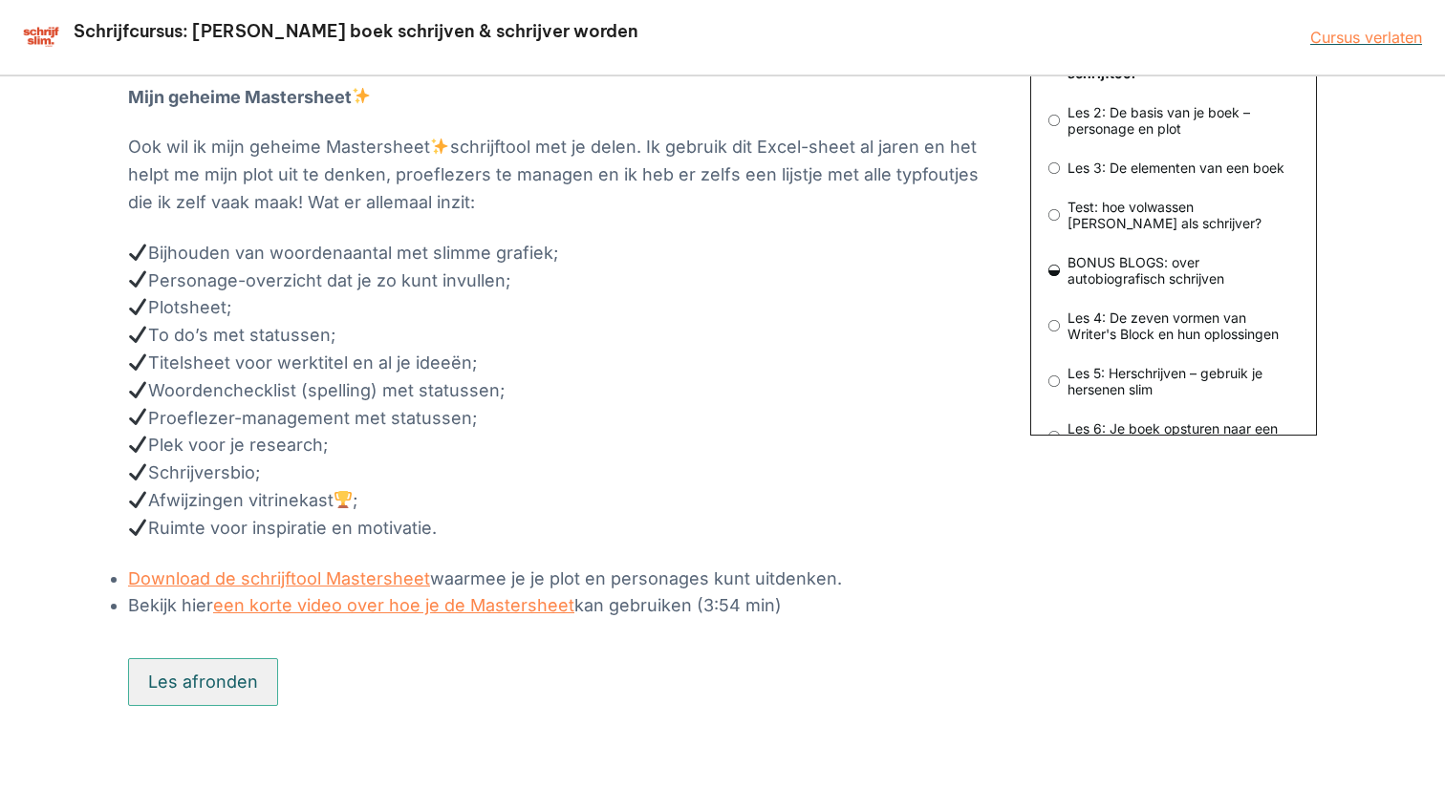
scroll to position [485, 0]
click at [208, 670] on button "Les afronden" at bounding box center [203, 683] width 150 height 48
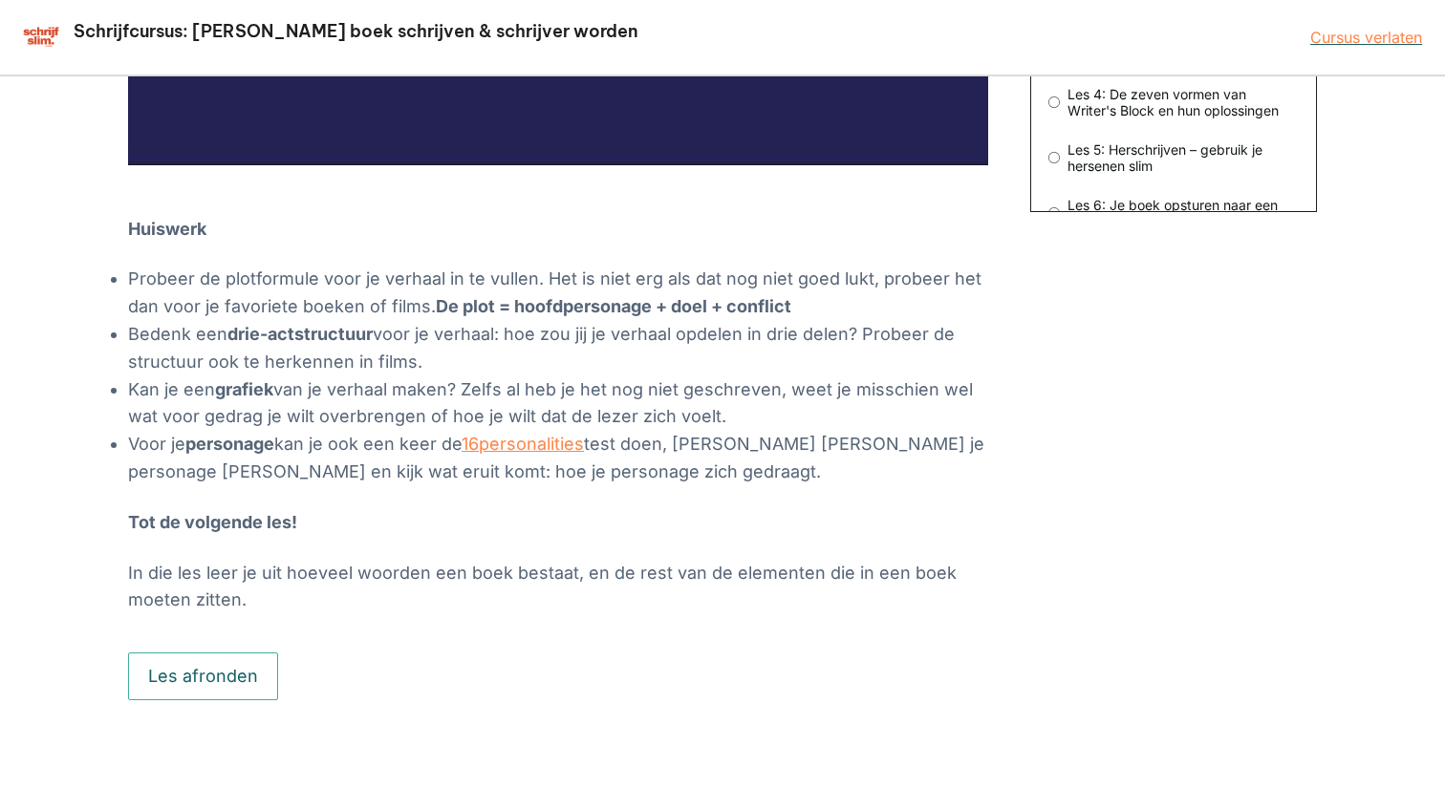
scroll to position [709, 0]
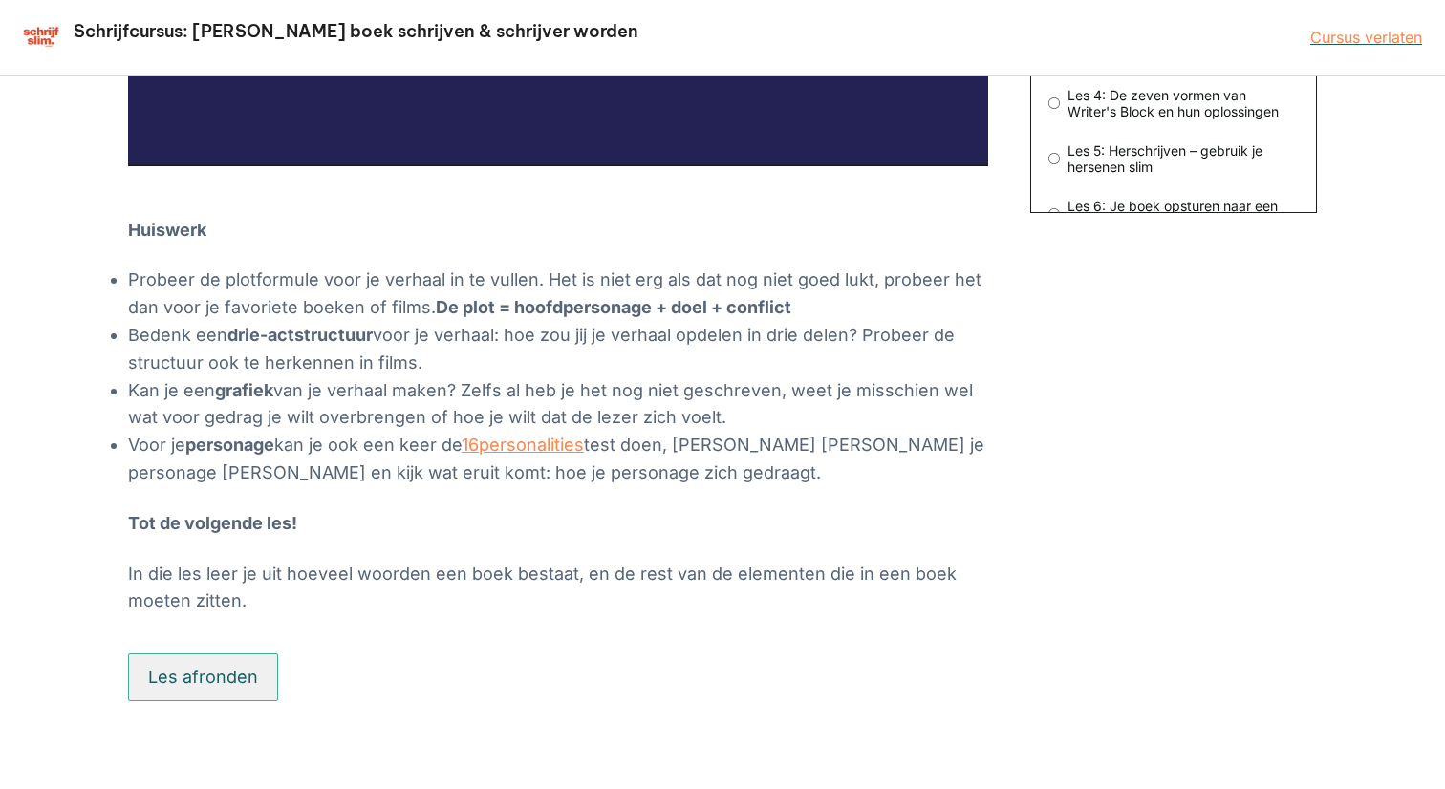
click at [212, 667] on button "Les afronden" at bounding box center [203, 678] width 150 height 48
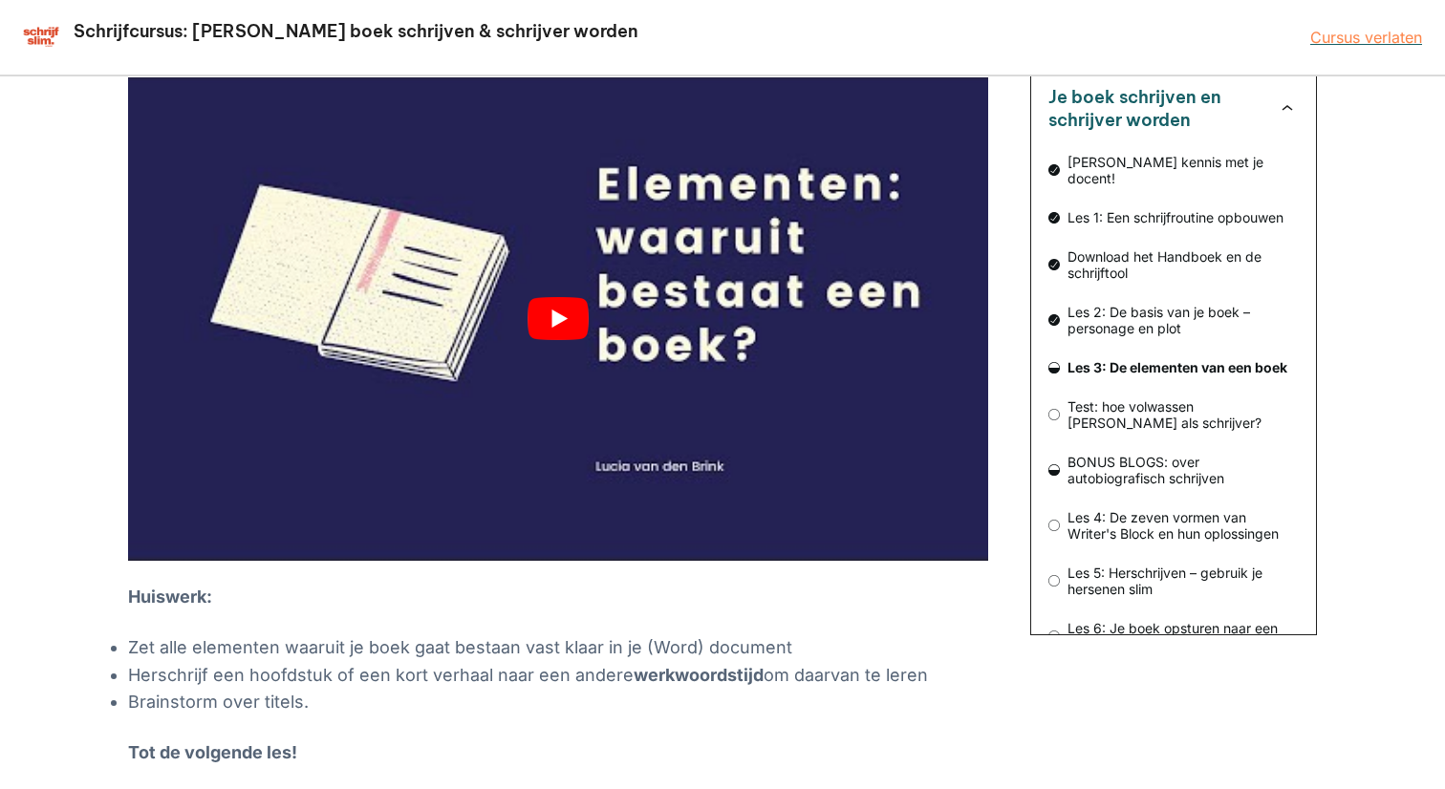
scroll to position [217, 0]
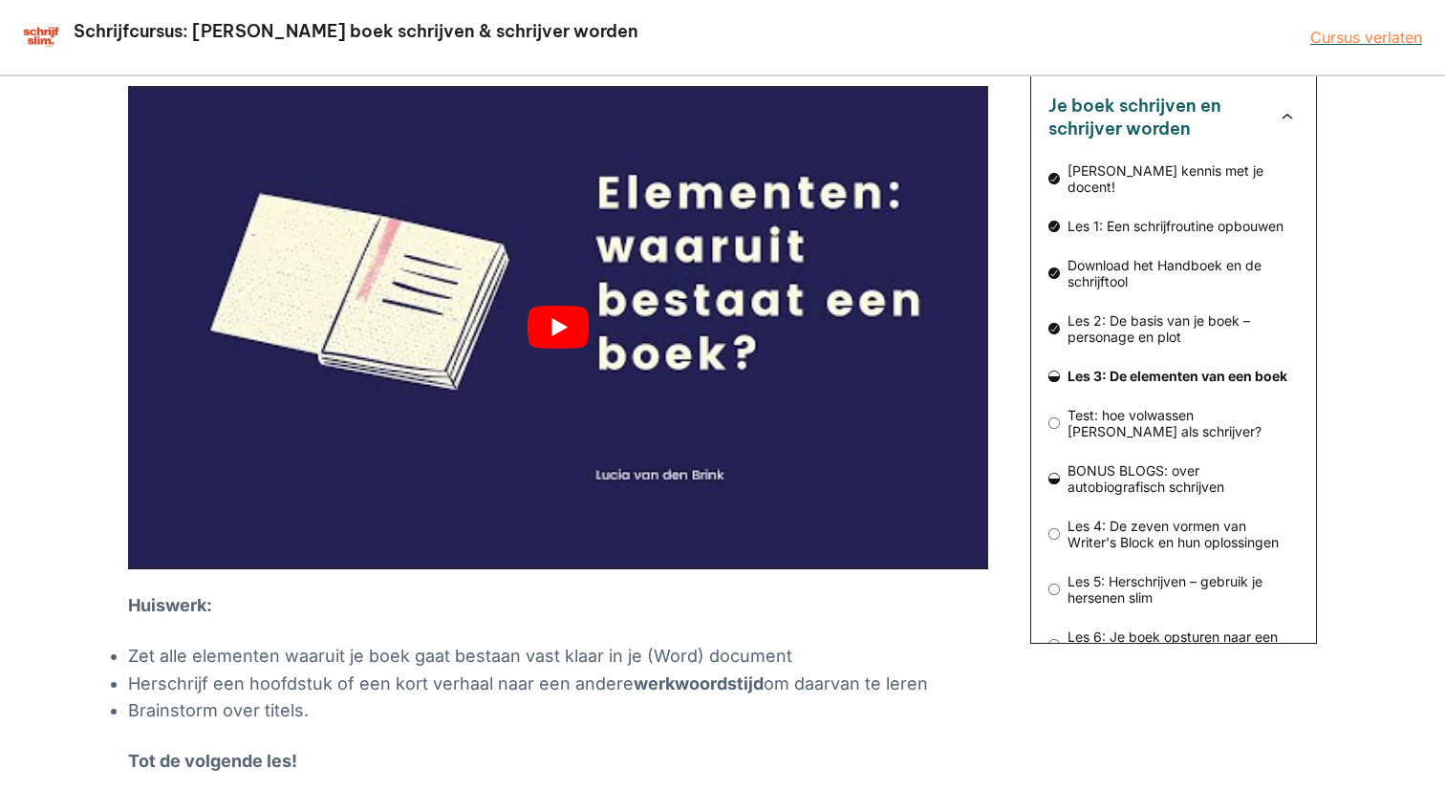
click at [555, 324] on button "play Youtube video" at bounding box center [558, 327] width 860 height 483
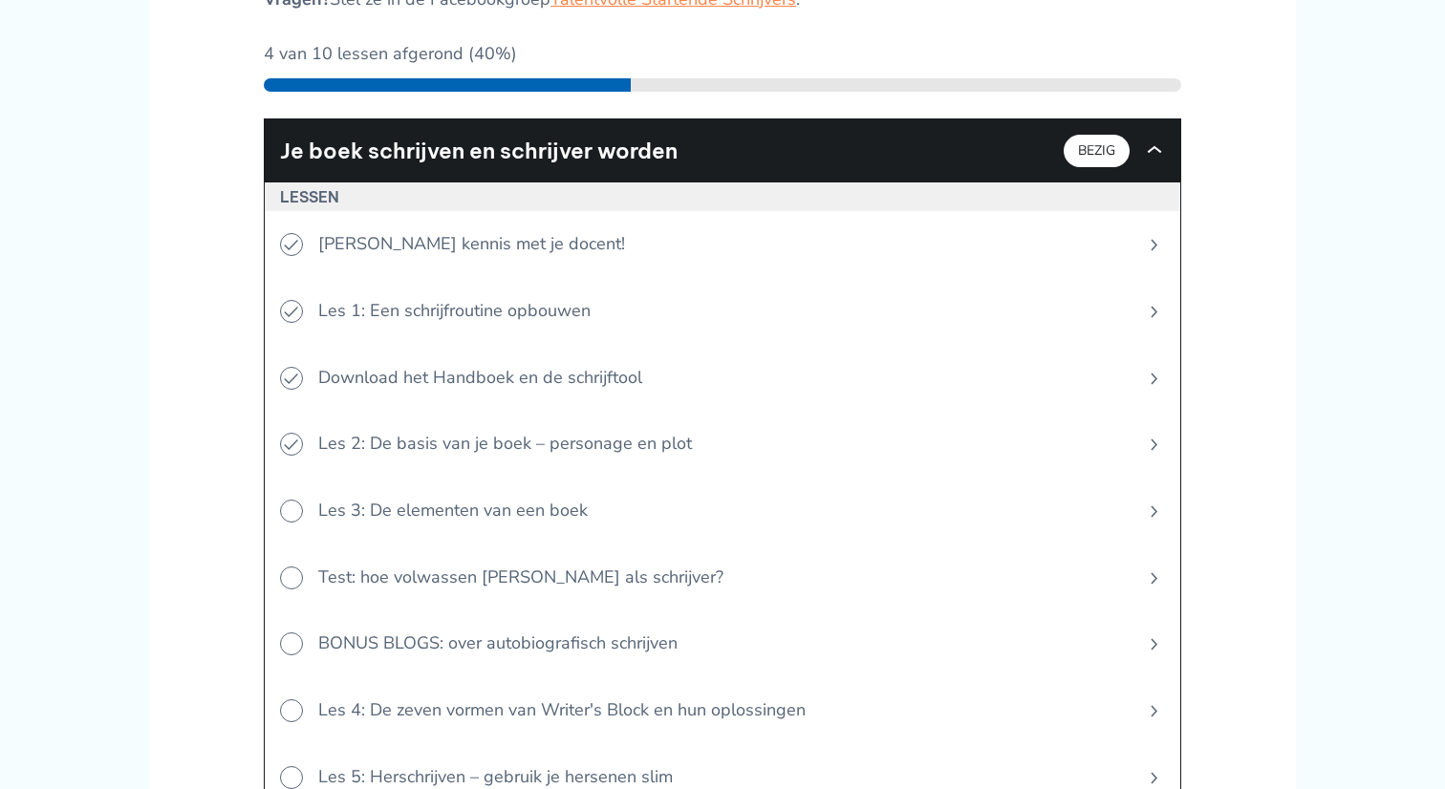
scroll to position [665, 0]
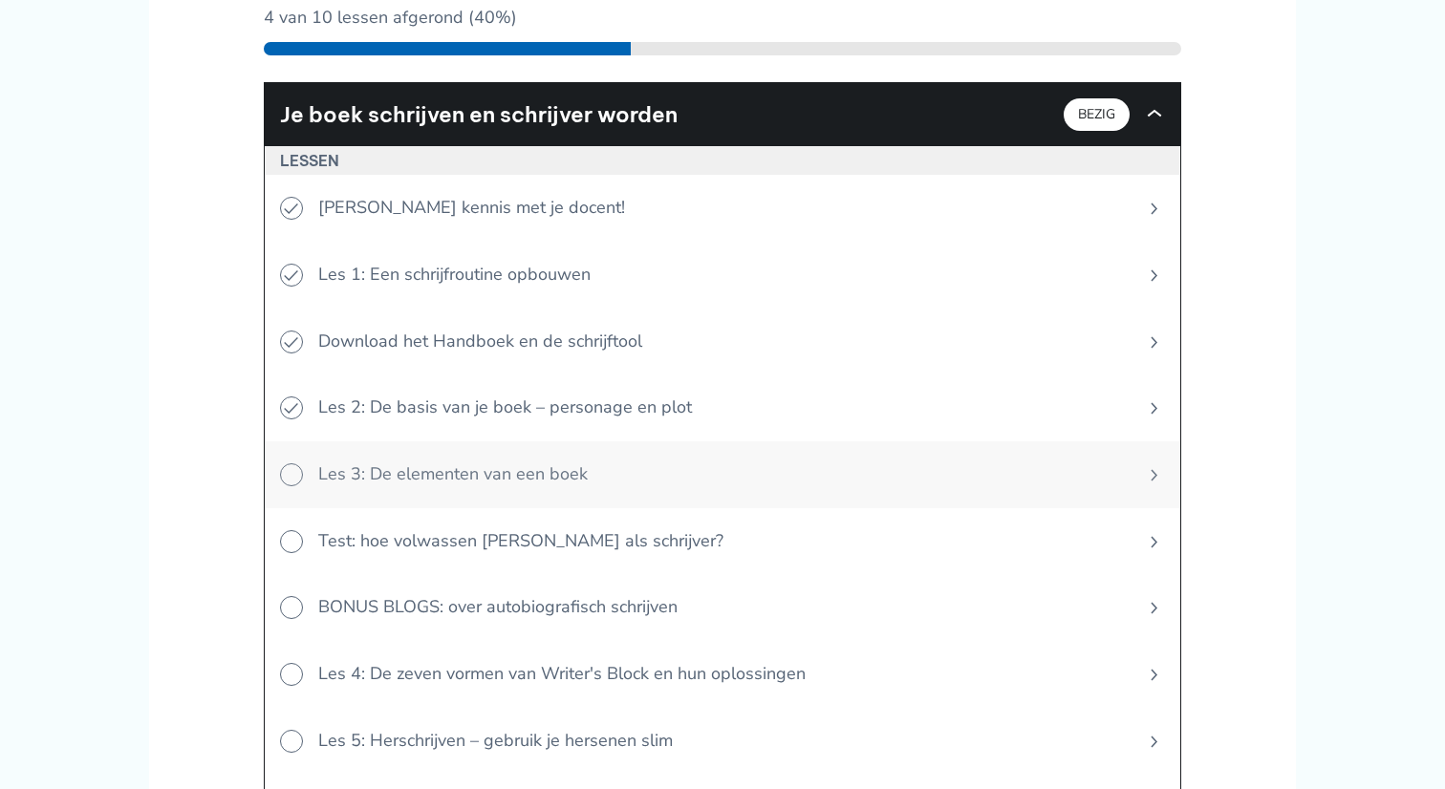
click at [298, 463] on icon at bounding box center [291, 474] width 23 height 23
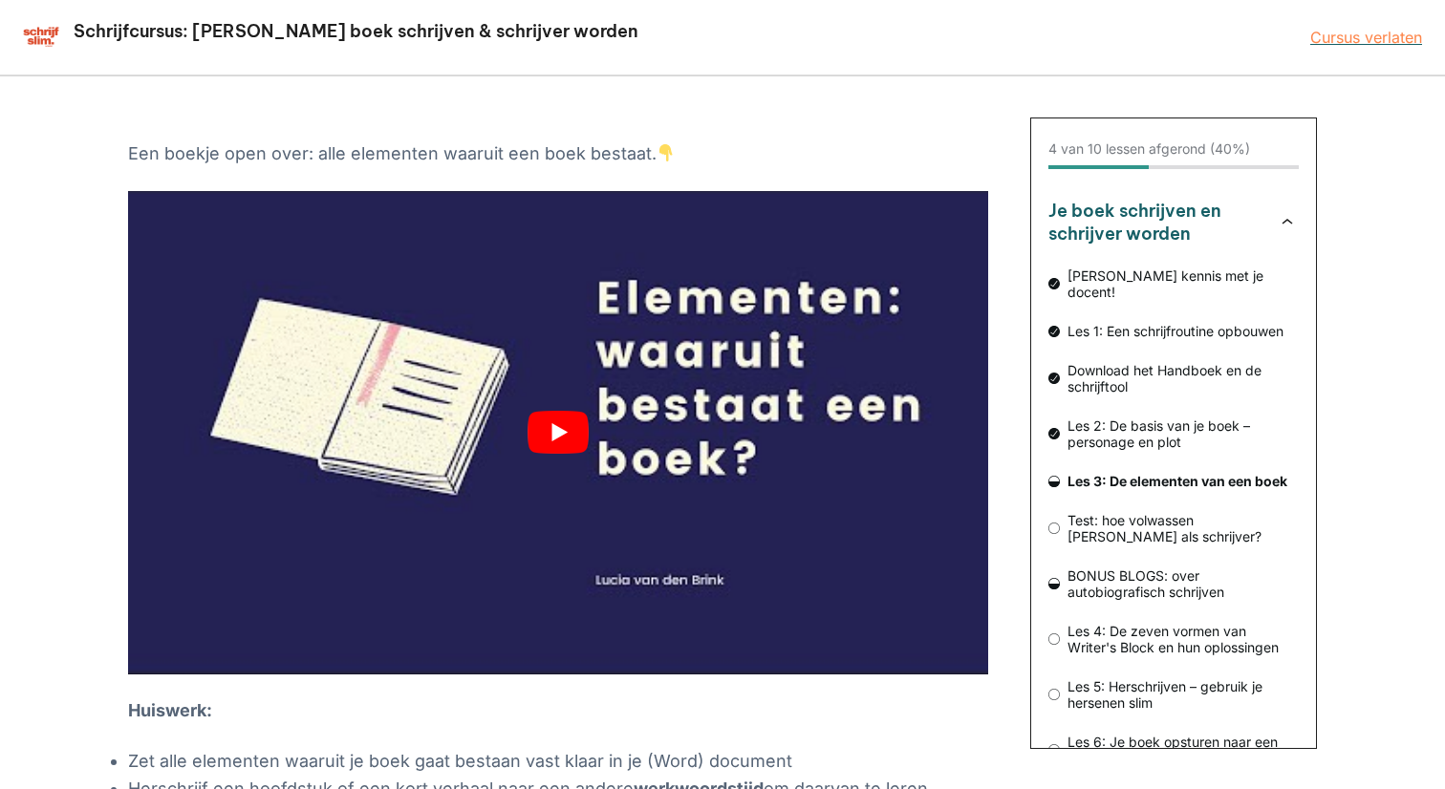
scroll to position [130, 0]
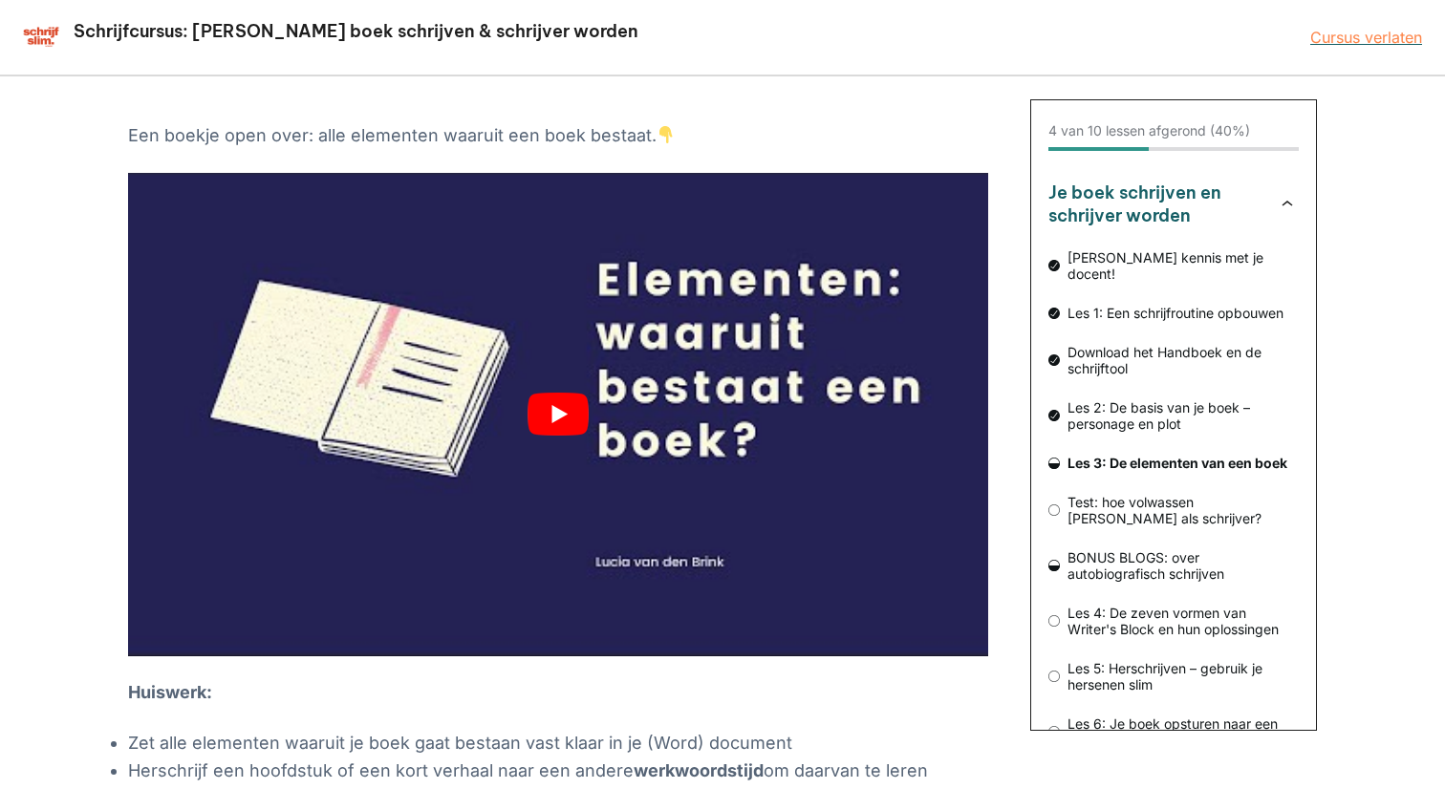
click at [563, 416] on button "play Youtube video" at bounding box center [558, 414] width 860 height 483
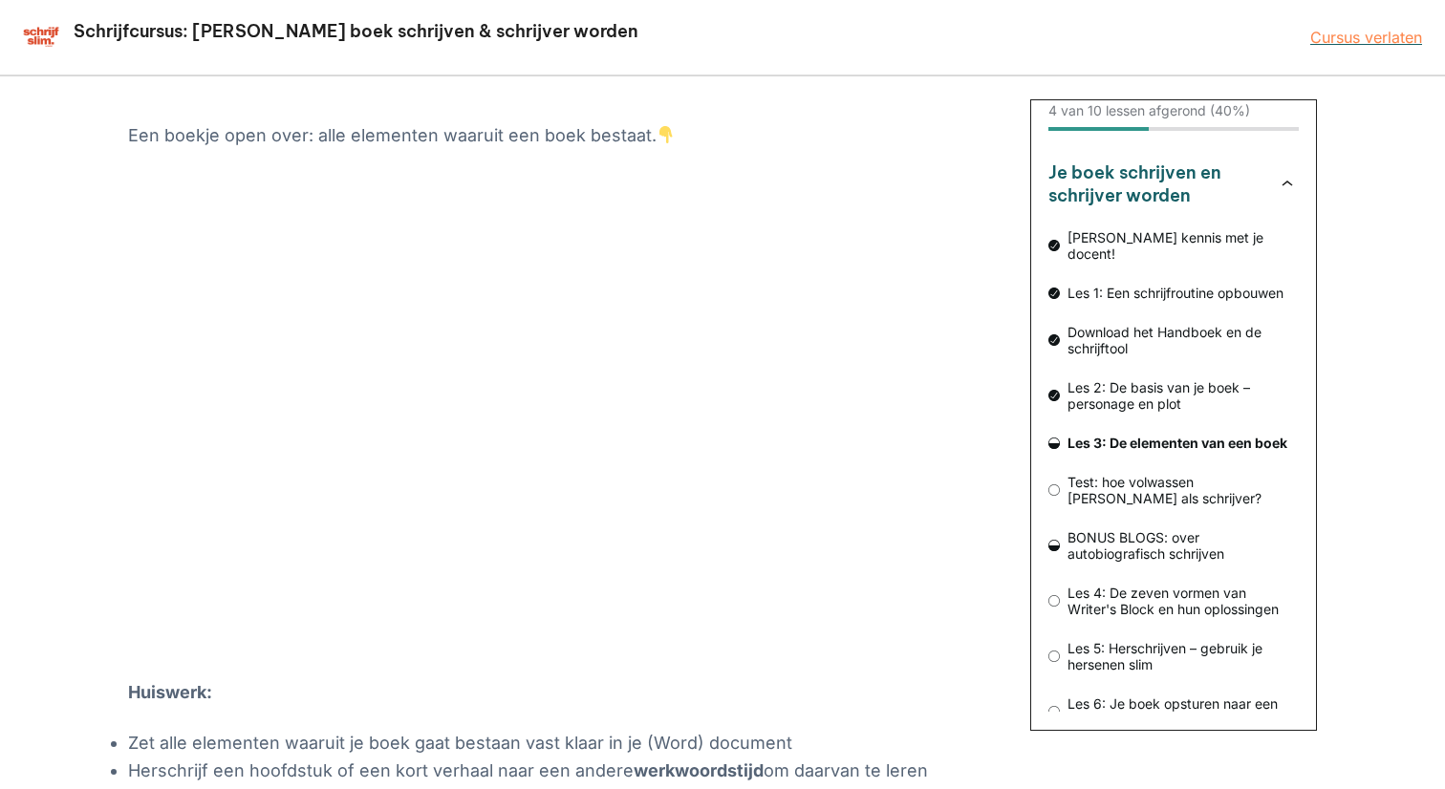
scroll to position [19, 0]
click at [1168, 530] on span "BONUS BLOGS: over autobiografisch schrijven" at bounding box center [1179, 546] width 239 height 32
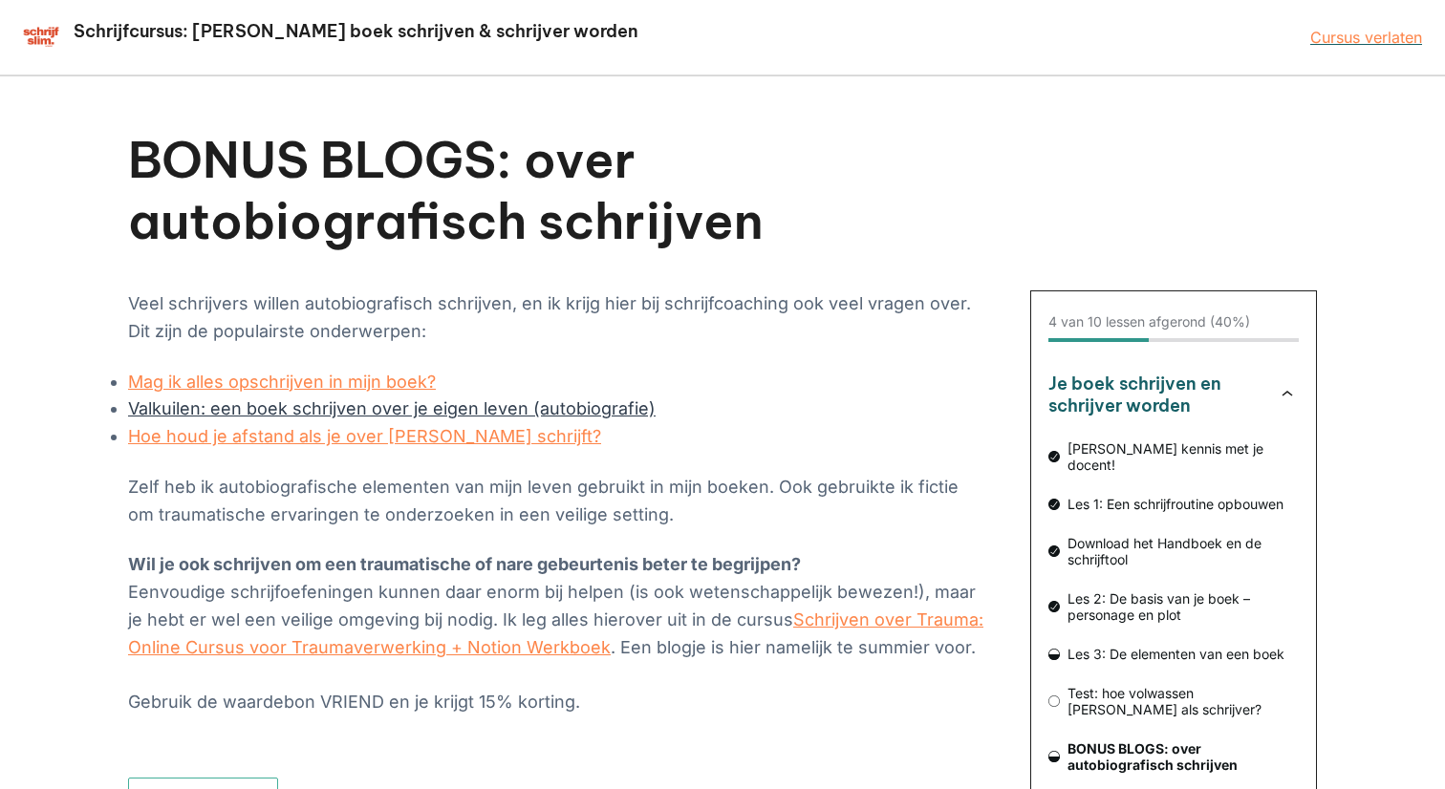
click at [301, 405] on link "Valkuilen: een boek schrijven over je eigen leven (autobiografie)" at bounding box center [391, 408] width 527 height 20
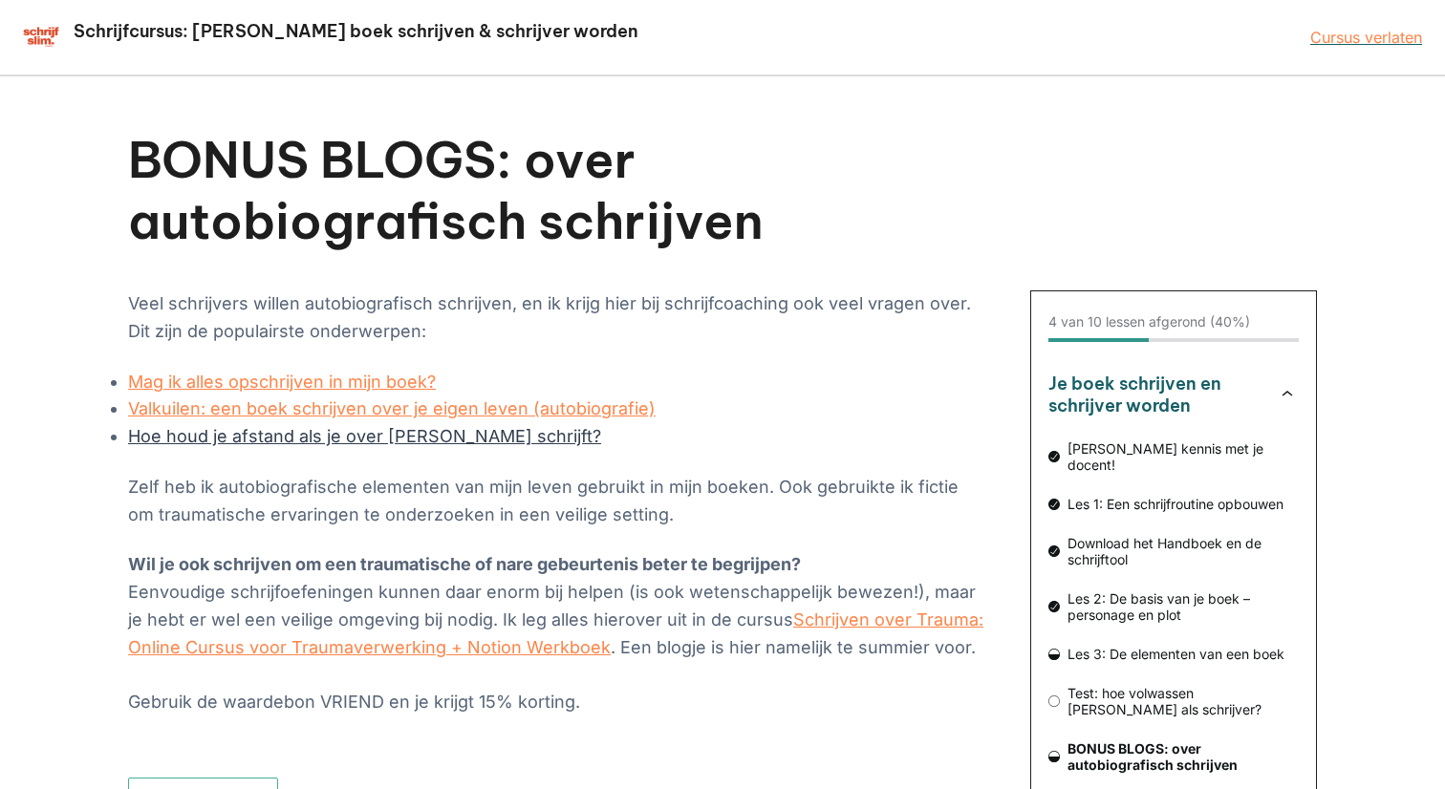
click at [348, 432] on link "Hoe houd je afstand als je over jezelf schrijft?" at bounding box center [364, 436] width 473 height 20
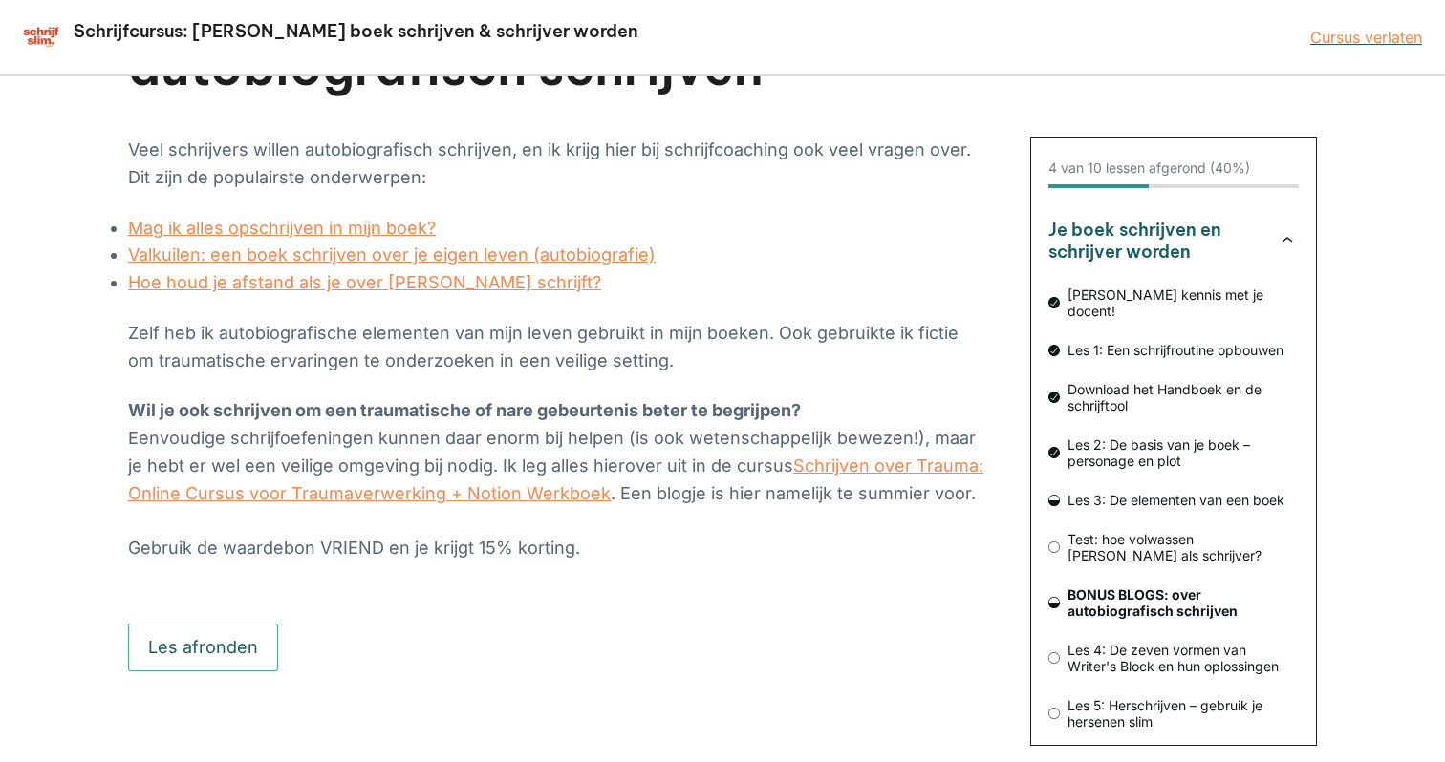
scroll to position [153, 0]
click at [1051, 598] on icon "Cursusoverzicht" at bounding box center [1053, 603] width 11 height 11
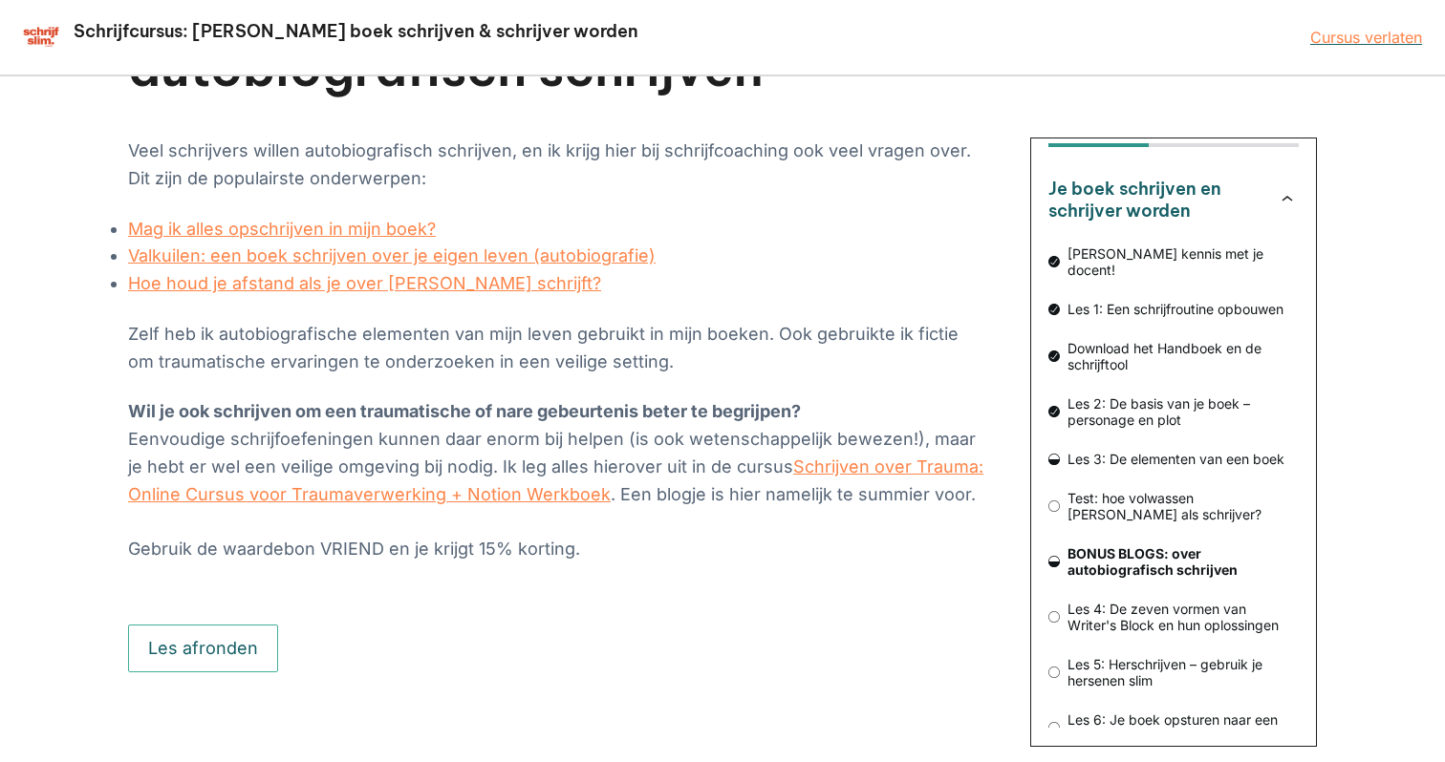
scroll to position [41, 0]
click at [1134, 713] on span "Les 6: Je boek opsturen naar een uitgeverij" at bounding box center [1179, 729] width 239 height 32
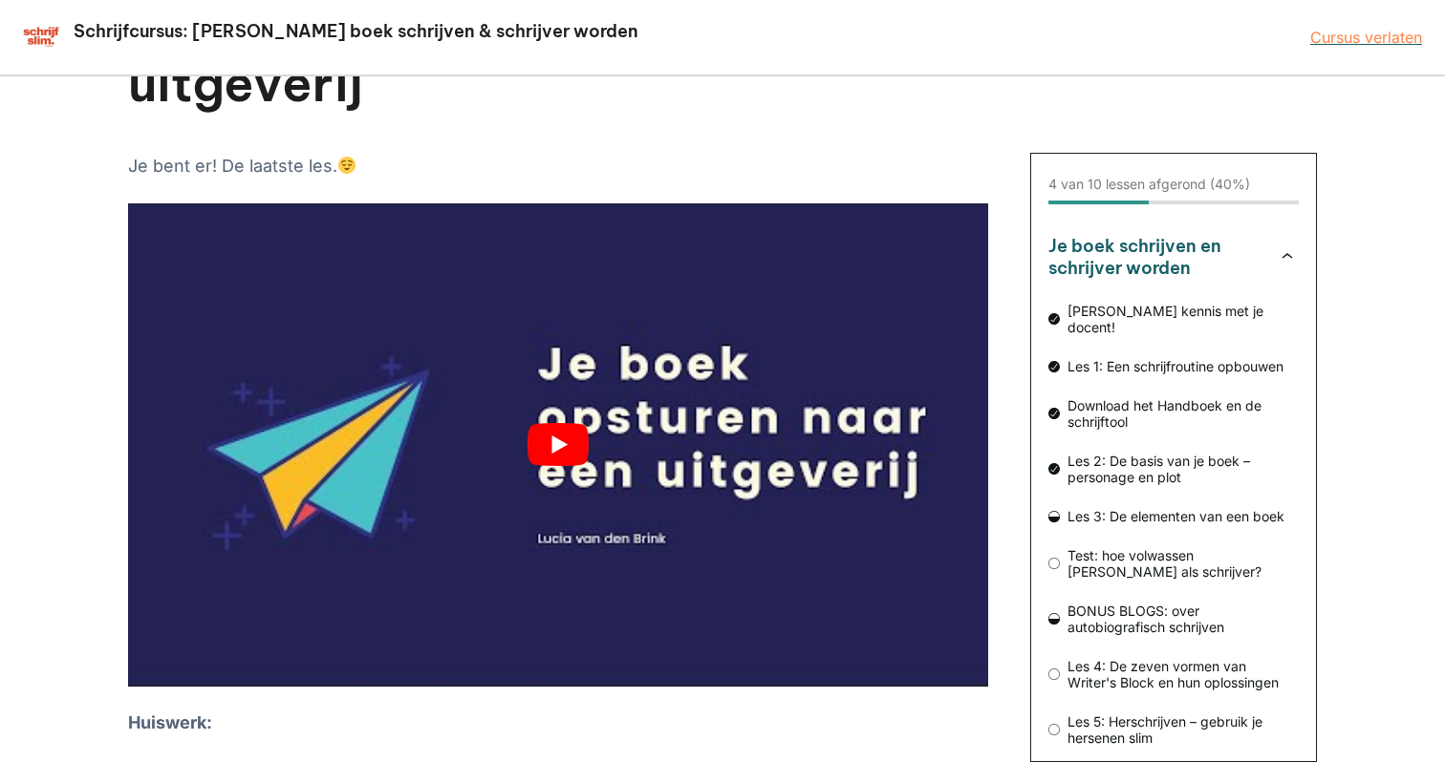
scroll to position [143, 0]
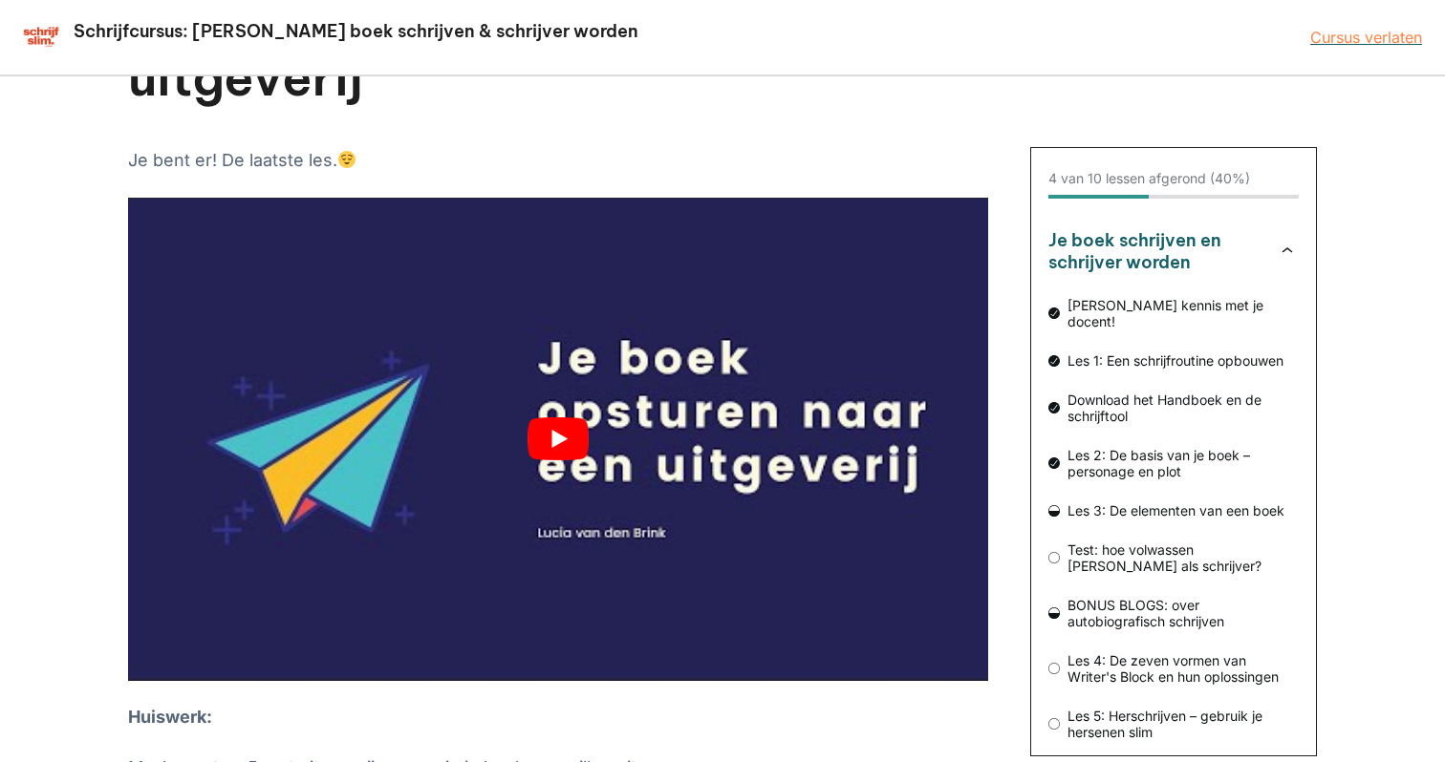
click at [556, 435] on button "play Youtube video" at bounding box center [558, 439] width 860 height 483
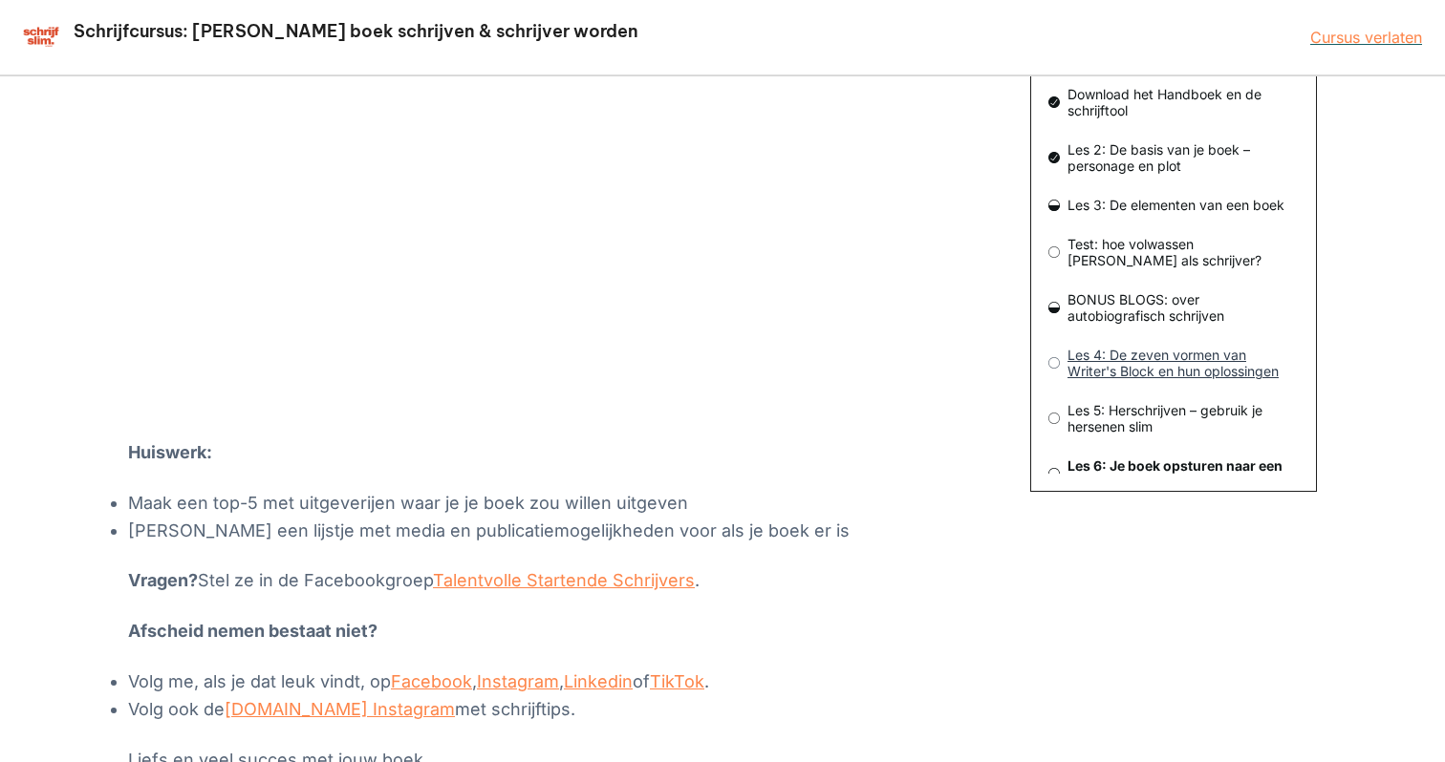
scroll to position [410, 0]
click at [1173, 400] on span "Les 5: Herschrijven – gebruik je hersenen slim" at bounding box center [1179, 416] width 239 height 32
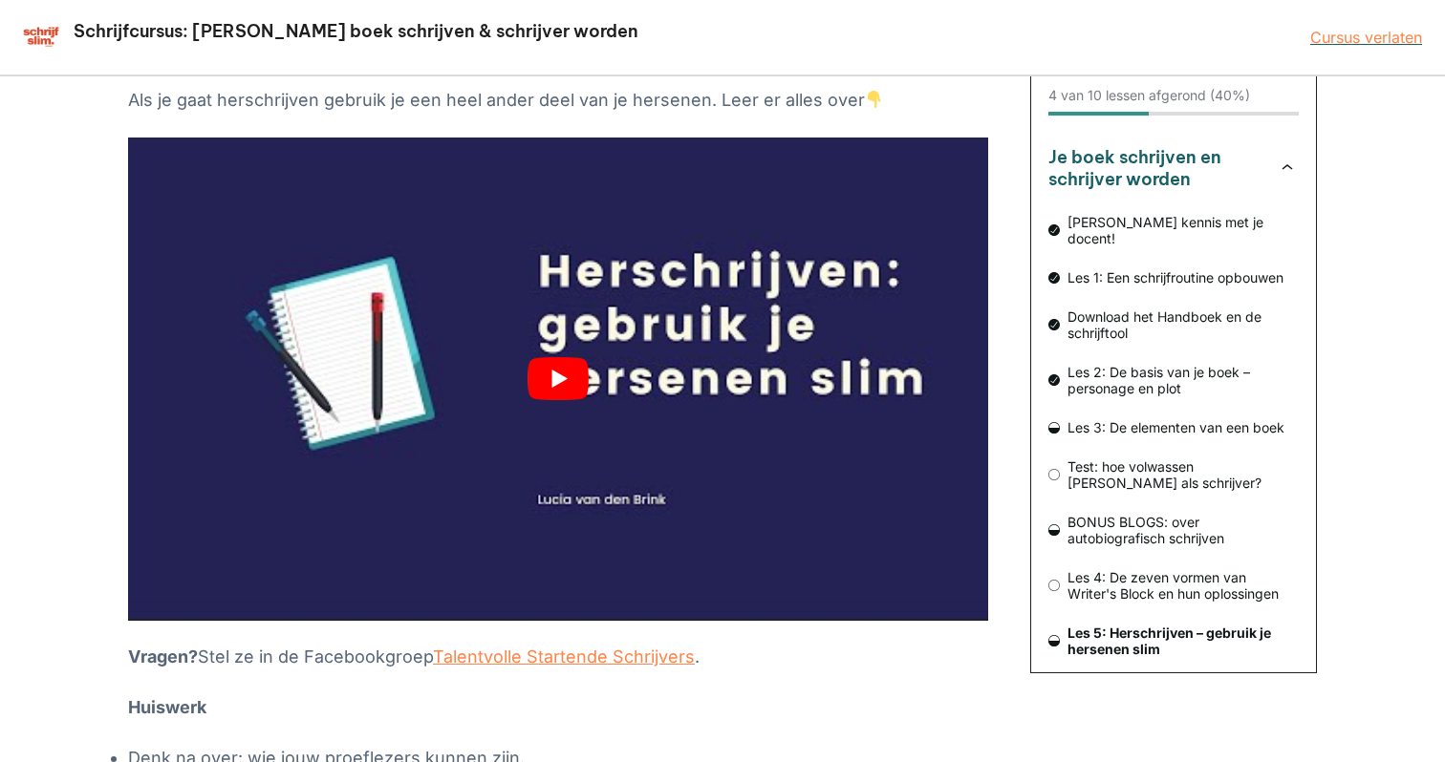
scroll to position [250, 0]
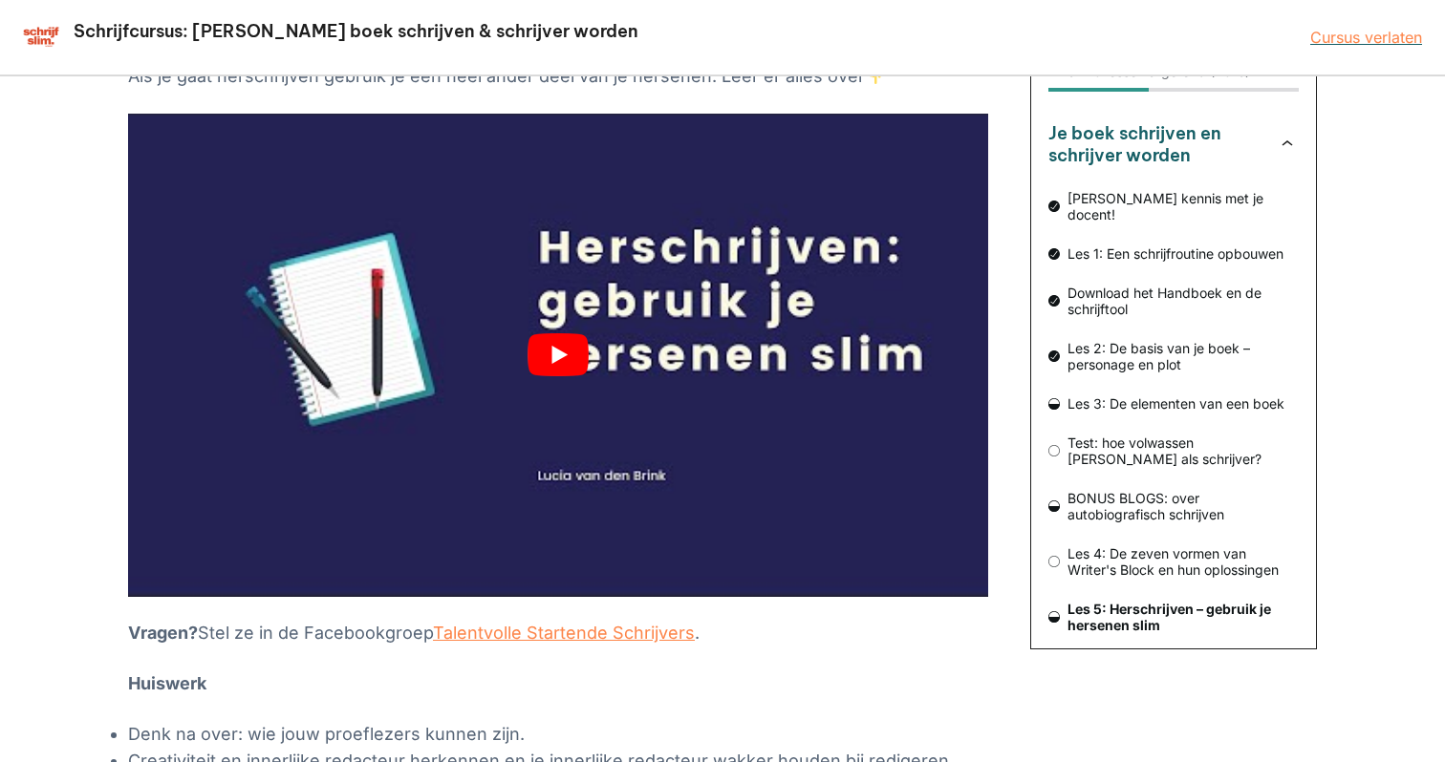
click at [556, 353] on button "play Youtube video" at bounding box center [558, 355] width 860 height 483
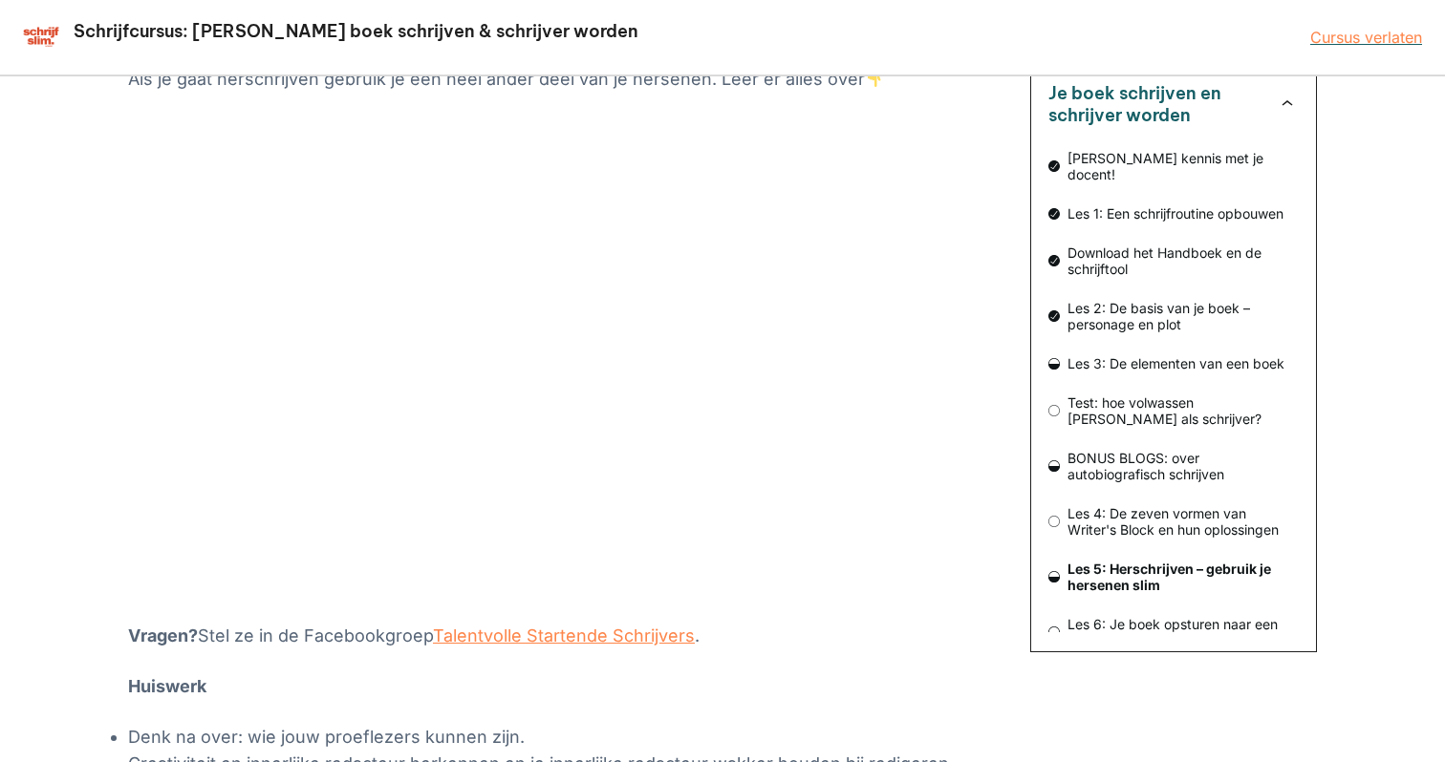
scroll to position [41, 0]
click at [1146, 452] on span "BONUS BLOGS: over autobiografisch schrijven" at bounding box center [1179, 468] width 239 height 32
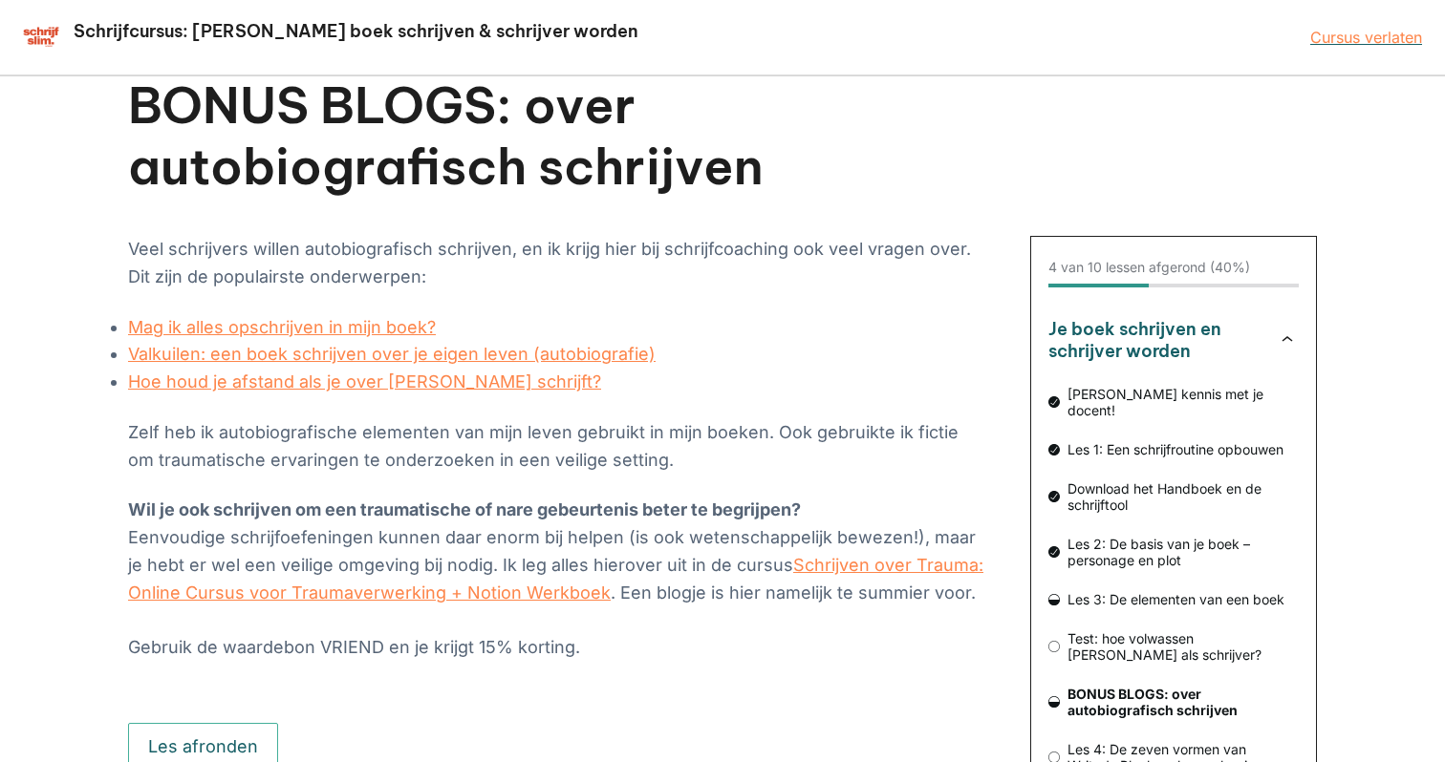
scroll to position [36, 0]
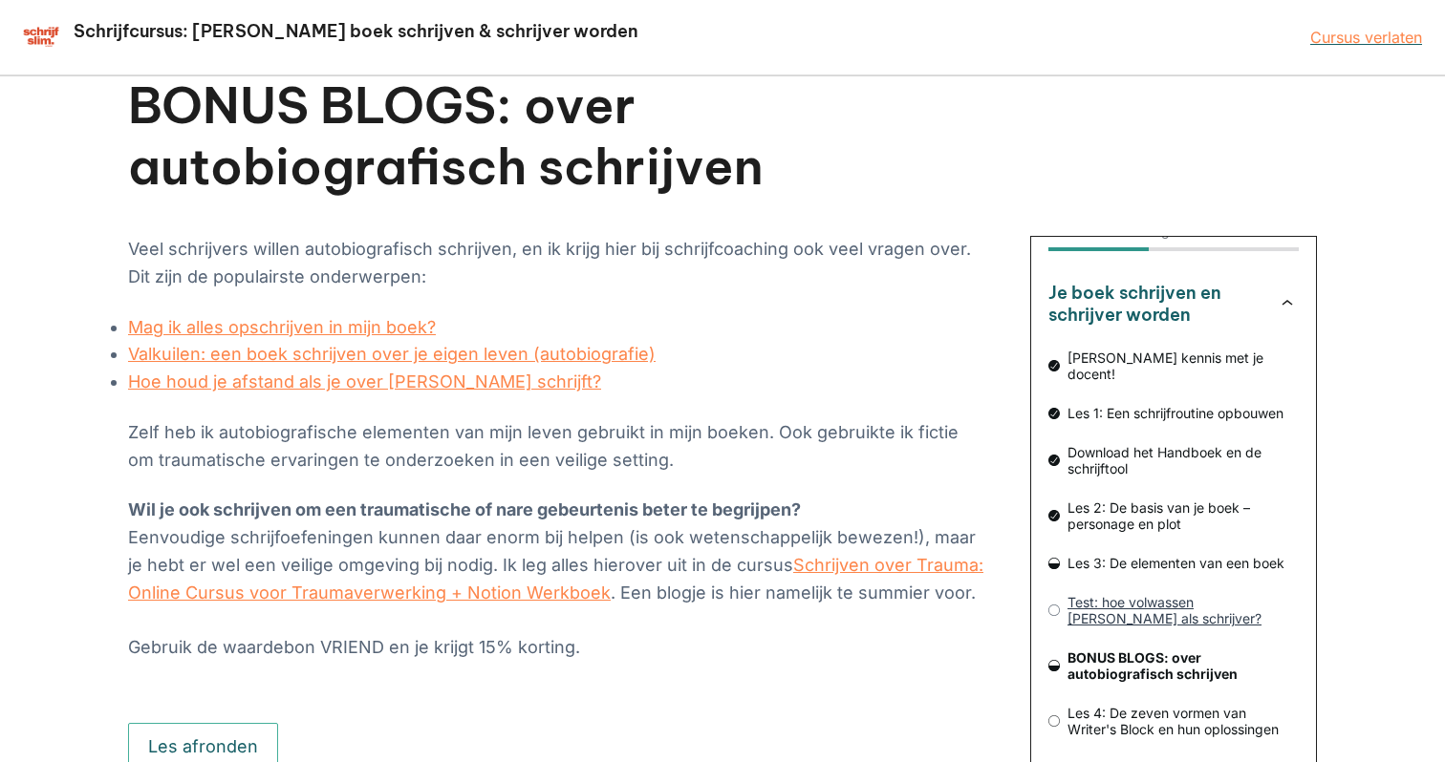
click at [1115, 594] on span "Test: hoe volwassen ben jij als schrijver?" at bounding box center [1179, 610] width 239 height 32
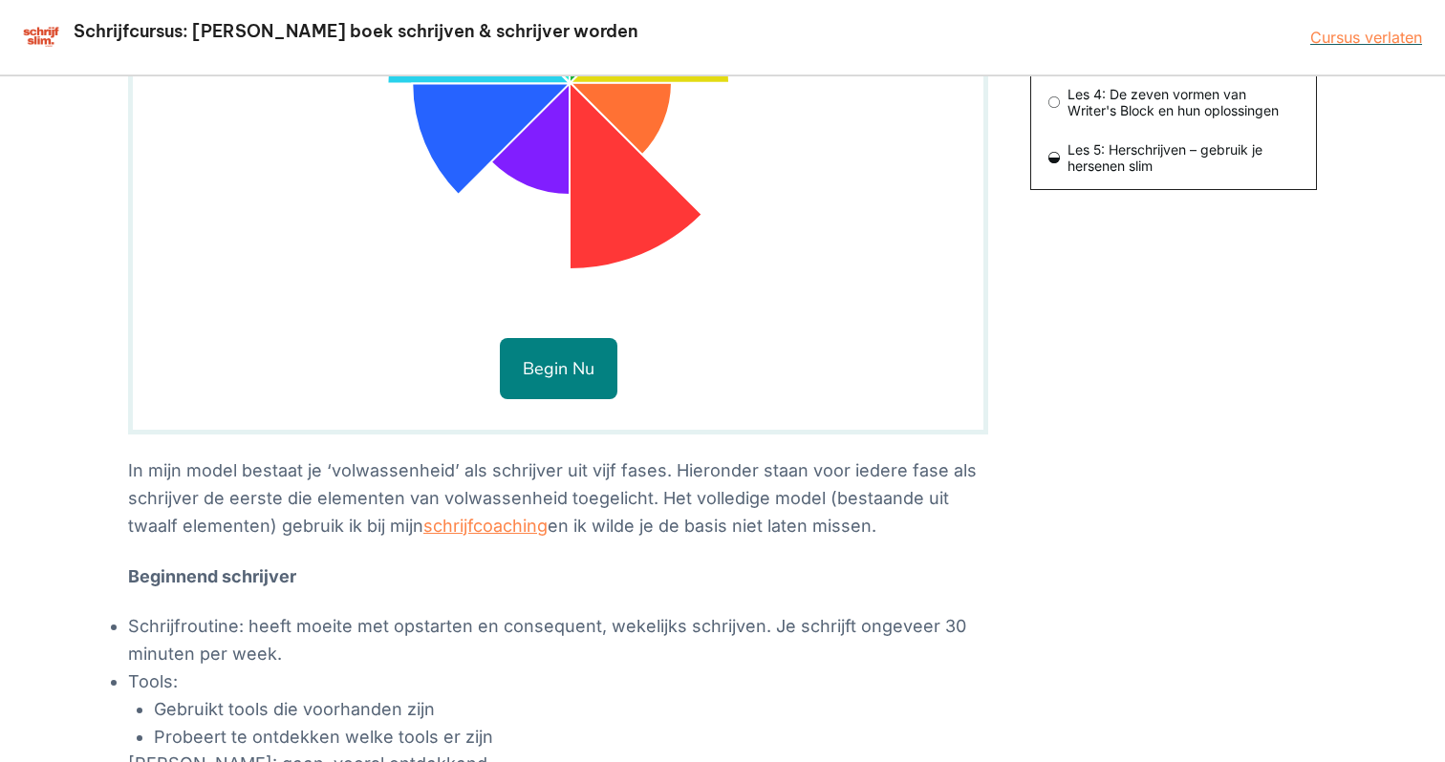
scroll to position [705, 0]
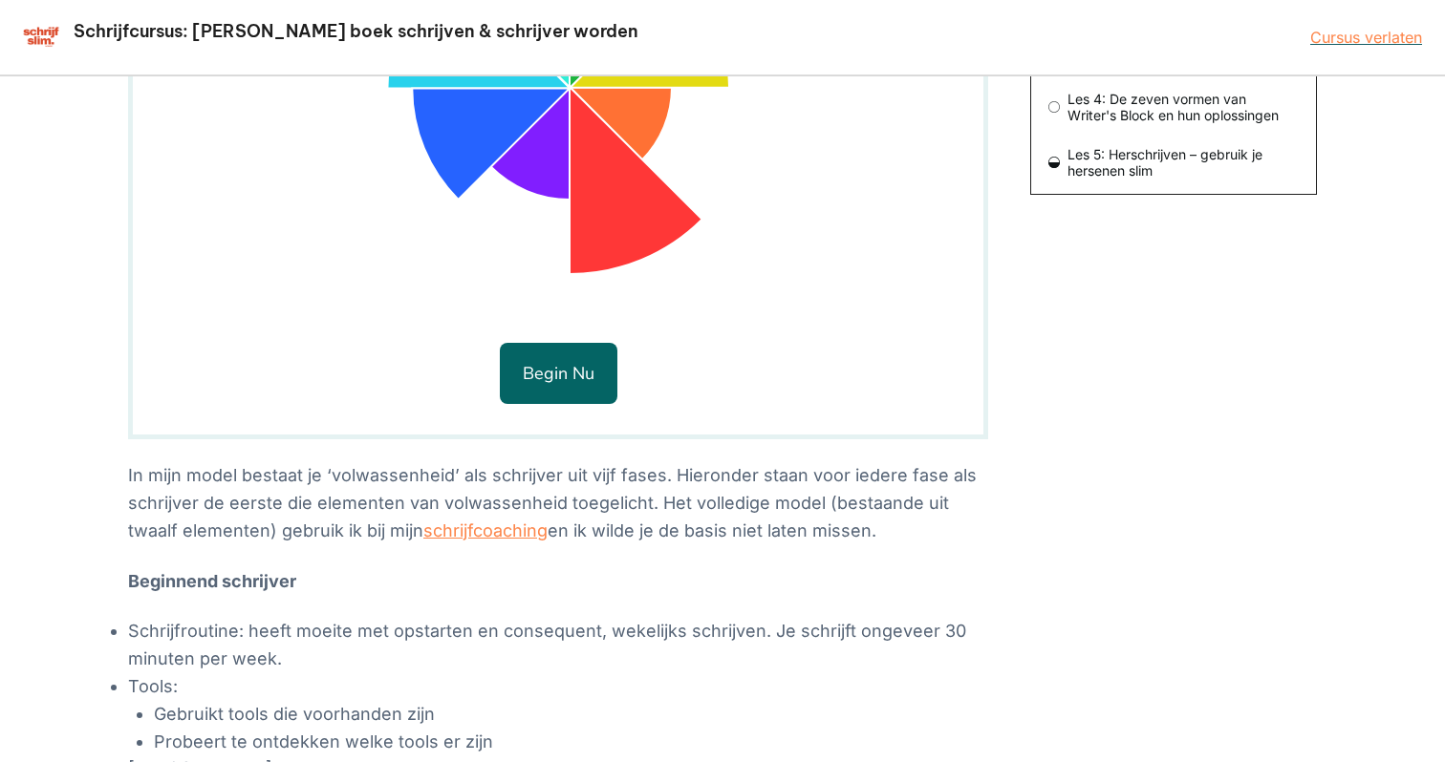
click at [560, 362] on button "Begin nu" at bounding box center [559, 373] width 118 height 61
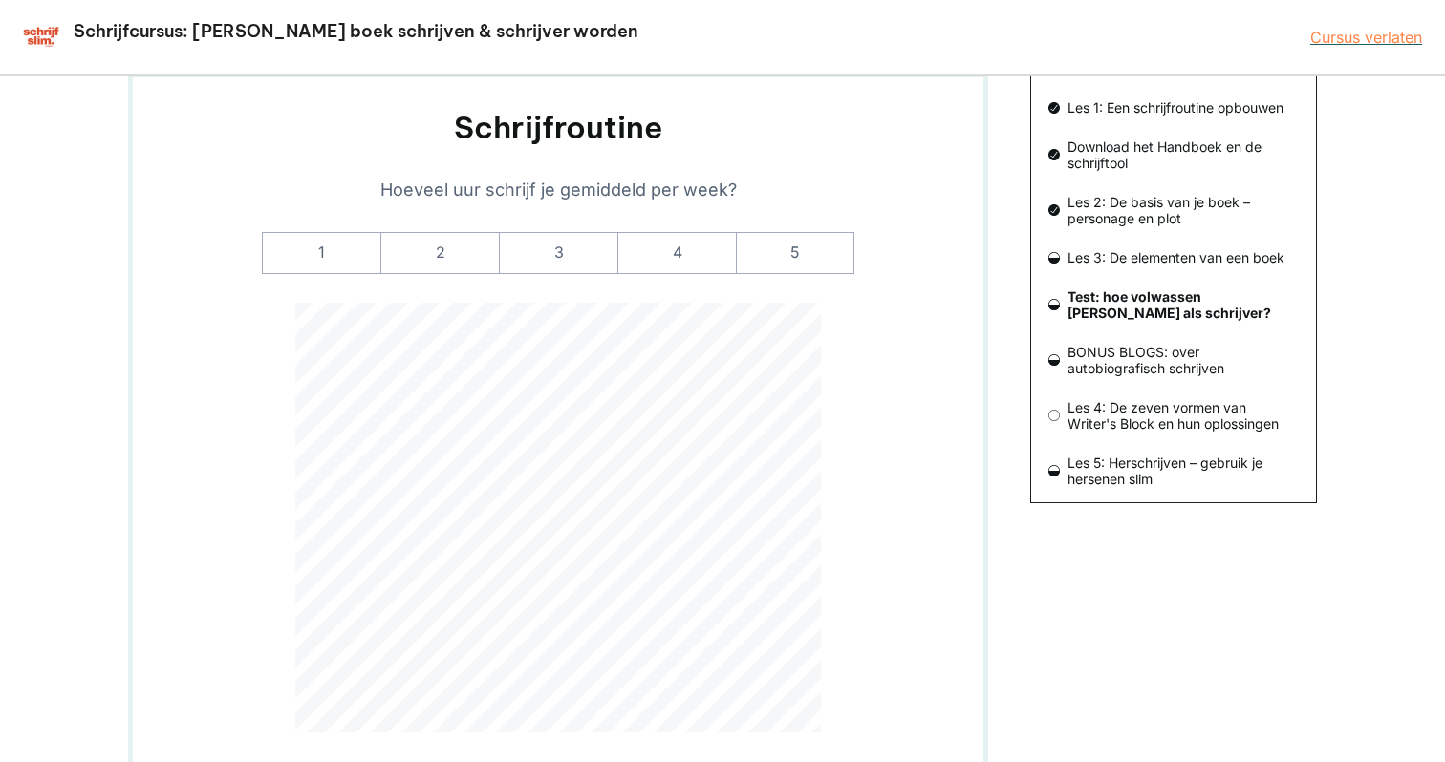
scroll to position [378, 0]
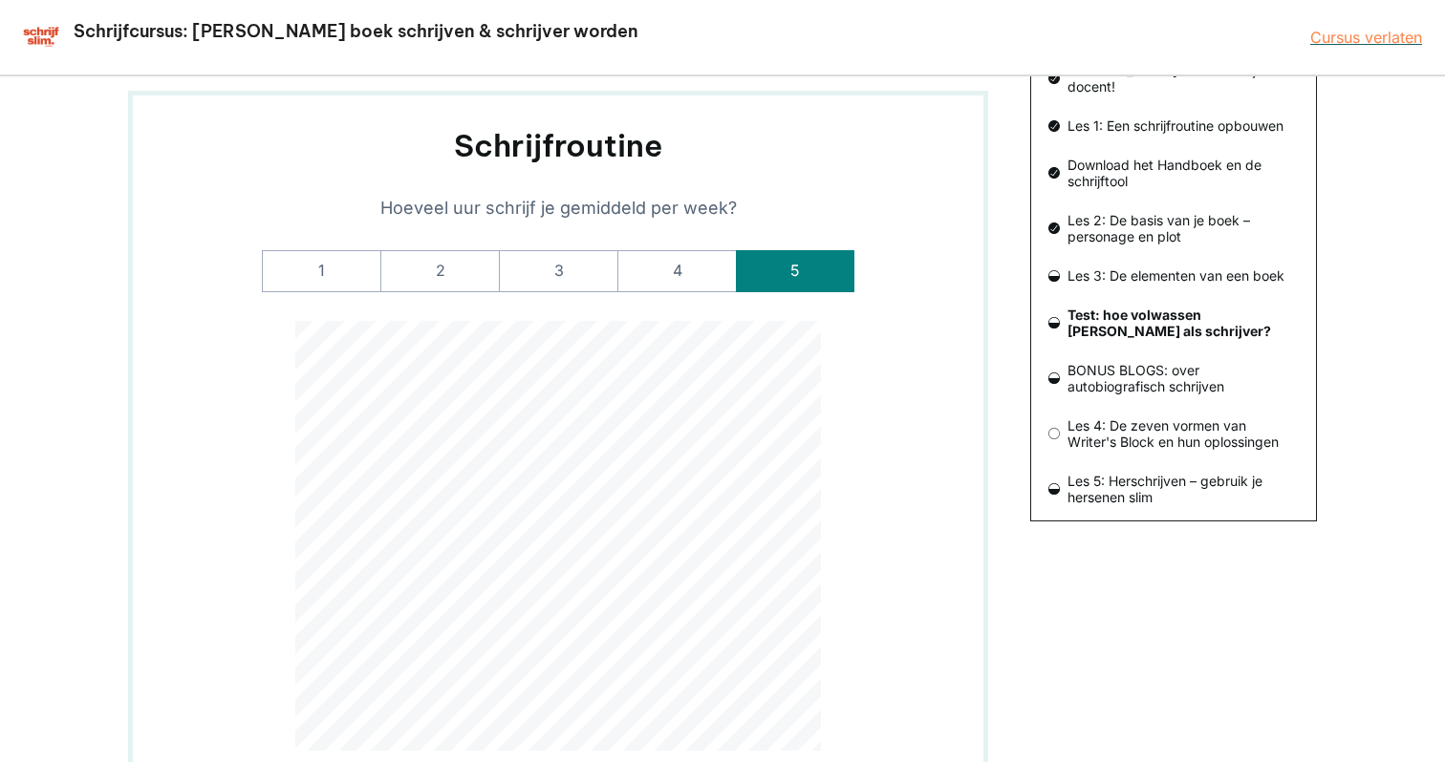
click at [804, 264] on label "5" at bounding box center [795, 271] width 118 height 42
click at [0, 0] on input "5" at bounding box center [0, 0] width 0 height 0
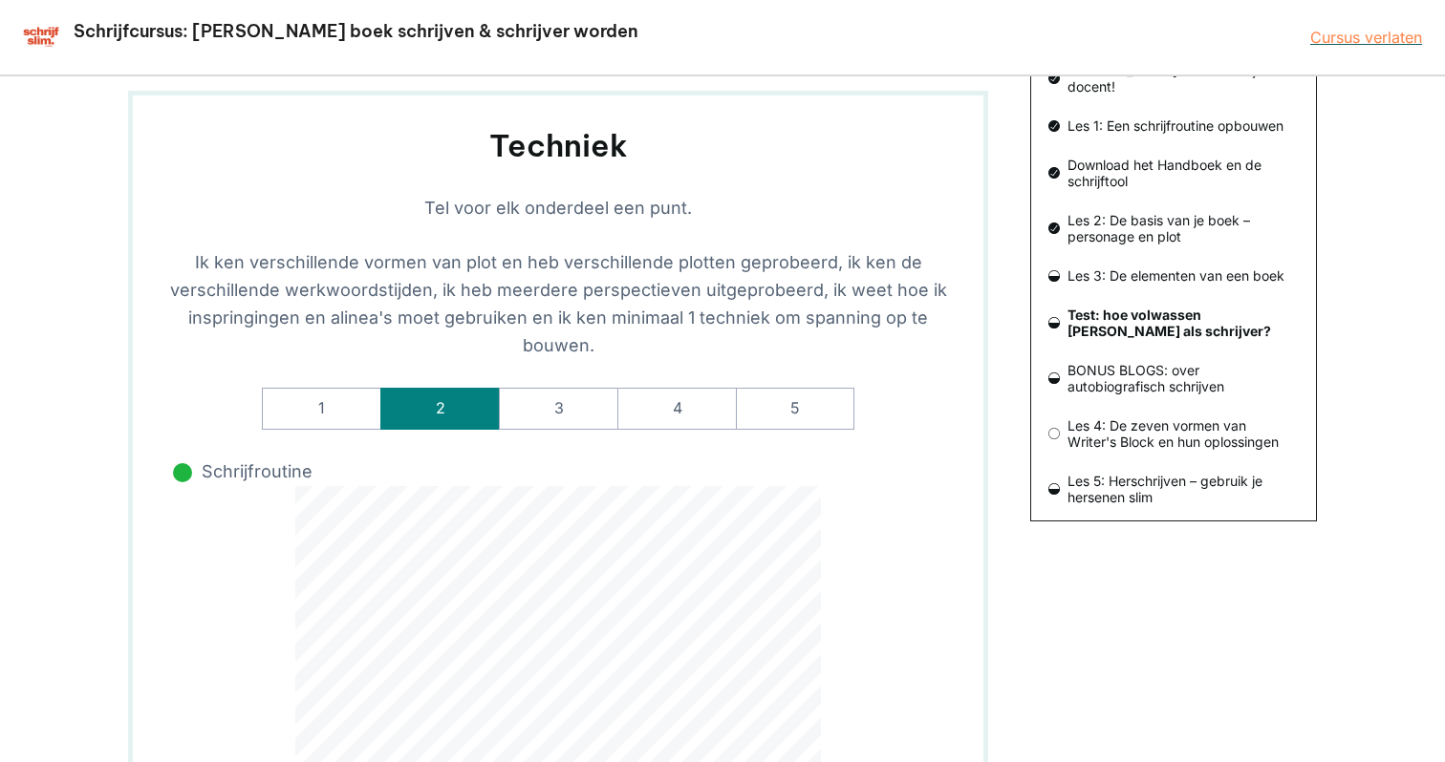
click at [430, 388] on label "2" at bounding box center [439, 409] width 118 height 42
click at [0, 0] on input "2" at bounding box center [0, 0] width 0 height 0
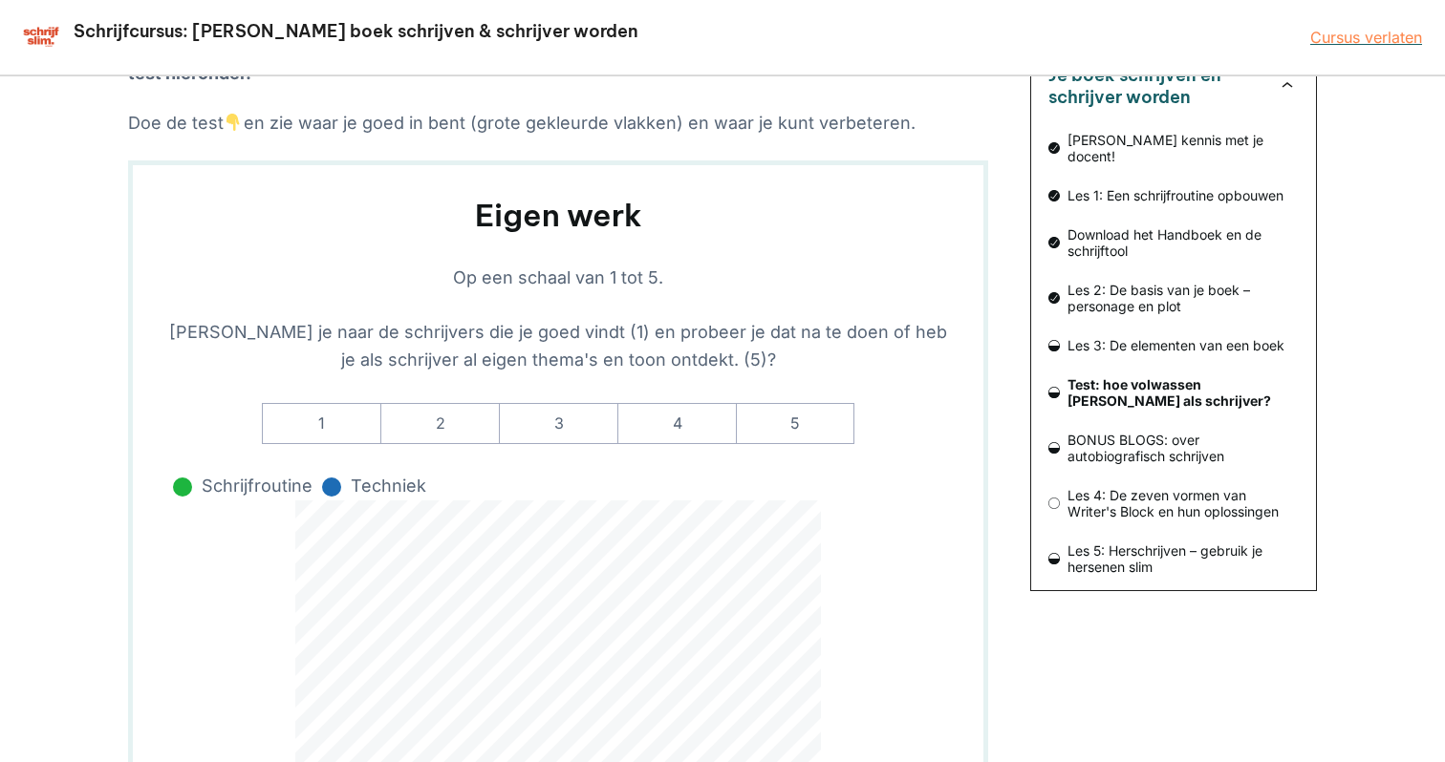
scroll to position [325, 0]
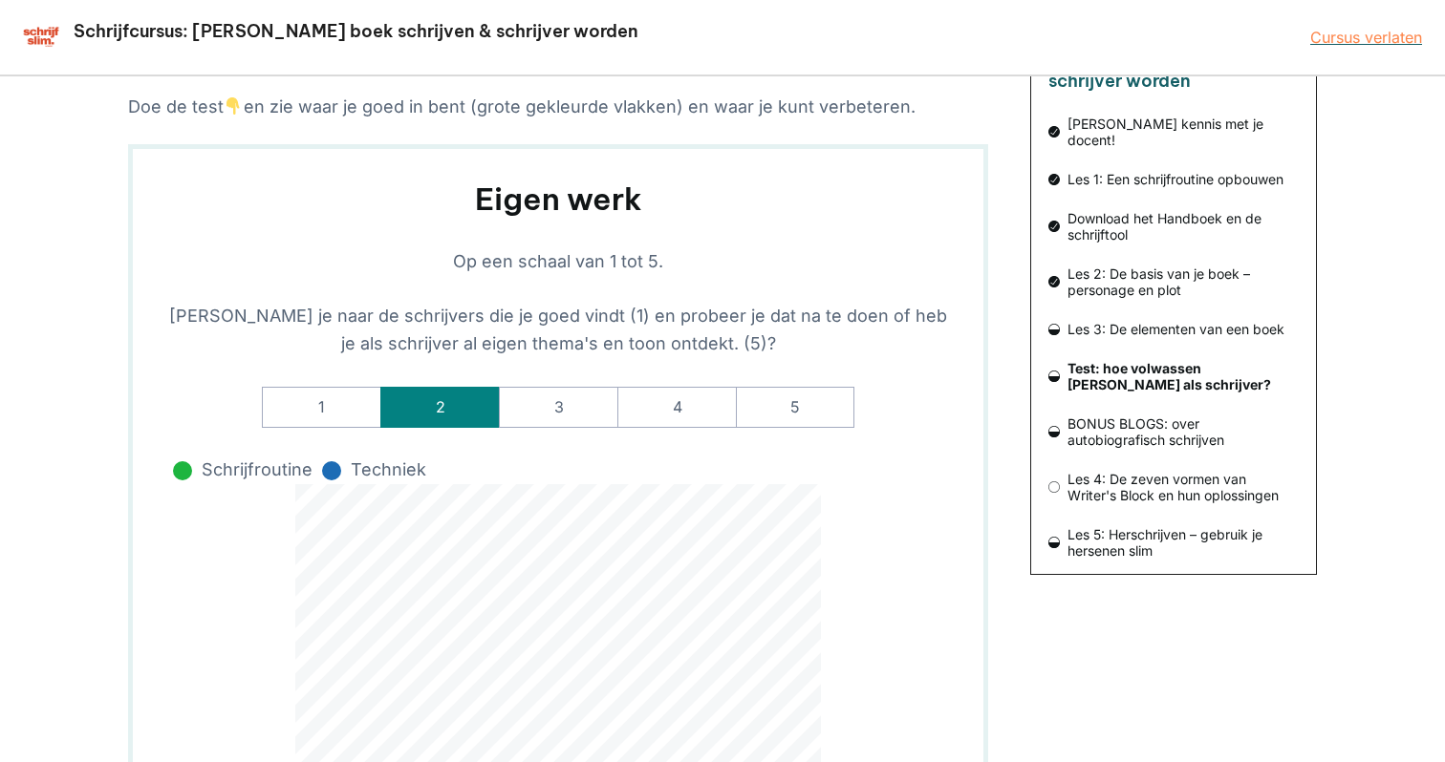
click at [438, 400] on label "2" at bounding box center [439, 408] width 118 height 42
click at [0, 0] on werk-rate-2 "2" at bounding box center [0, 0] width 0 height 0
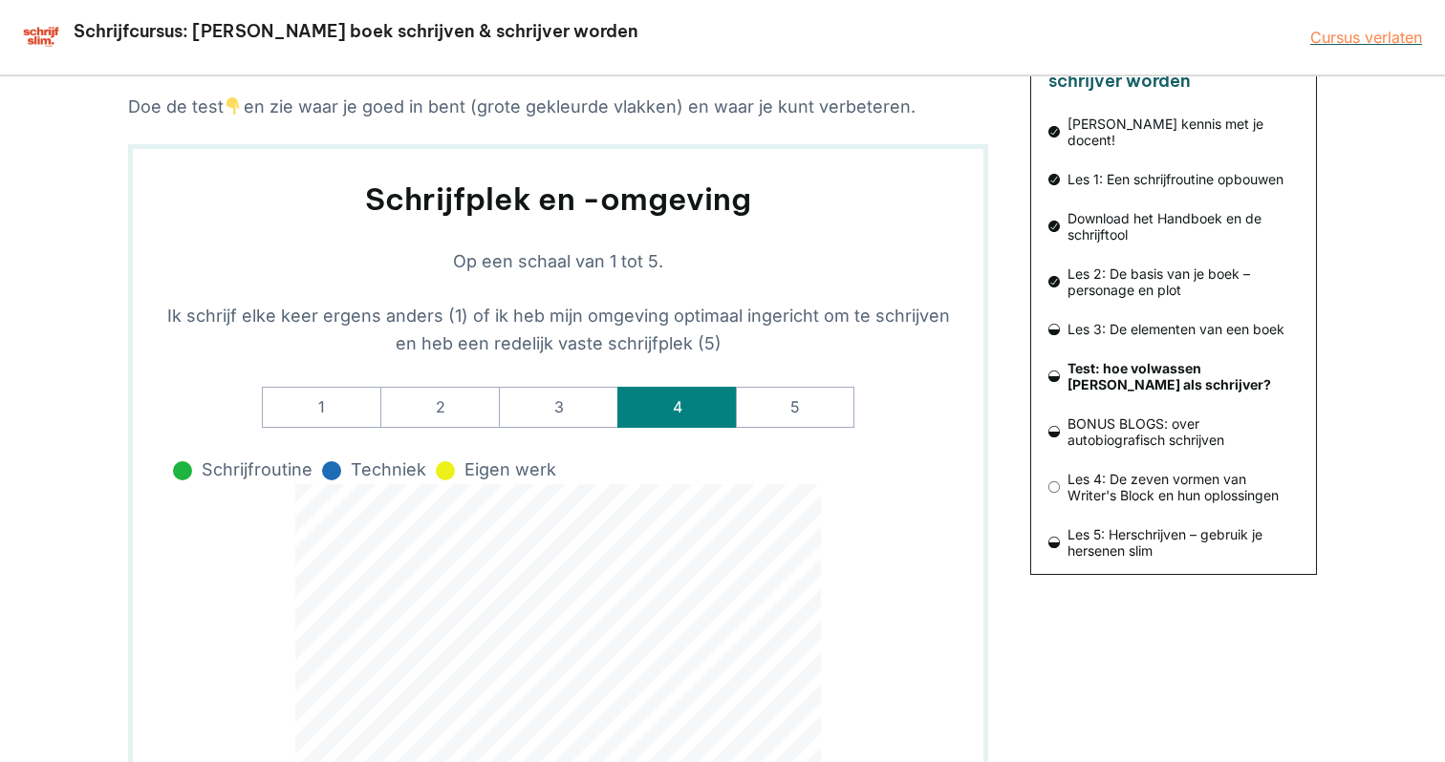
click at [673, 405] on label "4" at bounding box center [676, 408] width 118 height 42
click at [0, 0] on -omgeving-rate-4 "4" at bounding box center [0, 0] width 0 height 0
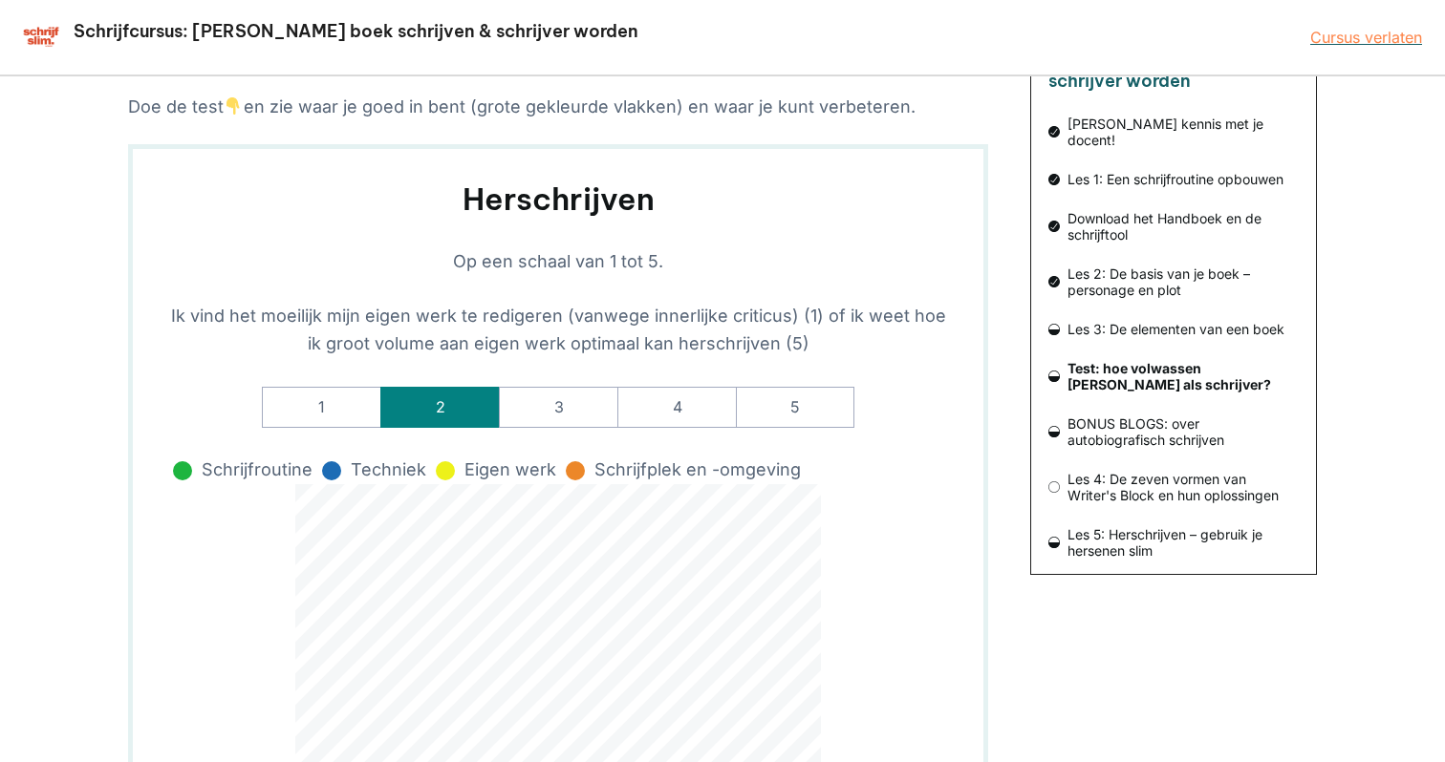
click at [444, 403] on label "2" at bounding box center [439, 408] width 118 height 42
click at [0, 0] on input "2" at bounding box center [0, 0] width 0 height 0
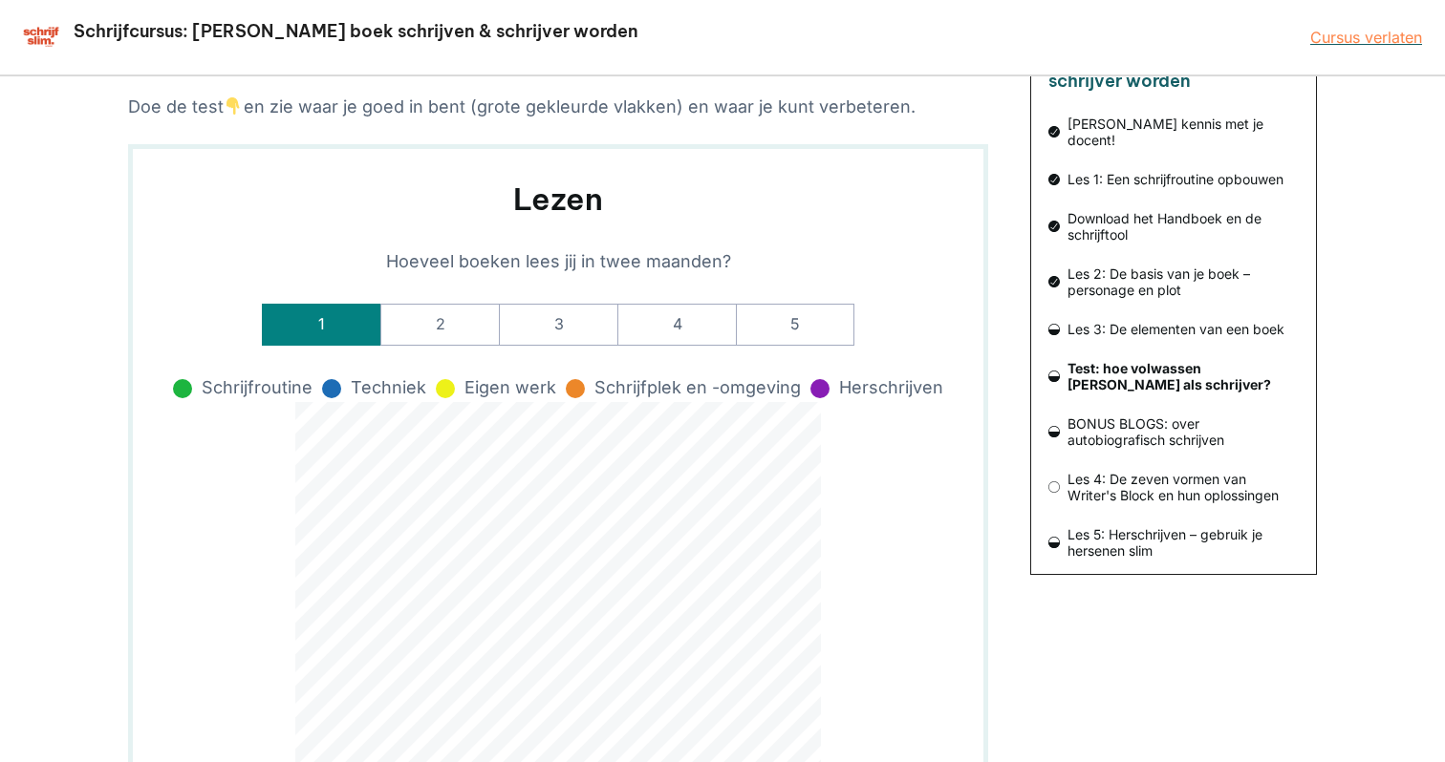
click at [315, 315] on label "1" at bounding box center [321, 325] width 118 height 42
click at [0, 0] on input "1" at bounding box center [0, 0] width 0 height 0
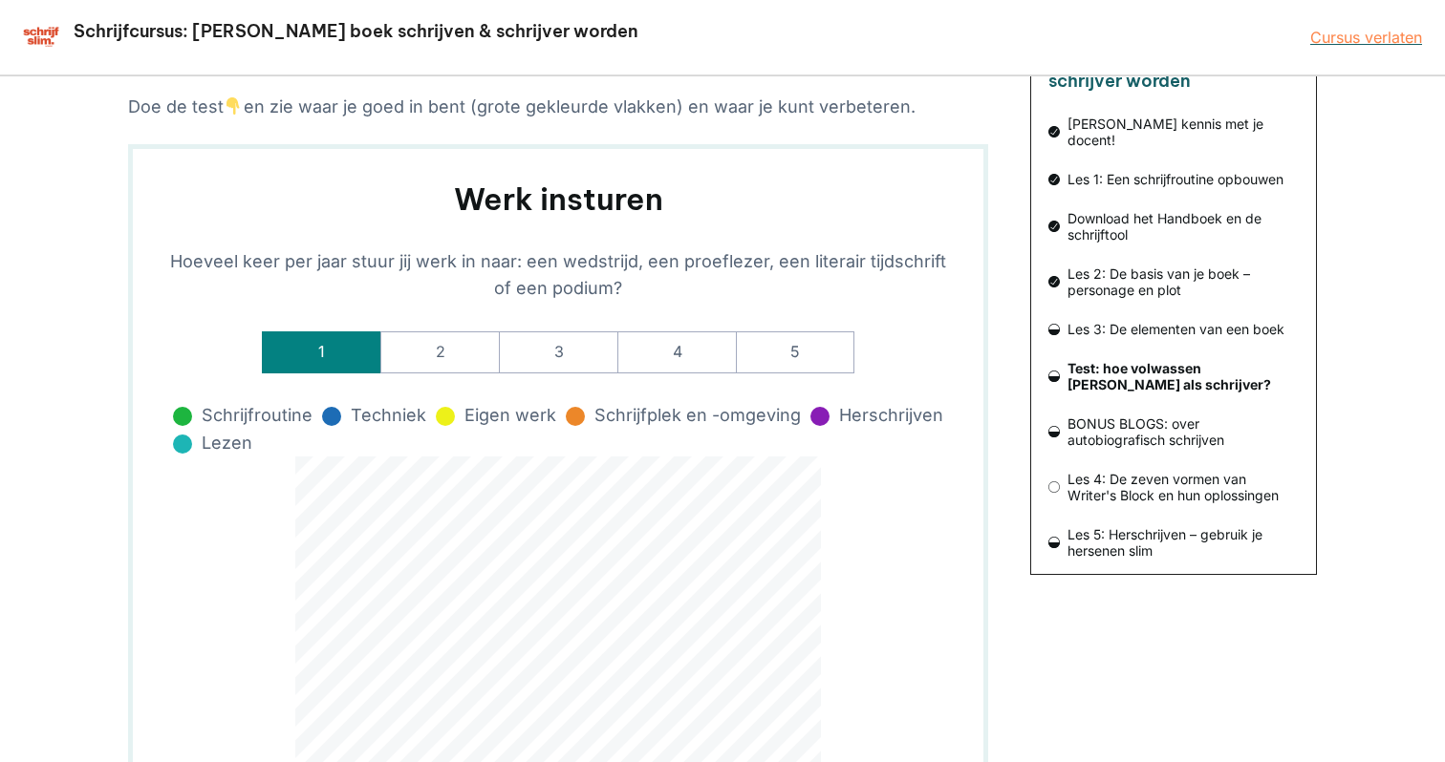
click at [318, 338] on label "1" at bounding box center [321, 353] width 118 height 42
click at [0, 0] on insturen-rate-1 "1" at bounding box center [0, 0] width 0 height 0
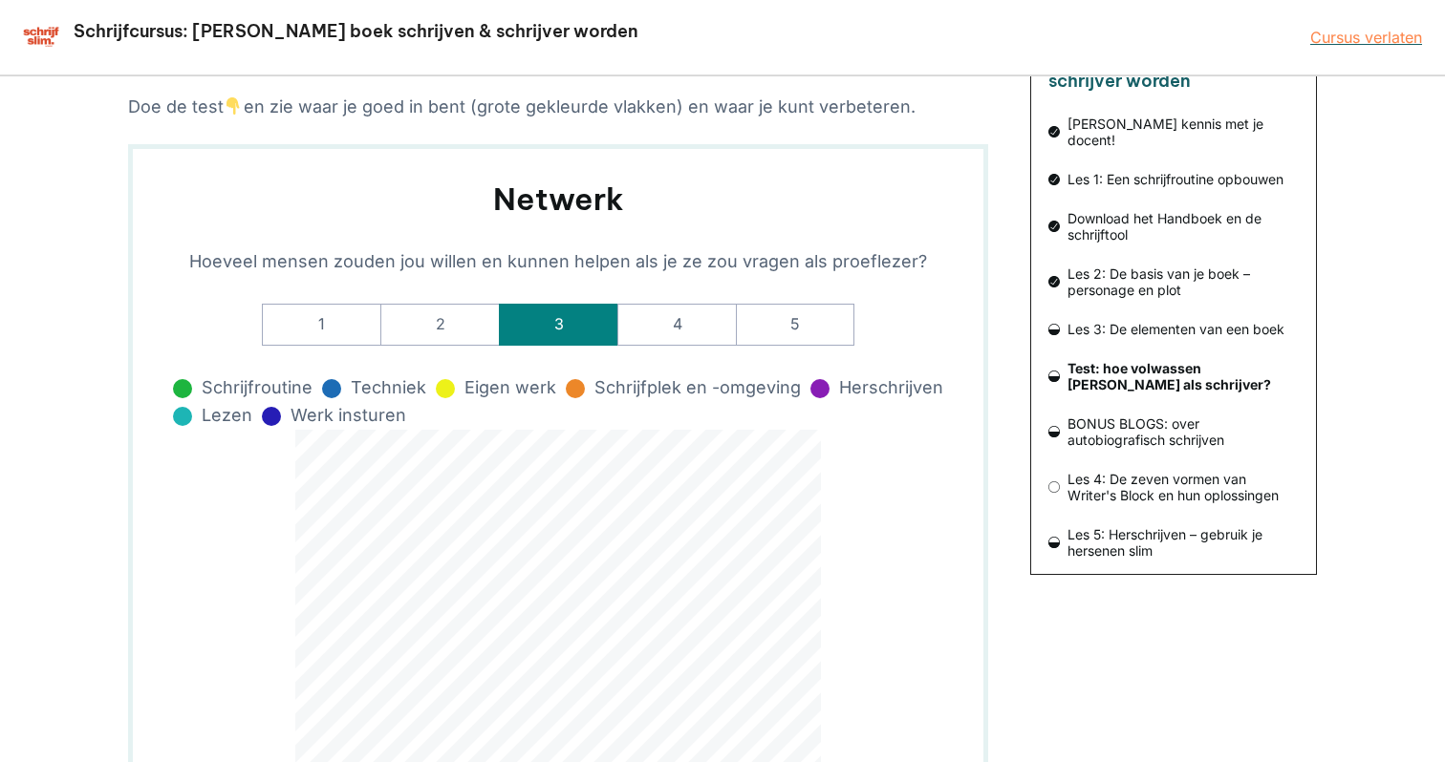
click at [549, 317] on label "3" at bounding box center [558, 325] width 118 height 42
click at [0, 0] on input "3" at bounding box center [0, 0] width 0 height 0
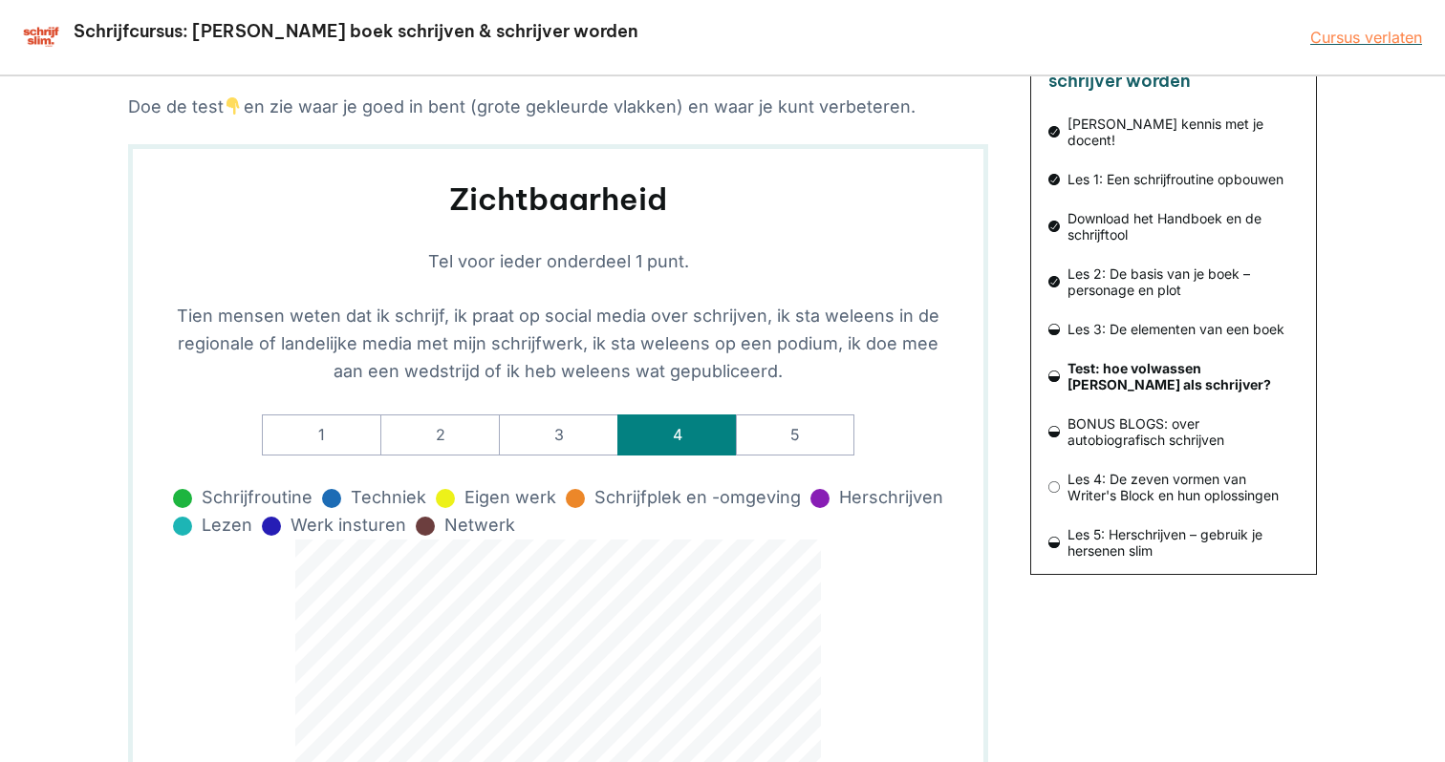
click at [658, 430] on label "4" at bounding box center [676, 436] width 118 height 42
click at [0, 0] on input "4" at bounding box center [0, 0] width 0 height 0
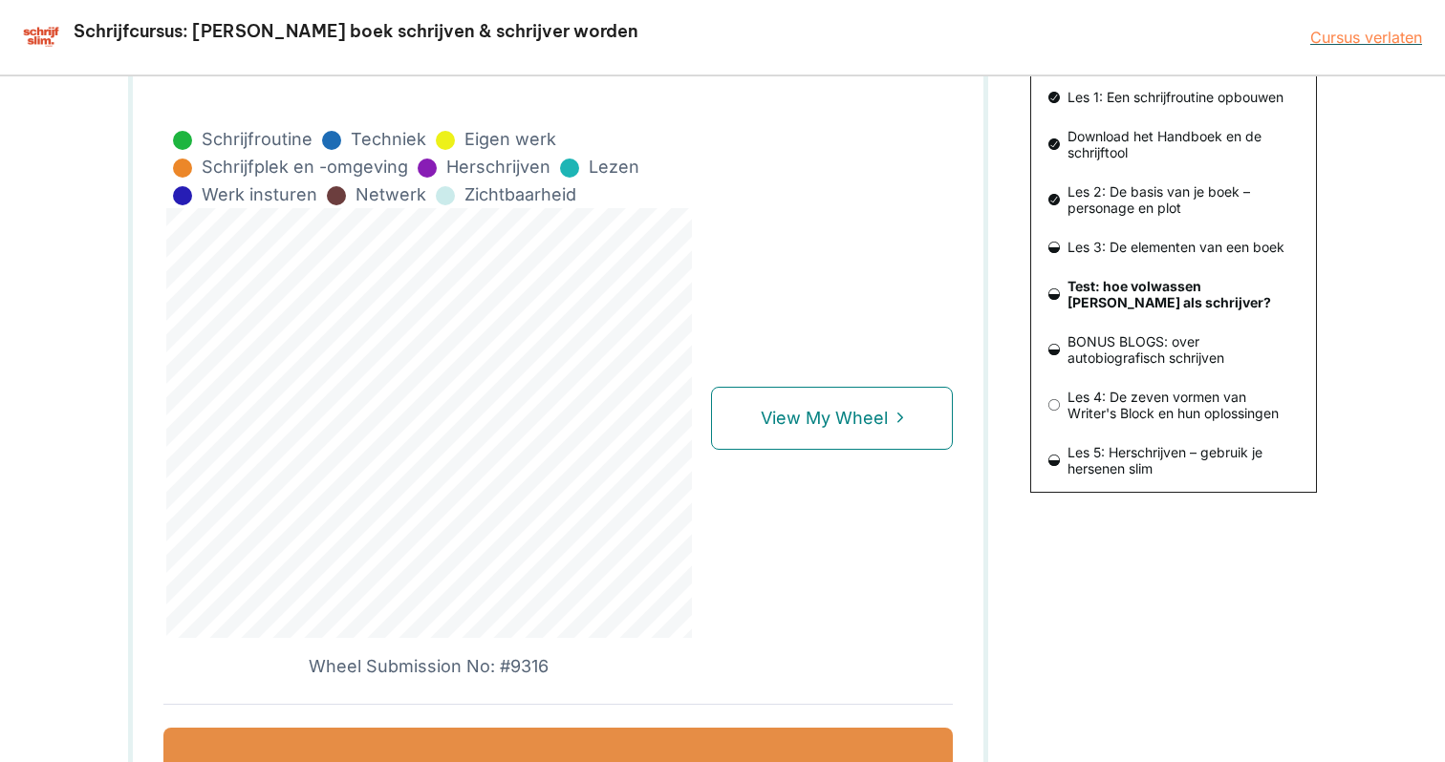
scroll to position [397, 0]
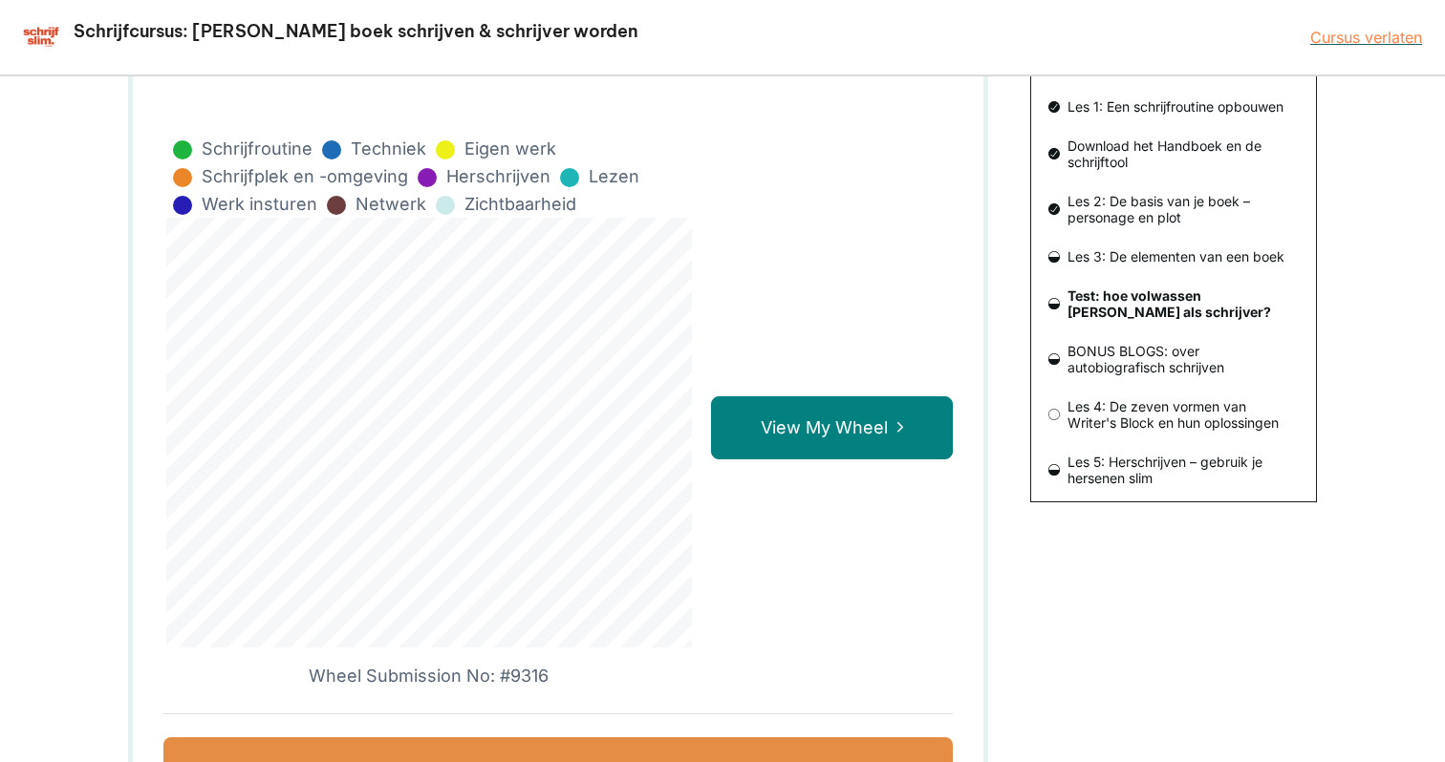
click at [814, 424] on link "View My Wheel" at bounding box center [832, 428] width 242 height 63
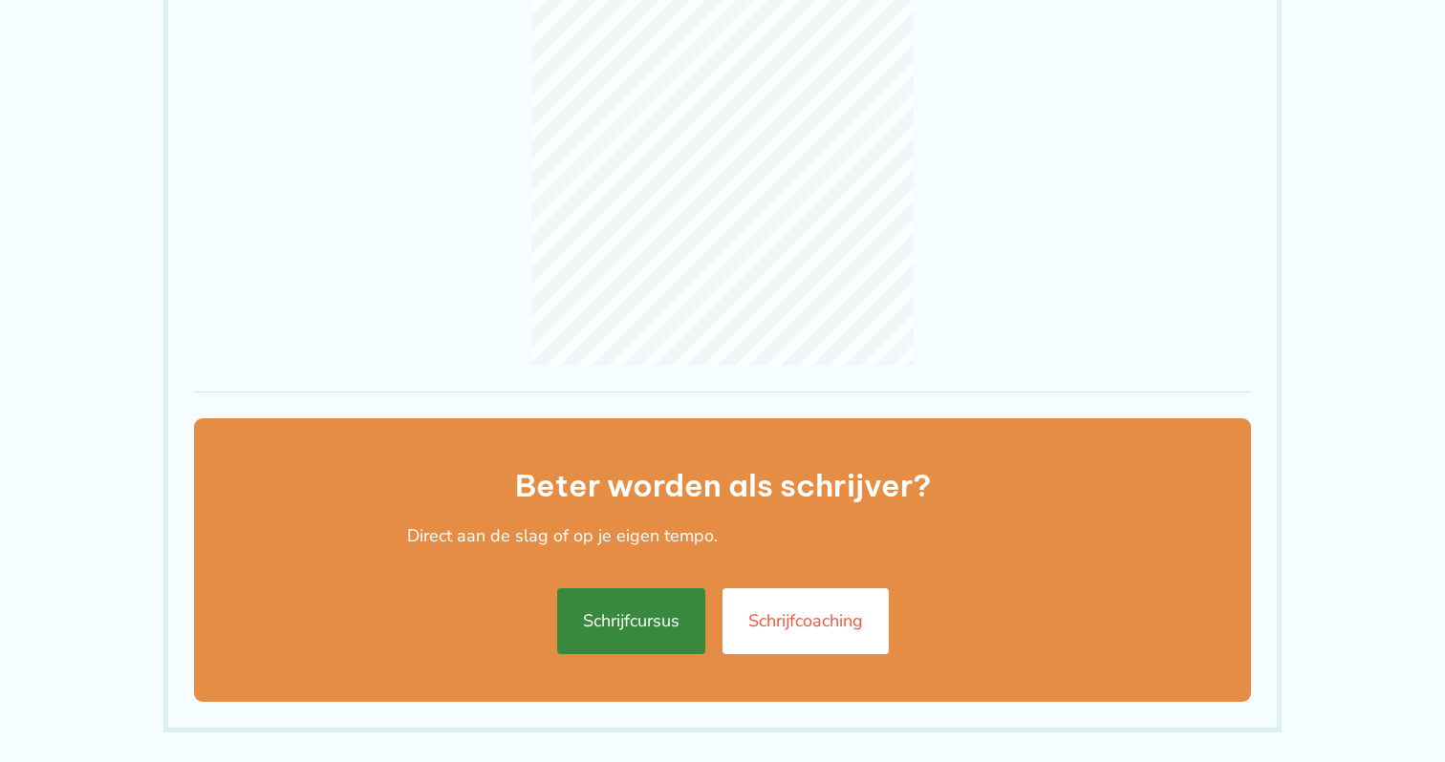
scroll to position [440, 0]
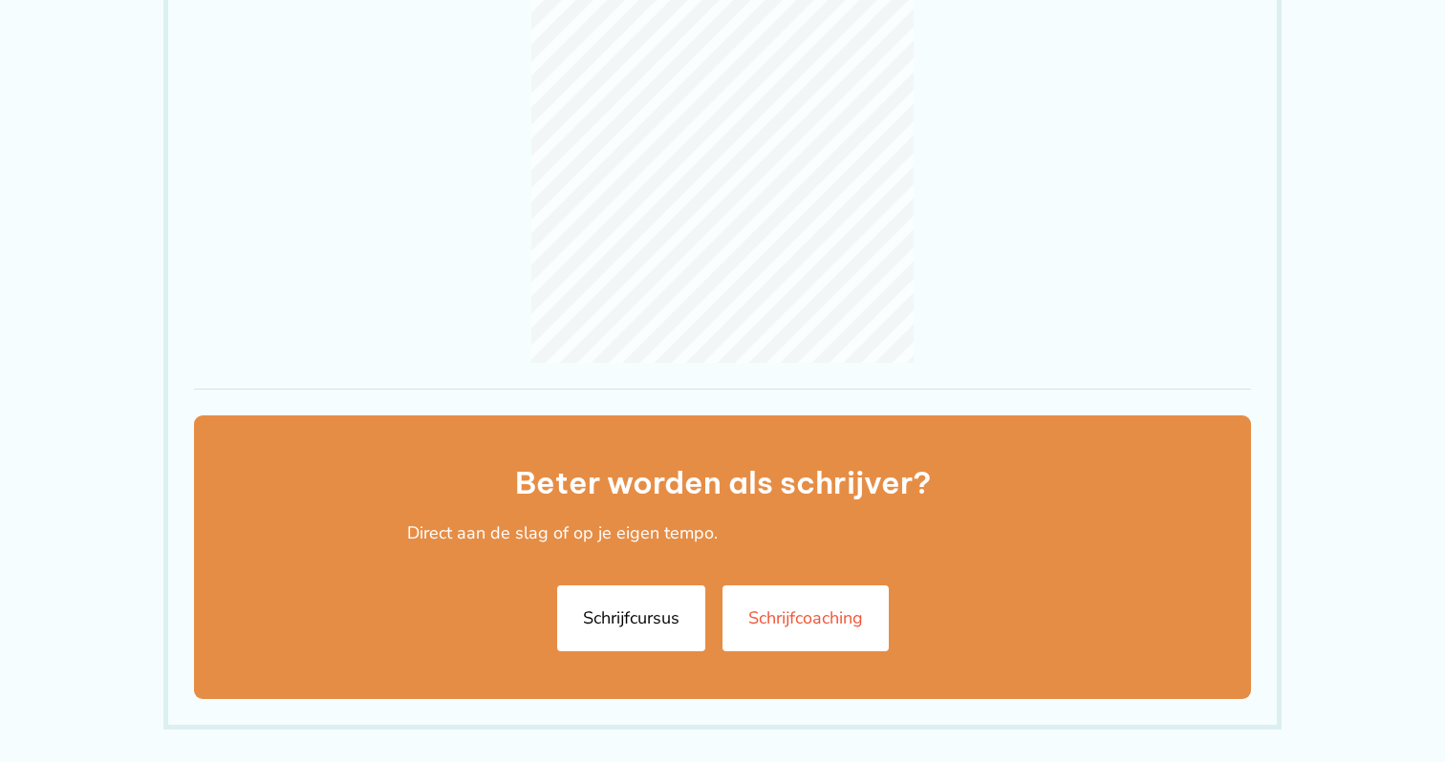
click at [631, 586] on link "Schrijfcursus" at bounding box center [631, 619] width 148 height 66
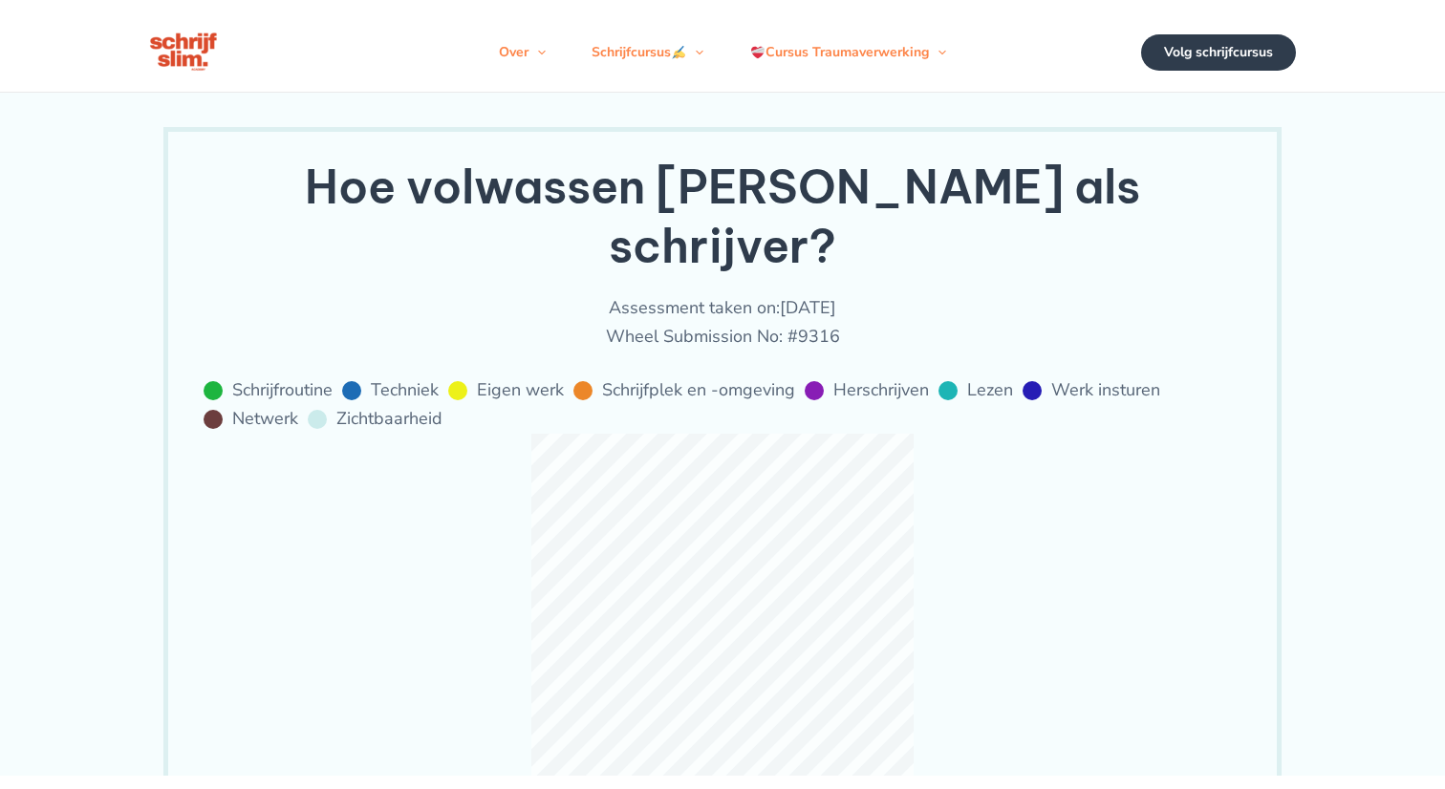
scroll to position [0, 0]
